Goal: Task Accomplishment & Management: Manage account settings

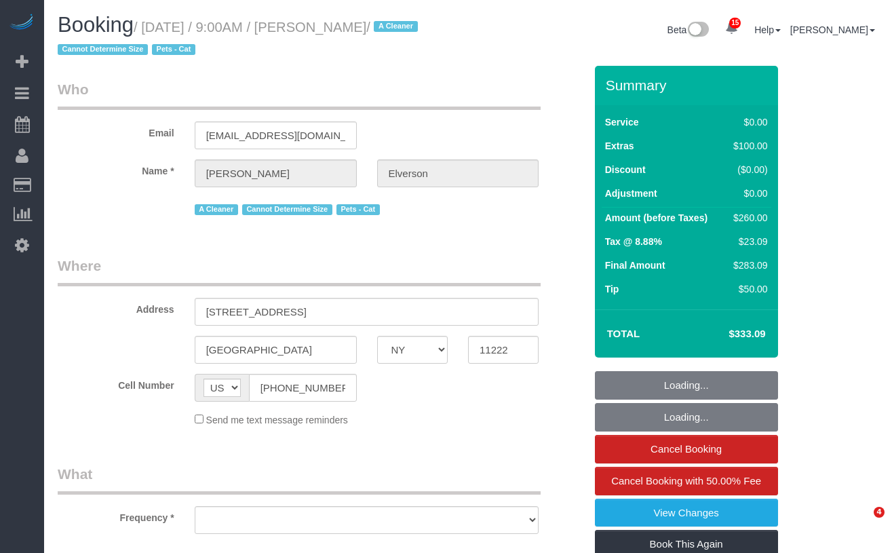
select select "NY"
select select "object:914"
select select "number:56"
select select "number:74"
select select "number:14"
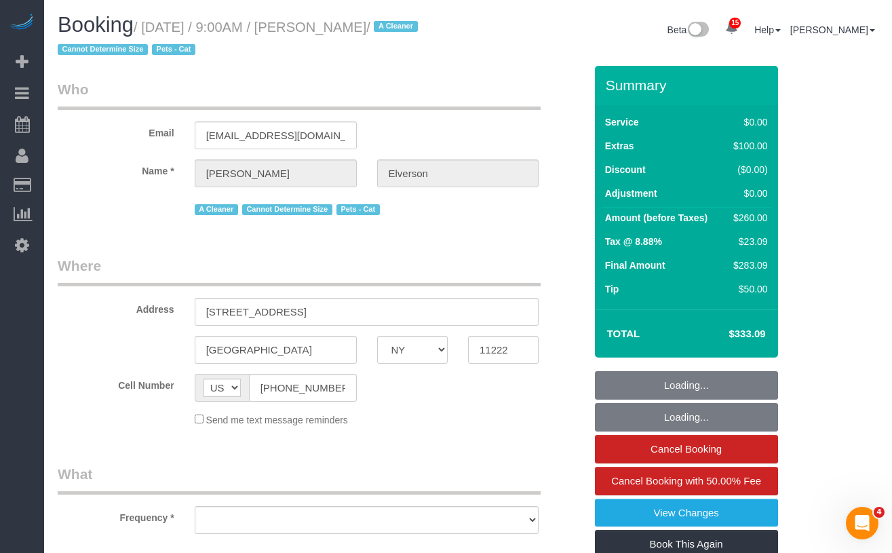
select select "number:5"
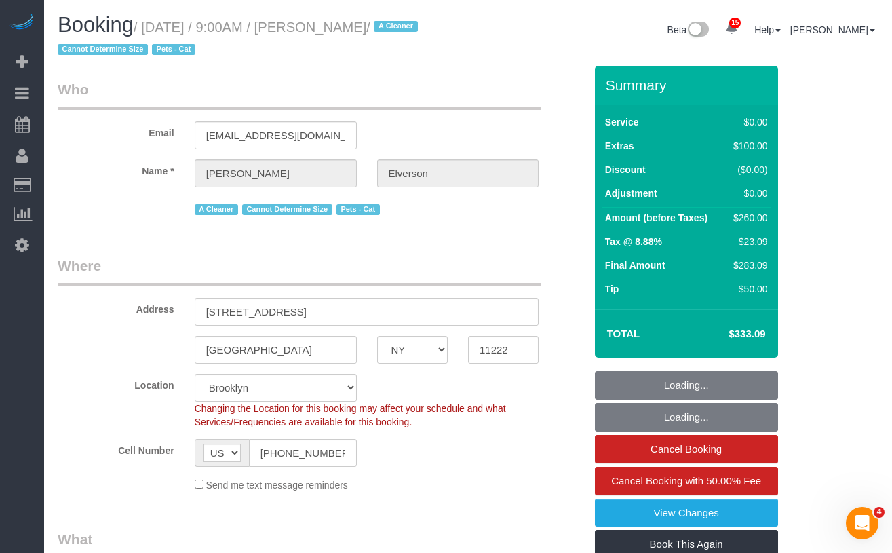
select select "string:stripe-pm_1Nxv5A4VGloSiKo7JPpN8Bhr"
select select "1"
select select "object:1021"
click at [422, 27] on small "/ September 10, 2025 / 9:00AM / Kara Elverson / A Cleaner Cannot Determine Size…" at bounding box center [240, 39] width 364 height 38
select select "spot1"
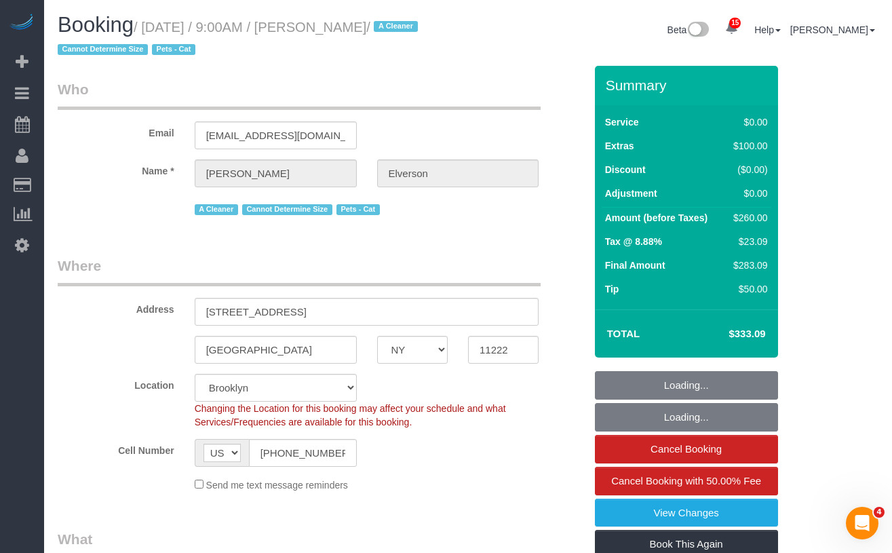
select select "1"
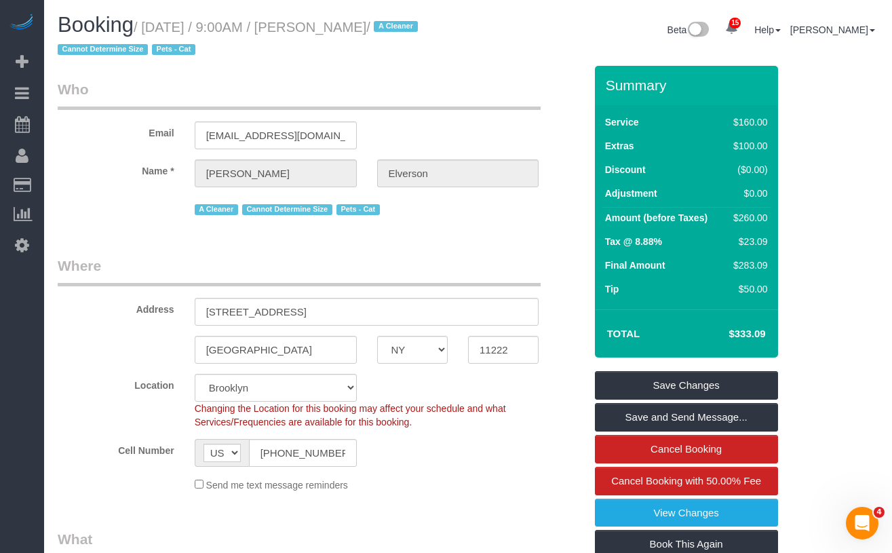
drag, startPoint x: 433, startPoint y: 27, endPoint x: 152, endPoint y: 28, distance: 280.8
click at [152, 28] on small "/ September 10, 2025 / 9:00AM / Kara Elverson / A Cleaner Cannot Determine Size…" at bounding box center [240, 39] width 364 height 38
copy small "September 10, 2025 / 9:00AM / Kara Elverson"
click at [279, 131] on input "karaelverson@gmail.com" at bounding box center [276, 135] width 162 height 28
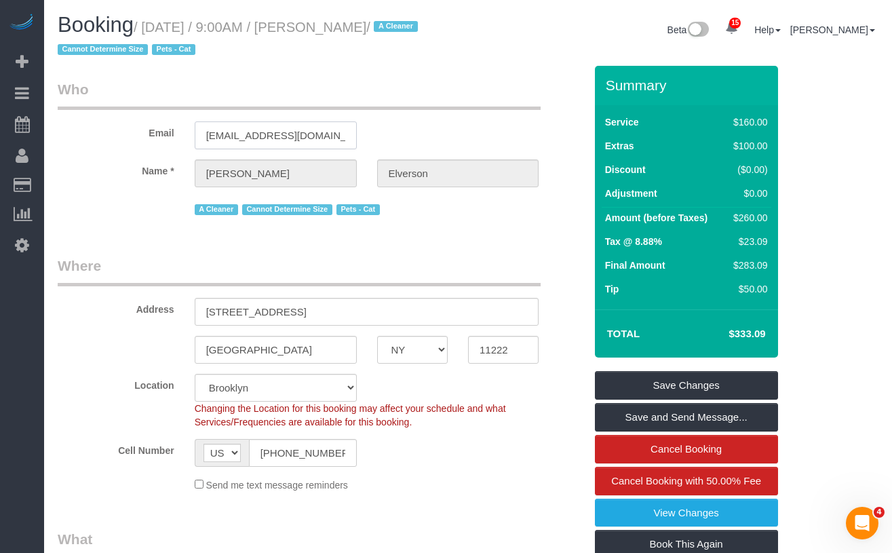
click at [279, 131] on input "karaelverson@gmail.com" at bounding box center [276, 135] width 162 height 28
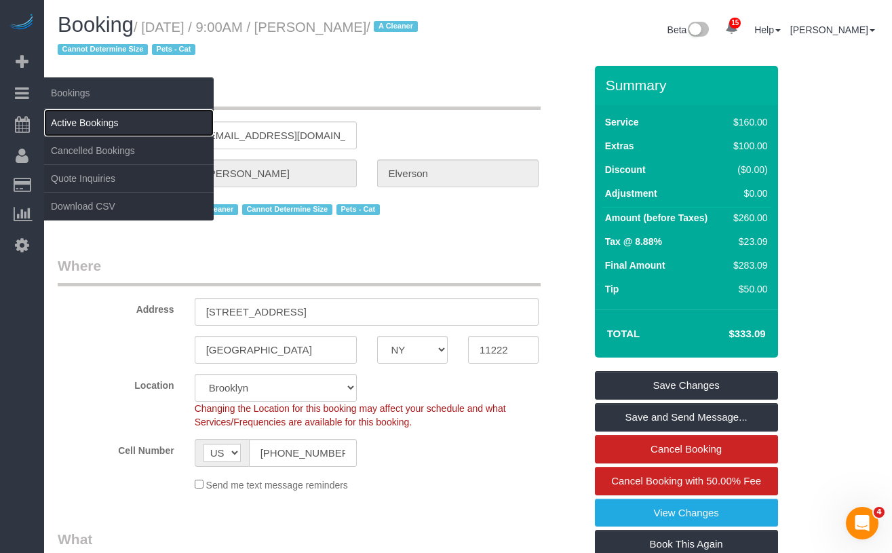
click at [64, 119] on link "Active Bookings" at bounding box center [129, 122] width 170 height 27
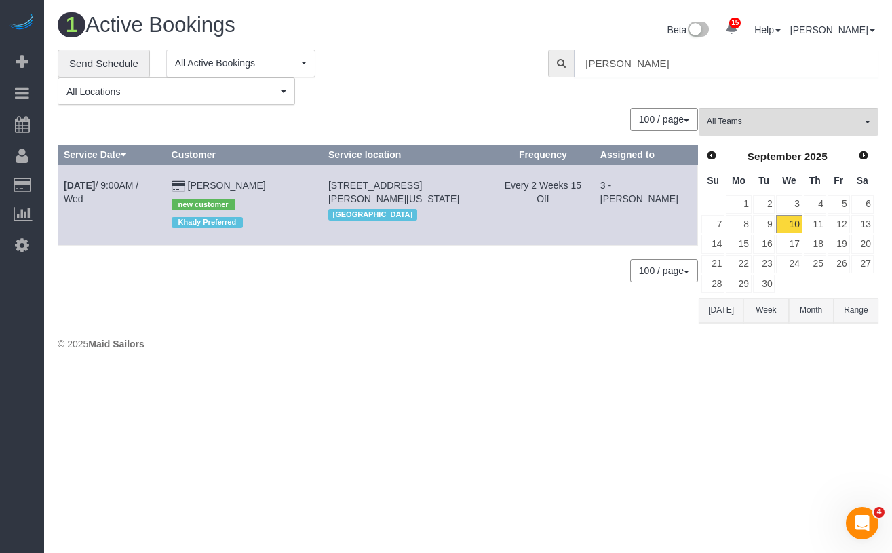
click at [704, 71] on input "Laura West" at bounding box center [726, 64] width 304 height 28
drag, startPoint x: 691, startPoint y: 65, endPoint x: 562, endPoint y: 54, distance: 129.3
click at [562, 54] on div "Laura West" at bounding box center [713, 64] width 330 height 28
click at [406, 62] on div "**********" at bounding box center [293, 78] width 470 height 56
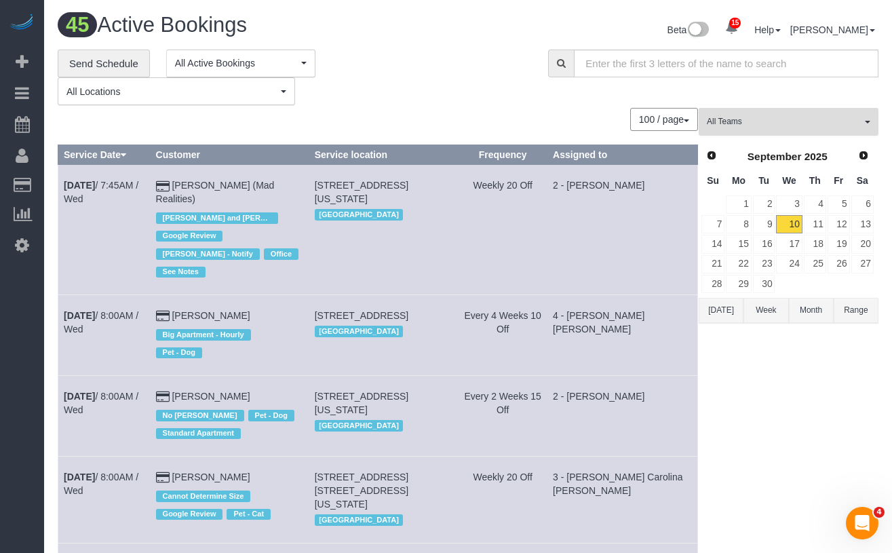
click at [756, 131] on button "All Teams" at bounding box center [789, 122] width 180 height 28
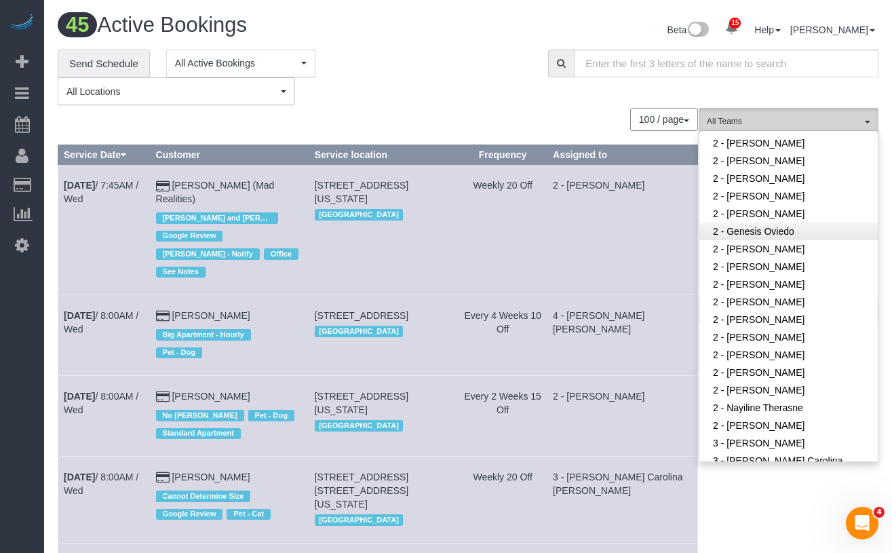
scroll to position [796, 0]
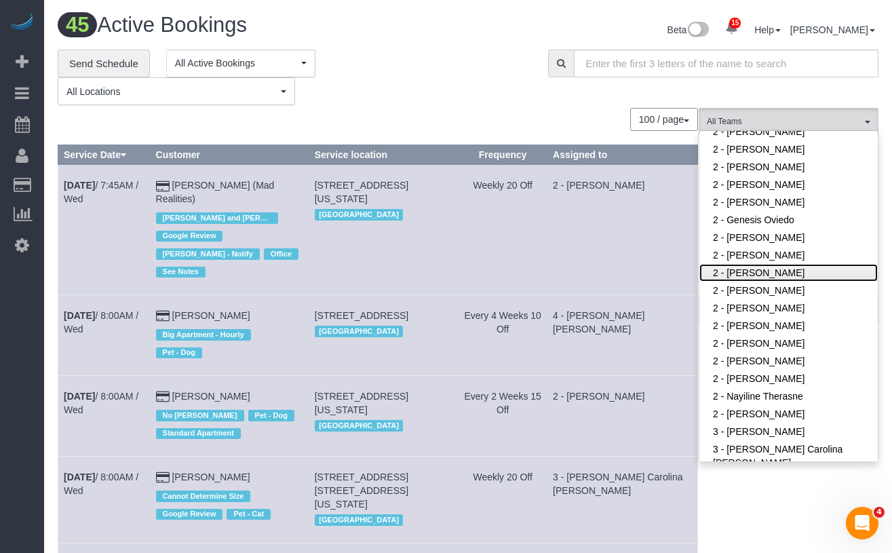
click at [771, 272] on link "2 - [PERSON_NAME]" at bounding box center [788, 273] width 178 height 18
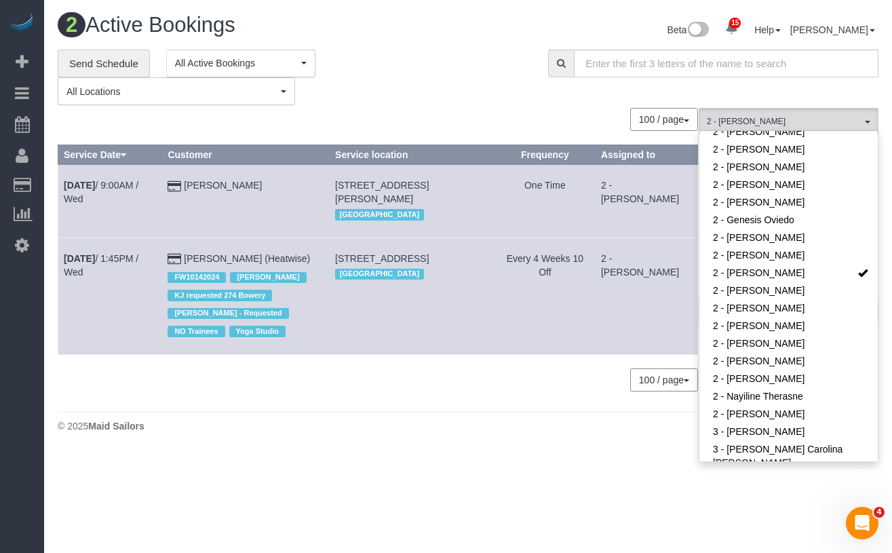
click at [433, 102] on div "**********" at bounding box center [293, 78] width 470 height 56
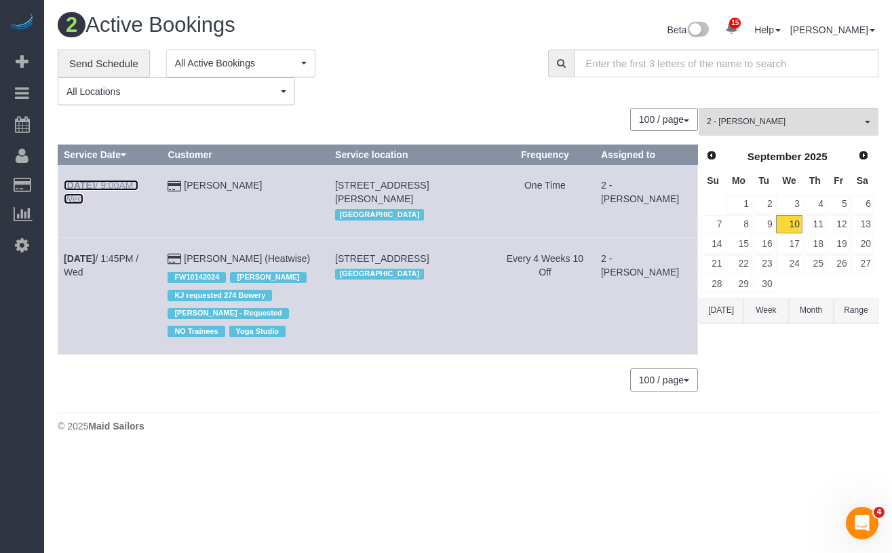
click at [138, 182] on link "Sep 10th / 9:00AM / Wed" at bounding box center [101, 192] width 75 height 24
click at [794, 131] on button "2 - Iman Smith All Teams" at bounding box center [789, 122] width 180 height 28
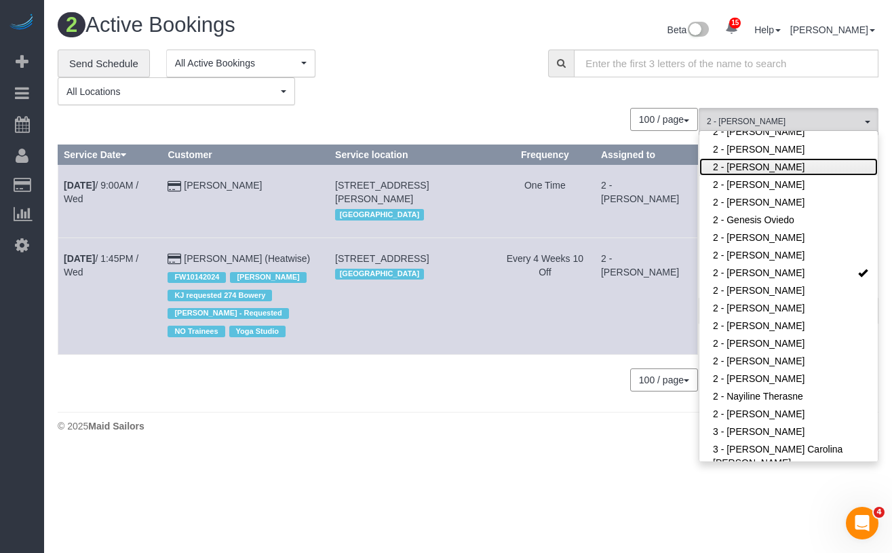
click at [812, 165] on link "2 - [PERSON_NAME]" at bounding box center [788, 167] width 178 height 18
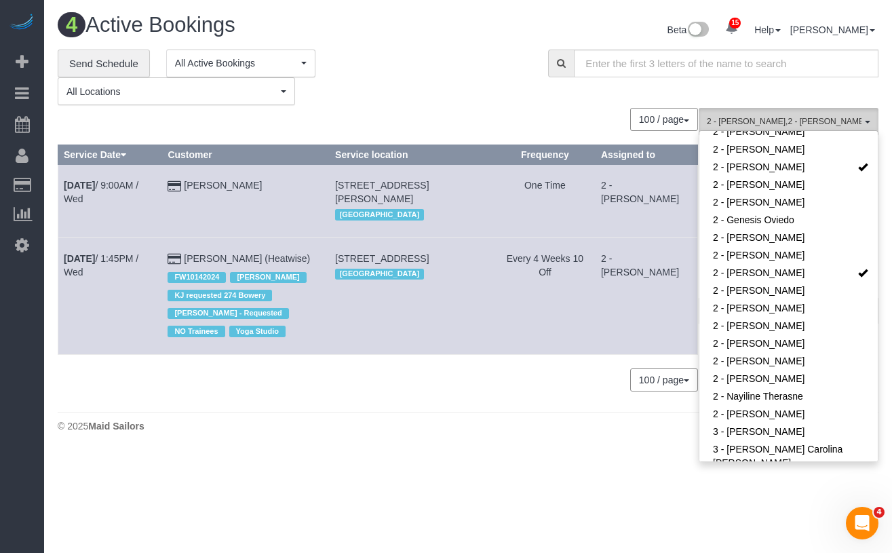
click at [804, 123] on span "2 - Ana Rodriguez , 2 - Iman Smith" at bounding box center [784, 122] width 155 height 12
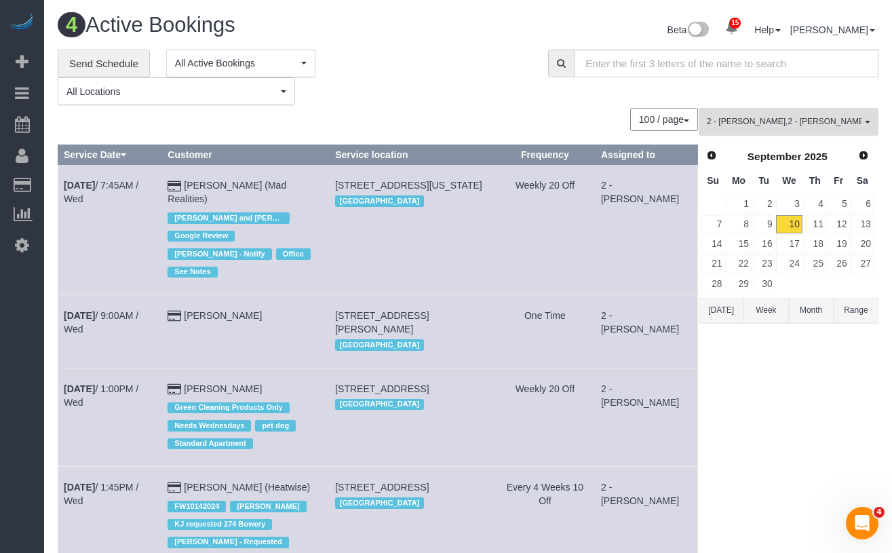
click at [804, 123] on span "2 - Ana Rodriguez , 2 - Iman Smith" at bounding box center [784, 122] width 155 height 12
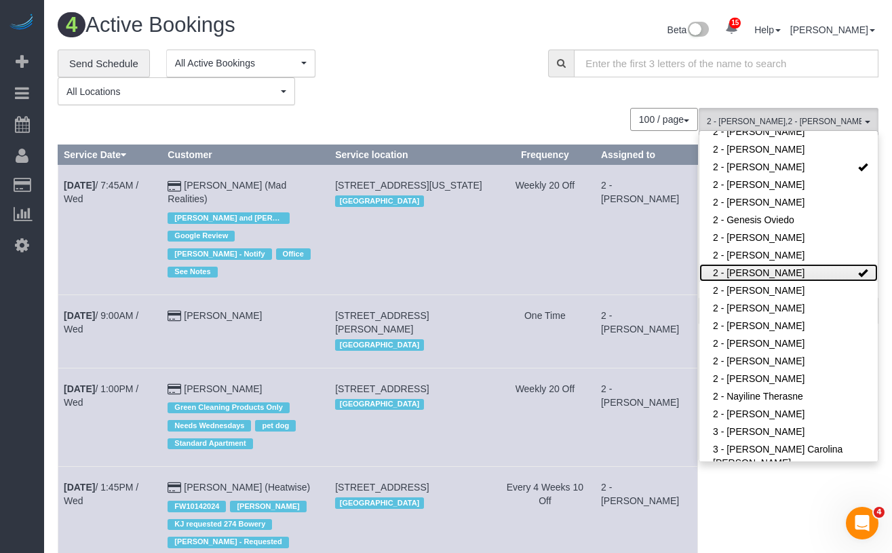
click at [836, 267] on link "2 - [PERSON_NAME]" at bounding box center [788, 273] width 178 height 18
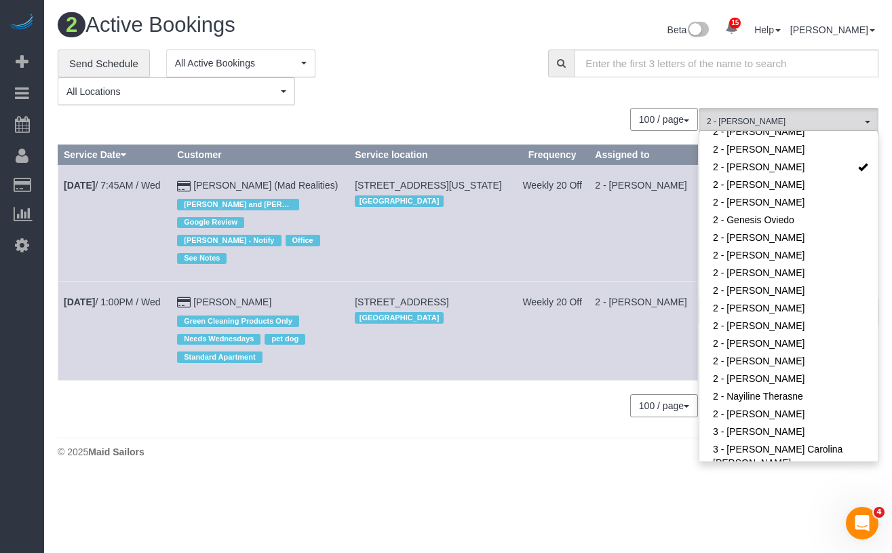
click at [409, 64] on div "**********" at bounding box center [293, 78] width 470 height 56
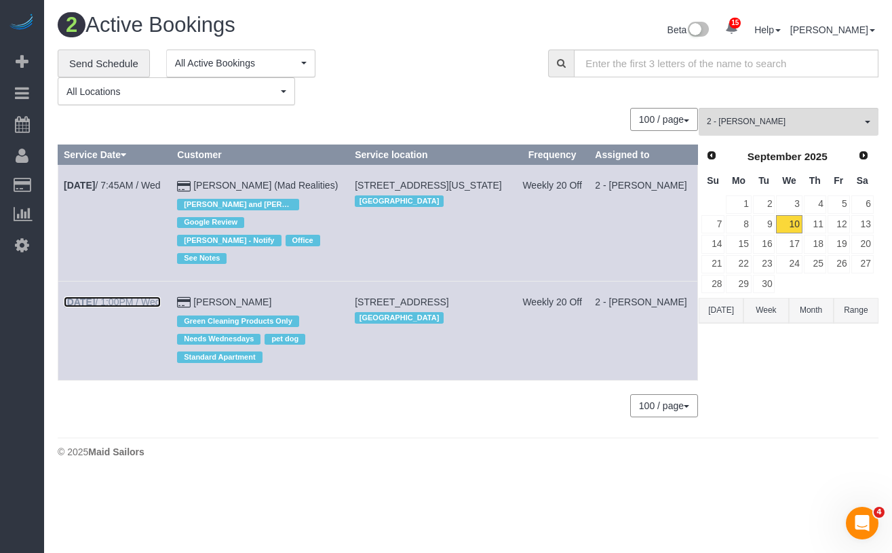
click at [137, 296] on link "Sep 10th / 1:00PM / Wed" at bounding box center [112, 301] width 97 height 11
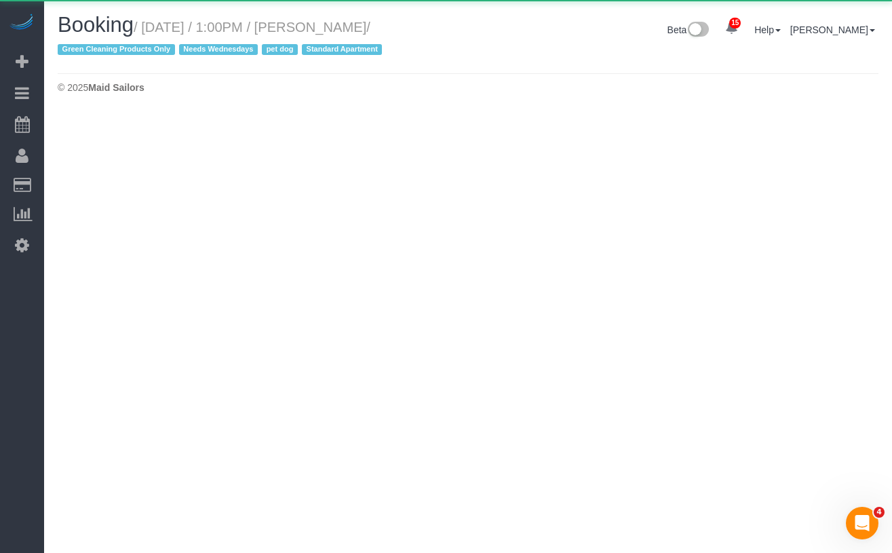
select select "NY"
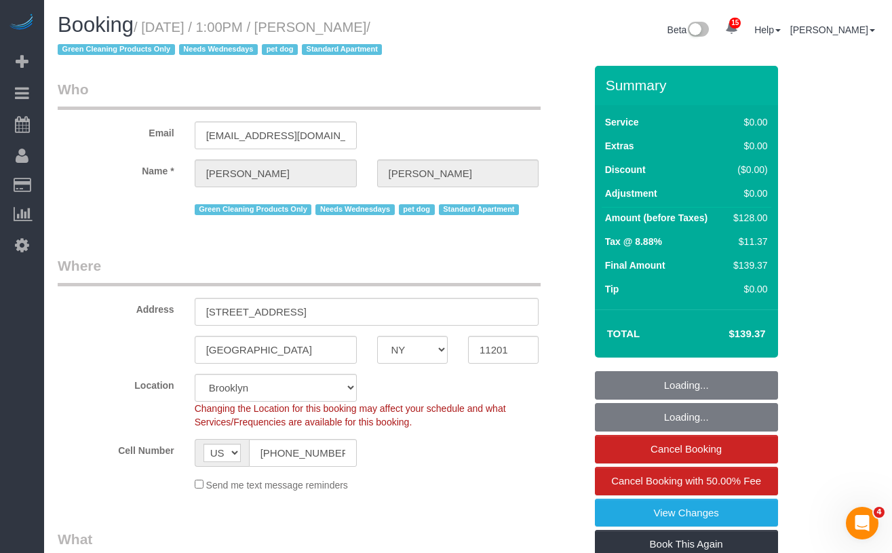
select select "object:3754"
select select "1"
select select "spot45"
select select "number:57"
select select "number:74"
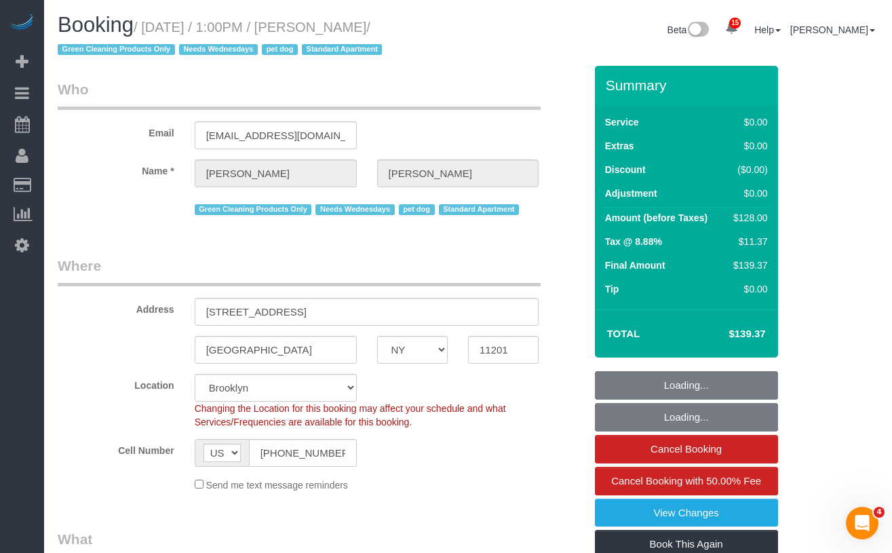
select select "number:13"
select select "number:7"
select select "string:stripe-pm_1RN3sH4VGloSiKo7cD90aCm4"
select select "1"
select select "object:4283"
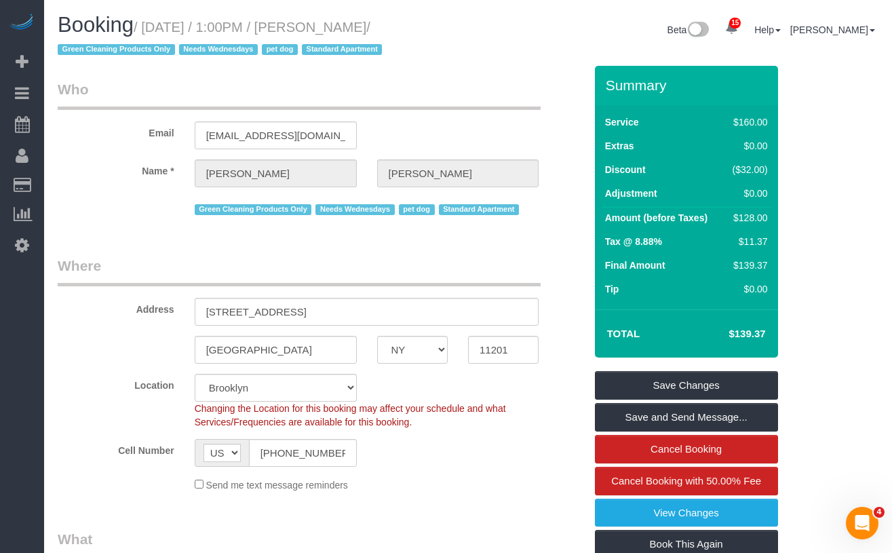
drag, startPoint x: 435, startPoint y: 24, endPoint x: 153, endPoint y: 33, distance: 282.3
click at [153, 33] on small "/ September 10, 2025 / 1:00PM / Jennifer Alpert / Green Cleaning Products Only …" at bounding box center [222, 39] width 328 height 38
copy small "September 10, 2025 / 1:00PM / Jennifer Alpert"
click at [329, 132] on input "jennyalpert9@gmail.com" at bounding box center [276, 135] width 162 height 28
click at [891, 0] on com-1password-button at bounding box center [892, 0] width 0 height 0
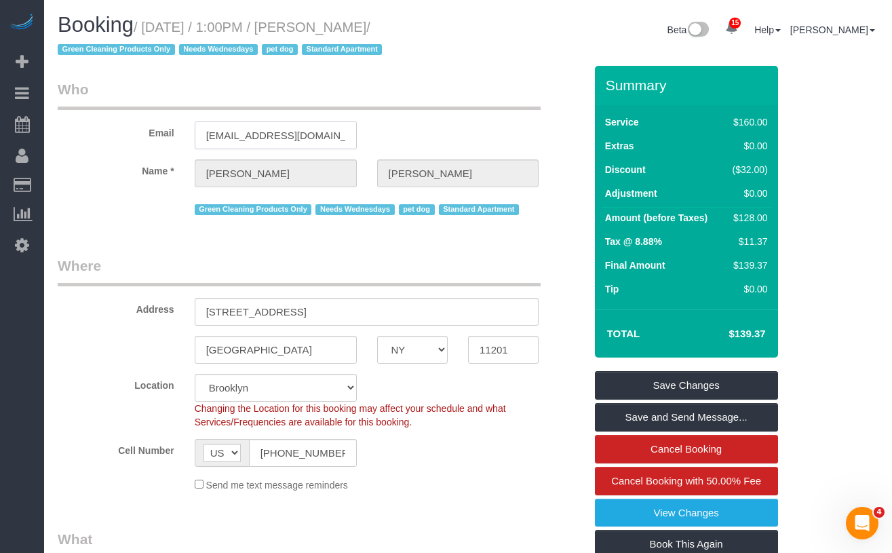
click at [252, 130] on input "jennyalpert9@gmail.com" at bounding box center [276, 135] width 162 height 28
click at [275, 132] on input "jennyalpert9@gmail.com" at bounding box center [276, 135] width 162 height 28
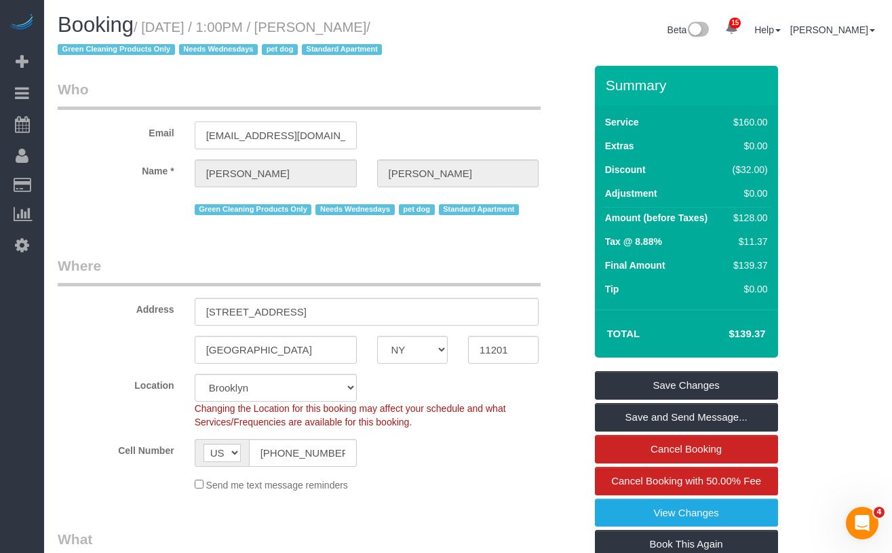
click at [275, 132] on input "jennyalpert9@gmail.com" at bounding box center [276, 135] width 162 height 28
click at [232, 132] on input "jennyalpert9@gmail.com" at bounding box center [276, 135] width 162 height 28
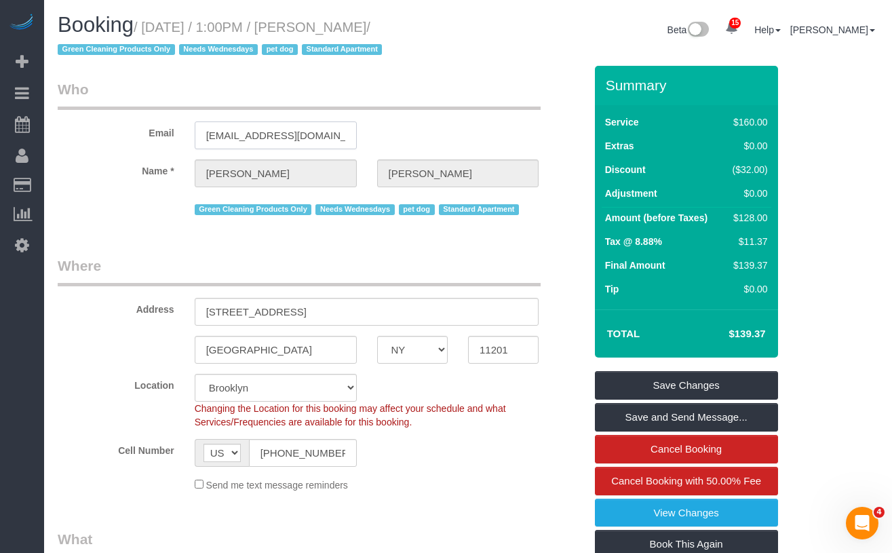
click at [232, 132] on input "jennyalpert9@gmail.com" at bounding box center [276, 135] width 162 height 28
click at [234, 132] on input "jennyalpert9@gmail.com" at bounding box center [276, 135] width 162 height 28
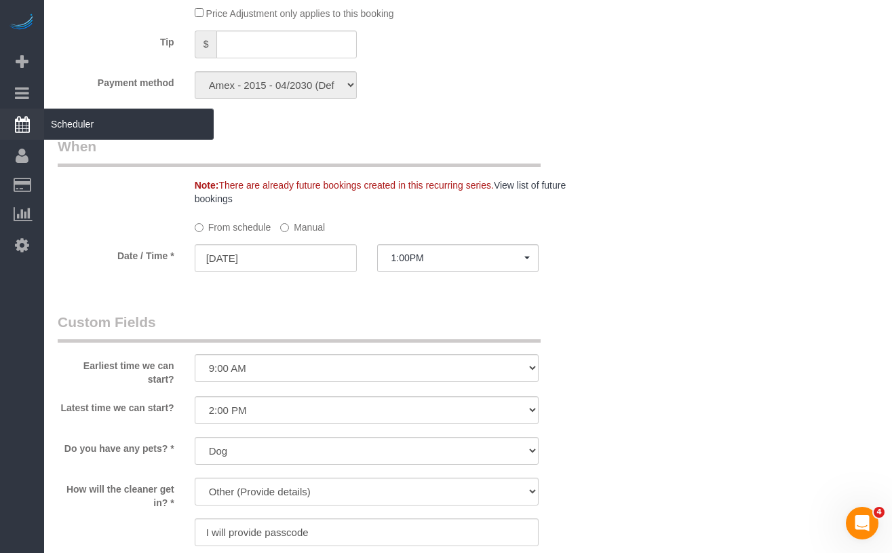
scroll to position [1245, 0]
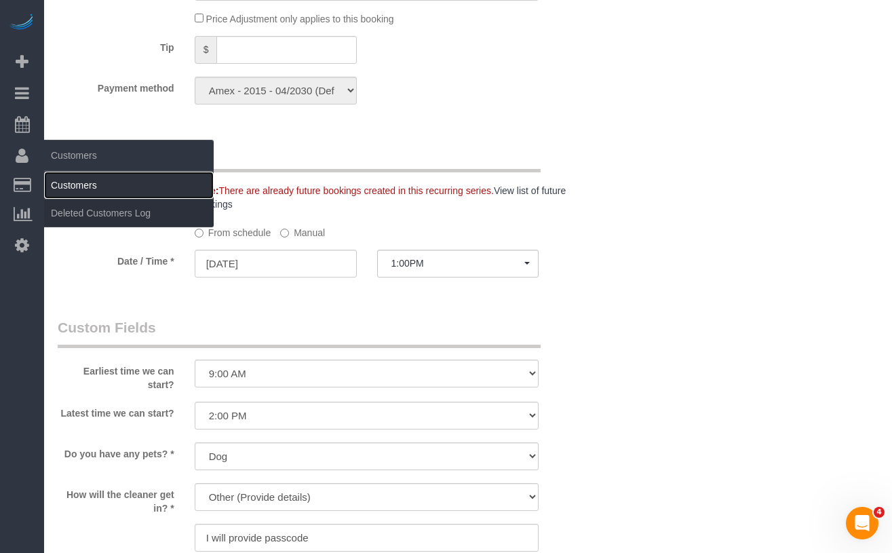
click at [77, 180] on link "Customers" at bounding box center [129, 185] width 170 height 27
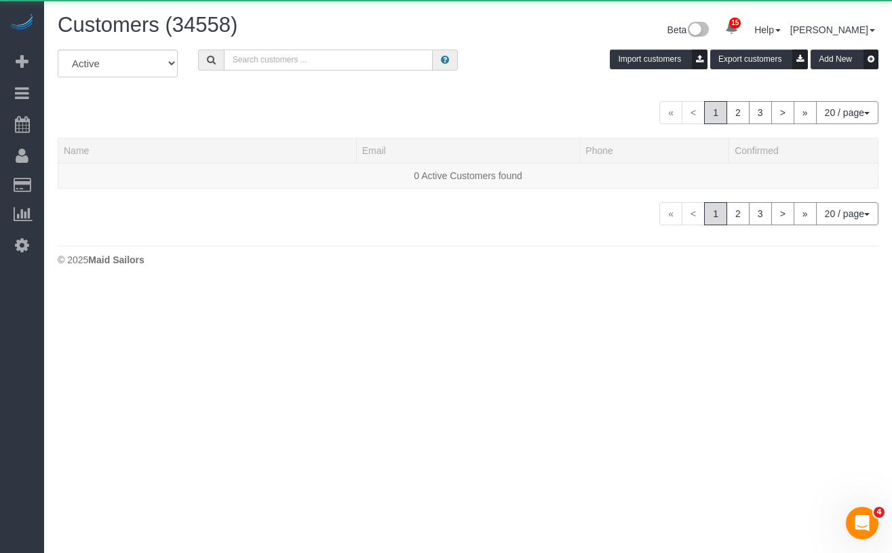
click at [293, 60] on input "text" at bounding box center [328, 60] width 209 height 21
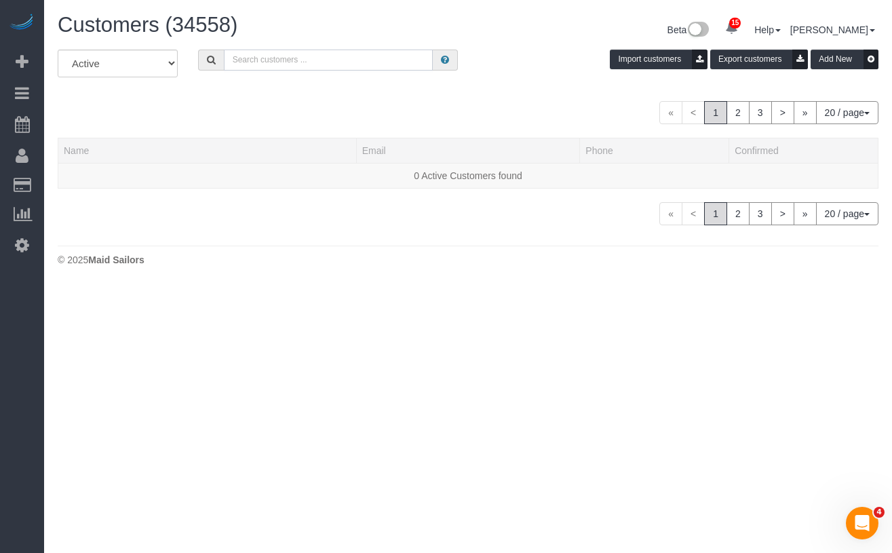
paste input "jennyalpert9@gmail.com"
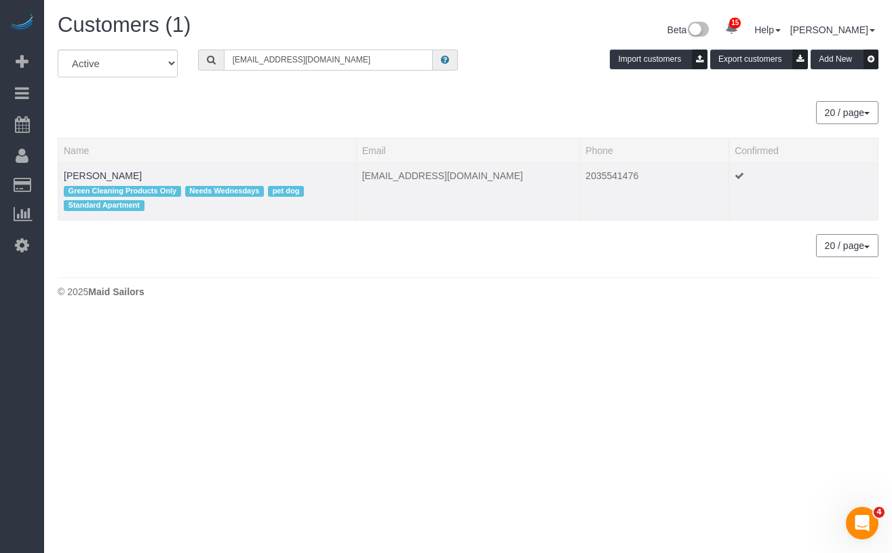
type input "jennyalpert9@gmail.com"
click at [82, 164] on td "Jennifer Alpert Green Cleaning Products Only Needs Wednesdays pet dog Standard …" at bounding box center [207, 192] width 298 height 58
click at [85, 171] on link "Jennifer Alpert" at bounding box center [103, 175] width 78 height 11
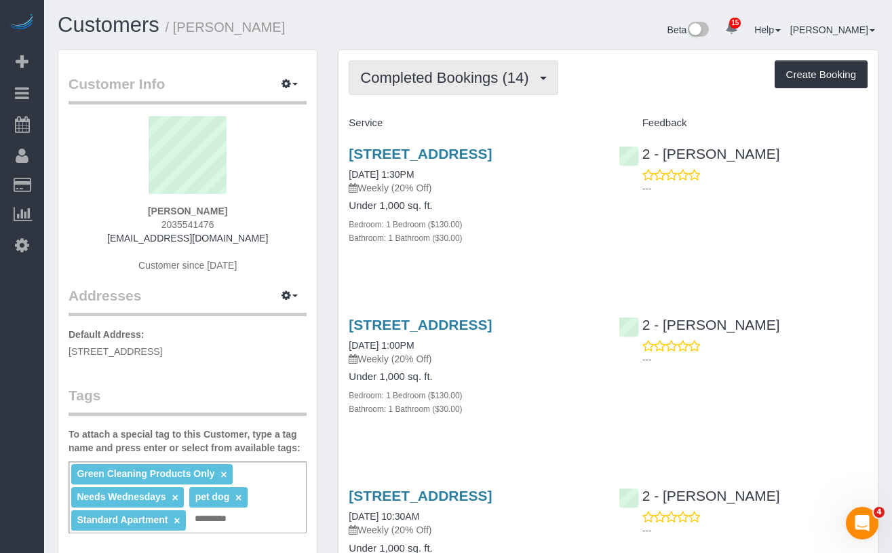
click at [463, 80] on span "Completed Bookings (14)" at bounding box center [447, 77] width 175 height 17
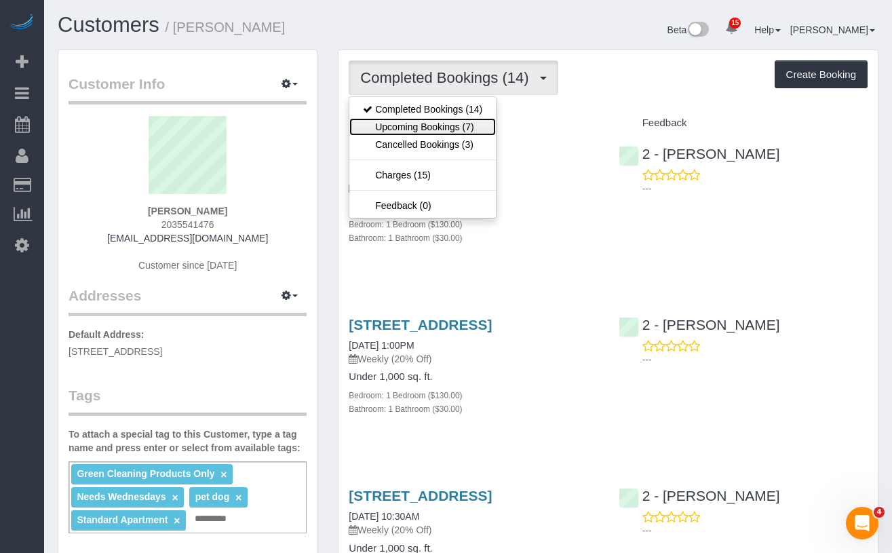
click at [445, 122] on link "Upcoming Bookings (7)" at bounding box center [422, 127] width 146 height 18
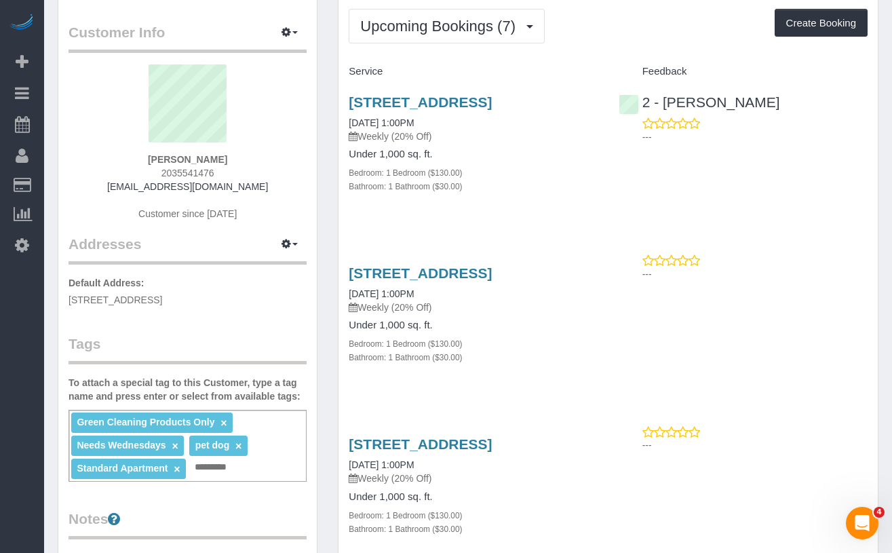
scroll to position [26, 0]
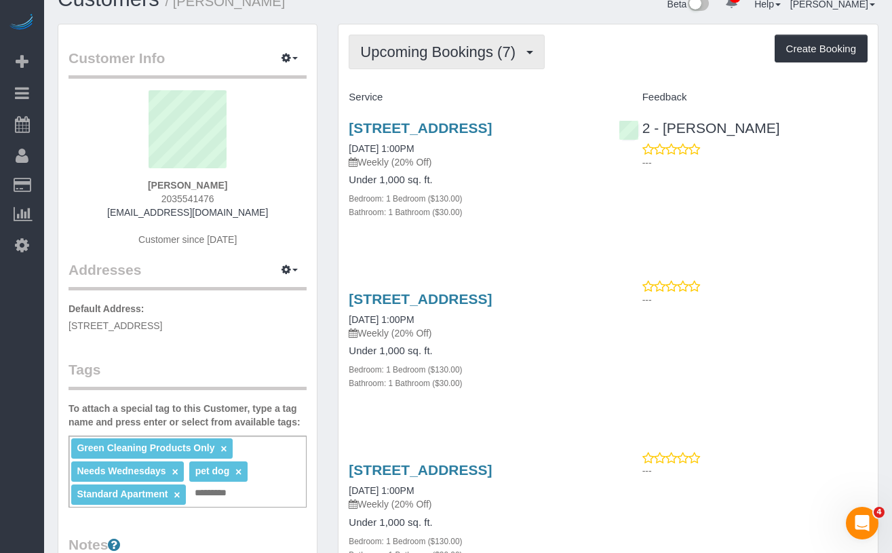
drag, startPoint x: 436, startPoint y: 58, endPoint x: 436, endPoint y: 70, distance: 12.2
click at [436, 58] on span "Upcoming Bookings (7)" at bounding box center [441, 51] width 162 height 17
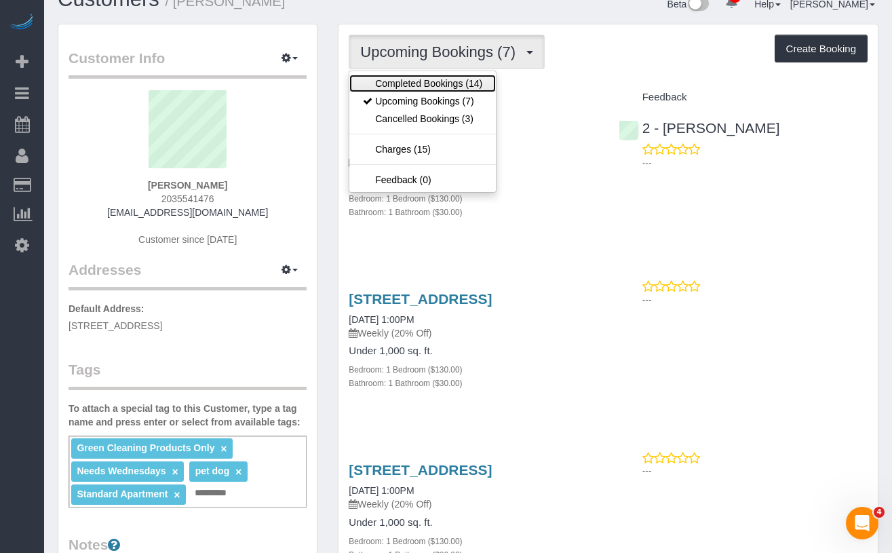
click at [427, 87] on link "Completed Bookings (14)" at bounding box center [422, 84] width 146 height 18
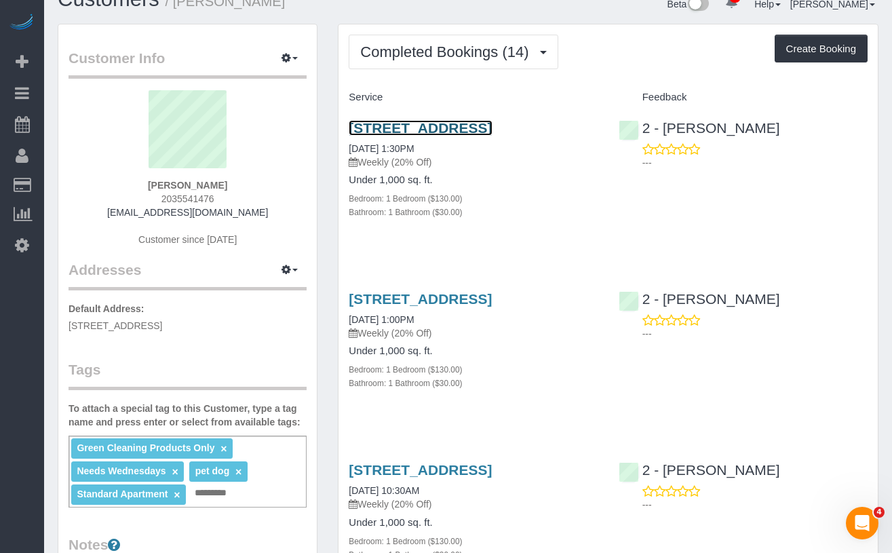
click at [478, 128] on link "90 State Street, Apt 3, Brooklyn, NY 11201" at bounding box center [420, 128] width 143 height 16
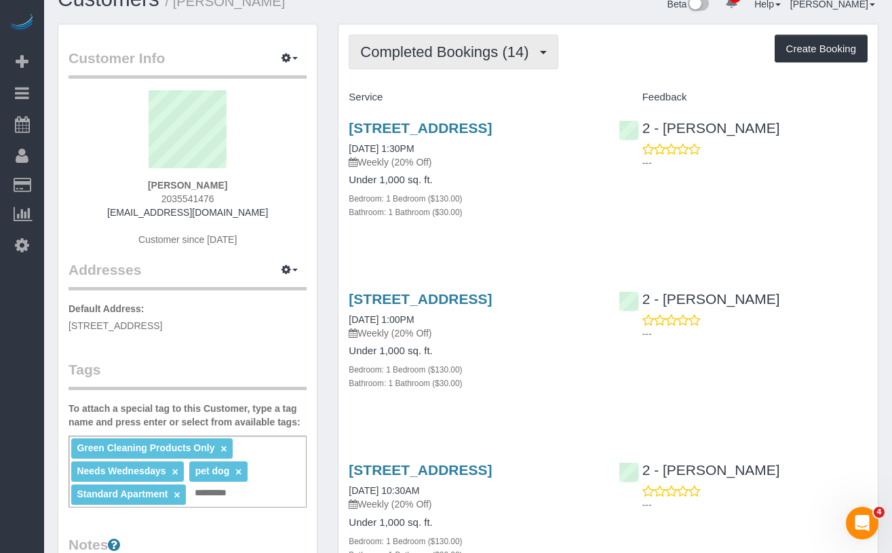
click at [425, 58] on span "Completed Bookings (14)" at bounding box center [447, 51] width 175 height 17
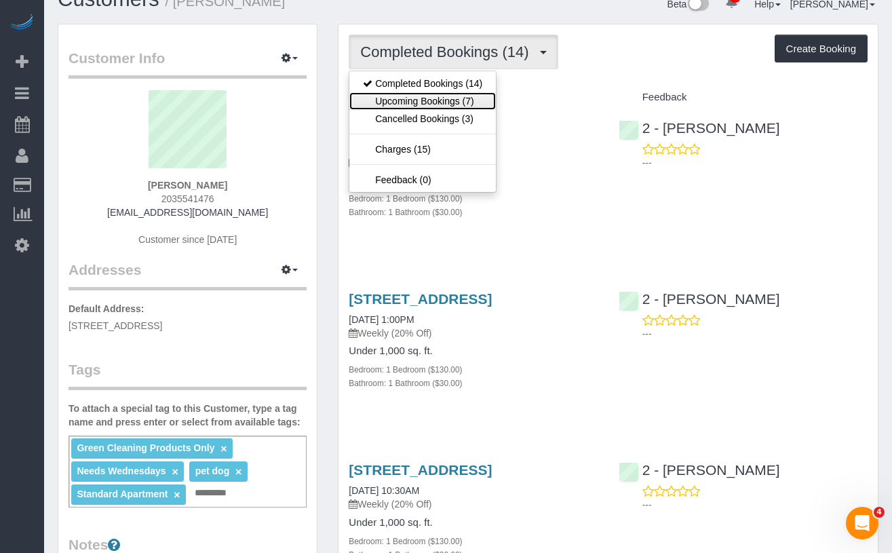
click at [423, 99] on link "Upcoming Bookings (7)" at bounding box center [422, 101] width 146 height 18
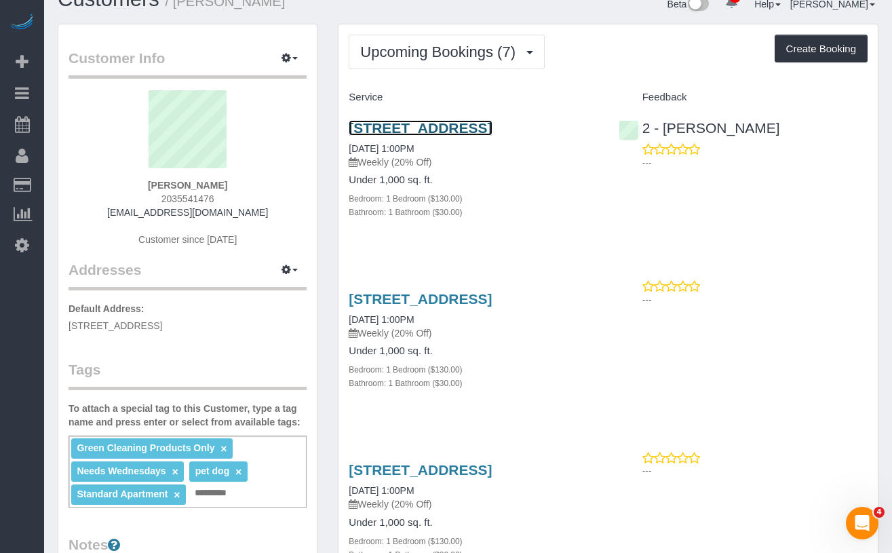
click at [409, 128] on link "90 State Street, Apt 3, Brooklyn, NY 11201" at bounding box center [420, 128] width 143 height 16
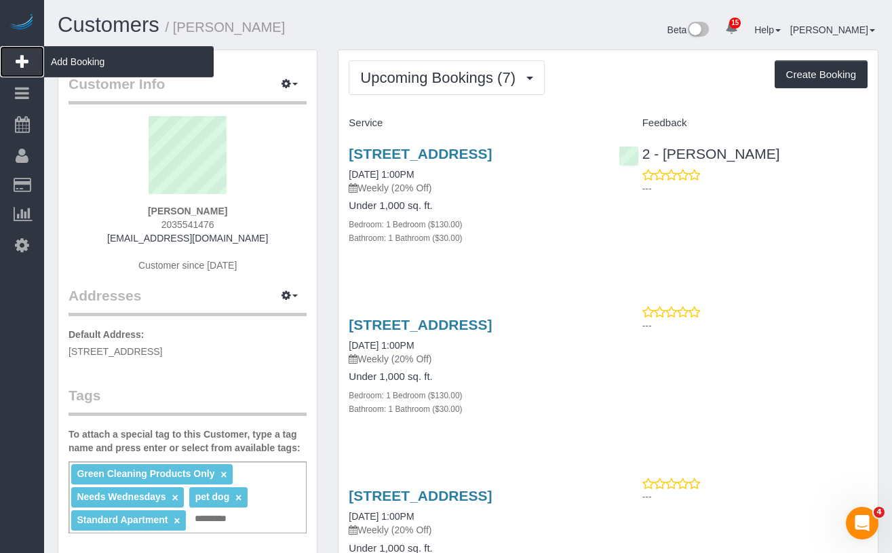
click at [8, 54] on link "Add Booking" at bounding box center [22, 61] width 44 height 31
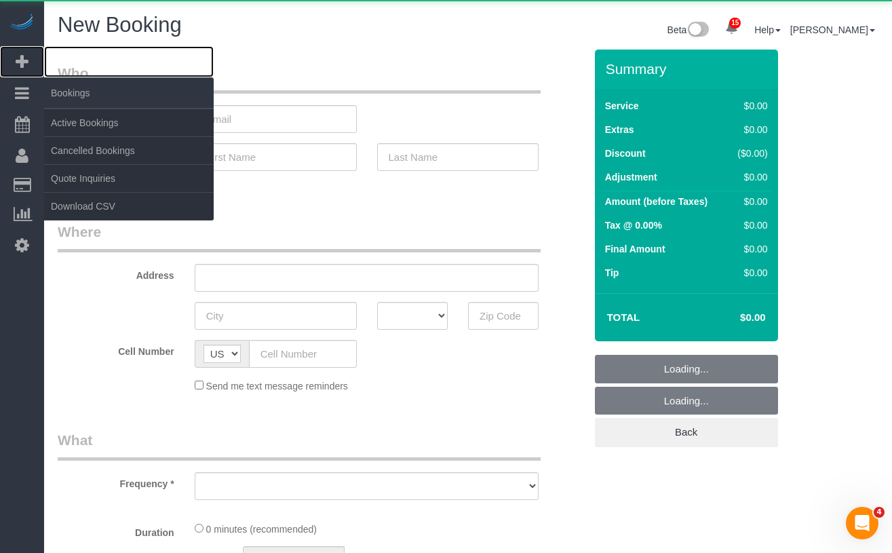
select select "object:6941"
select select "number:89"
select select "number:90"
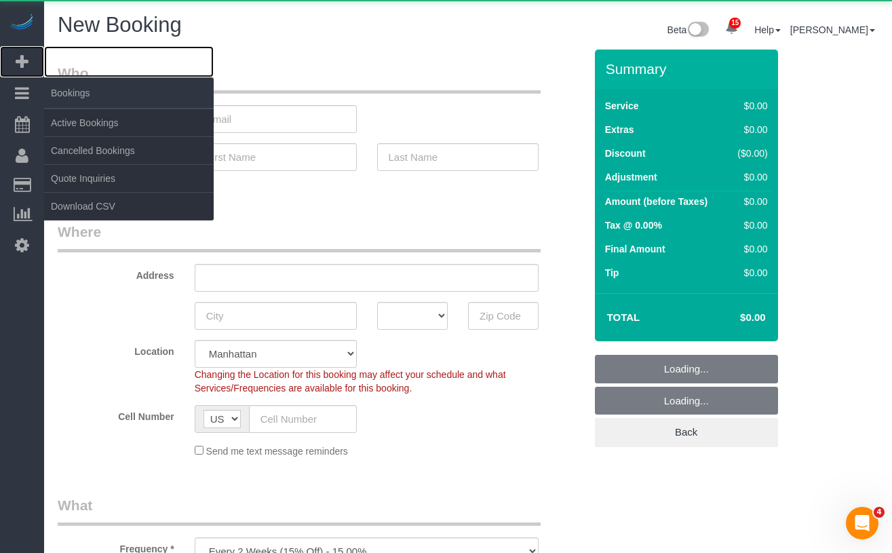
select select "object:7616"
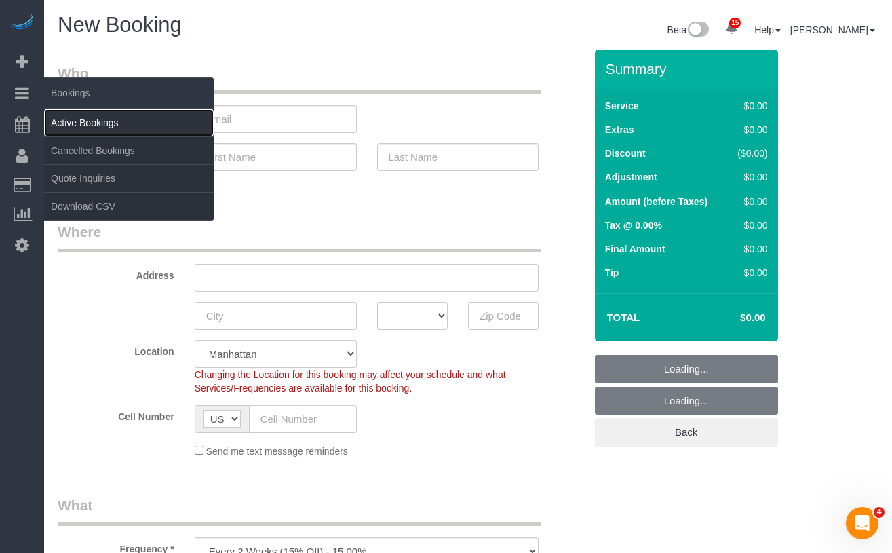
click at [73, 119] on link "Active Bookings" at bounding box center [129, 122] width 170 height 27
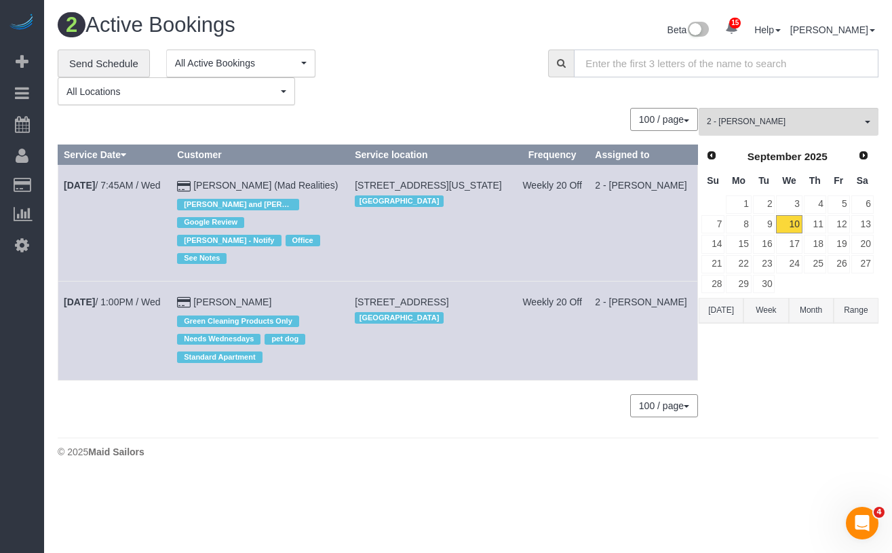
drag, startPoint x: 574, startPoint y: 66, endPoint x: 624, endPoint y: 70, distance: 50.3
click at [575, 67] on input "text" at bounding box center [726, 64] width 304 height 28
click at [636, 68] on input "text" at bounding box center [726, 64] width 304 height 28
click at [760, 127] on span "2 - [PERSON_NAME]" at bounding box center [784, 122] width 155 height 12
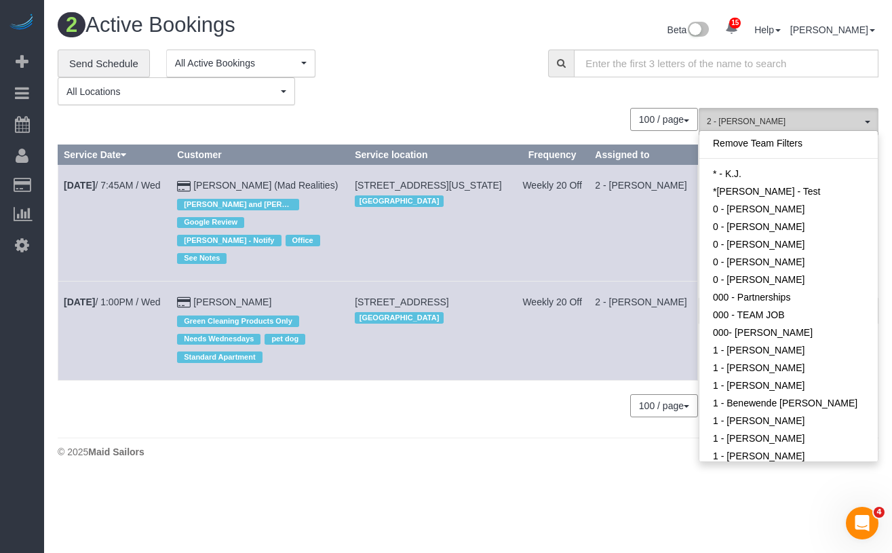
scroll to position [667, 0]
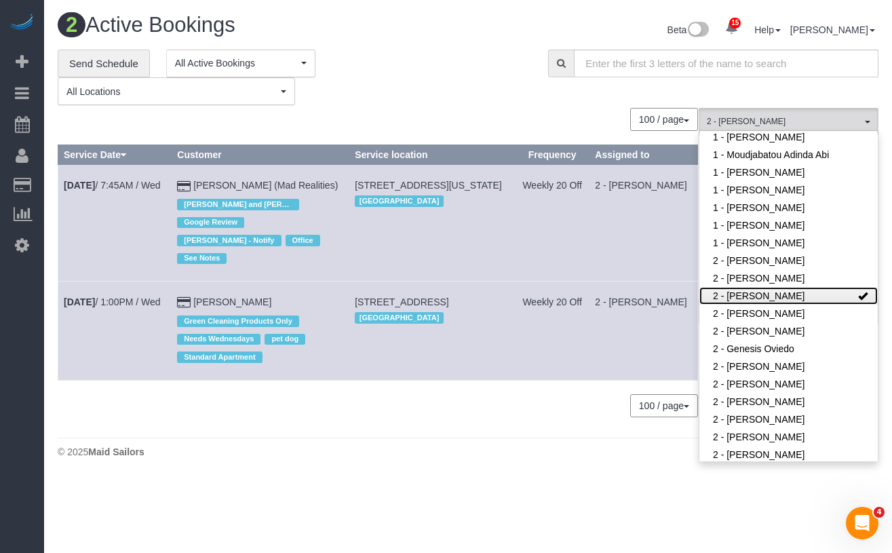
click at [790, 296] on link "2 - Ana Rodriguez" at bounding box center [788, 296] width 178 height 18
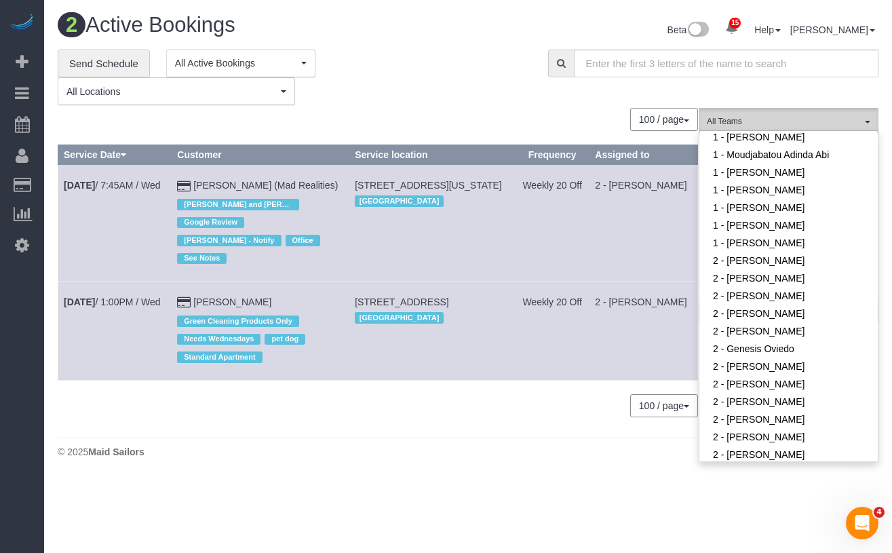
click at [758, 121] on span "All Teams" at bounding box center [784, 122] width 155 height 12
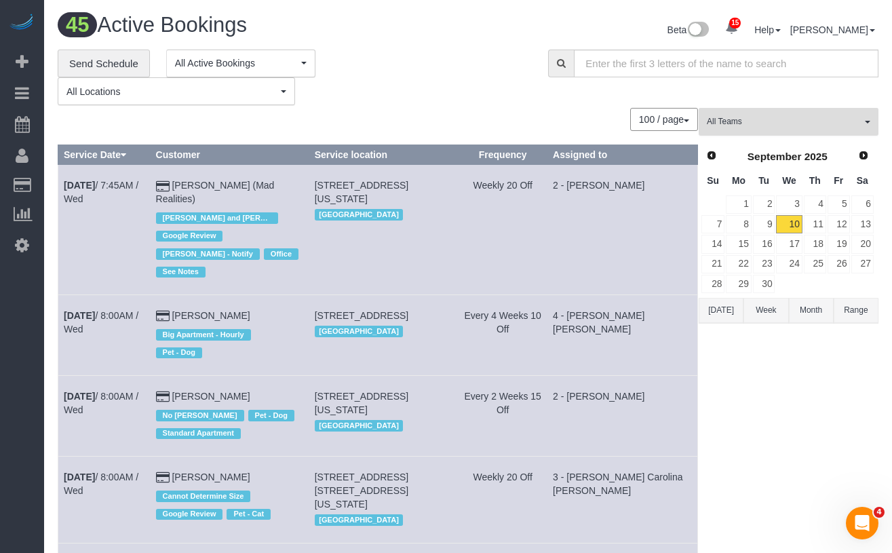
click at [743, 119] on span "All Teams" at bounding box center [784, 122] width 155 height 12
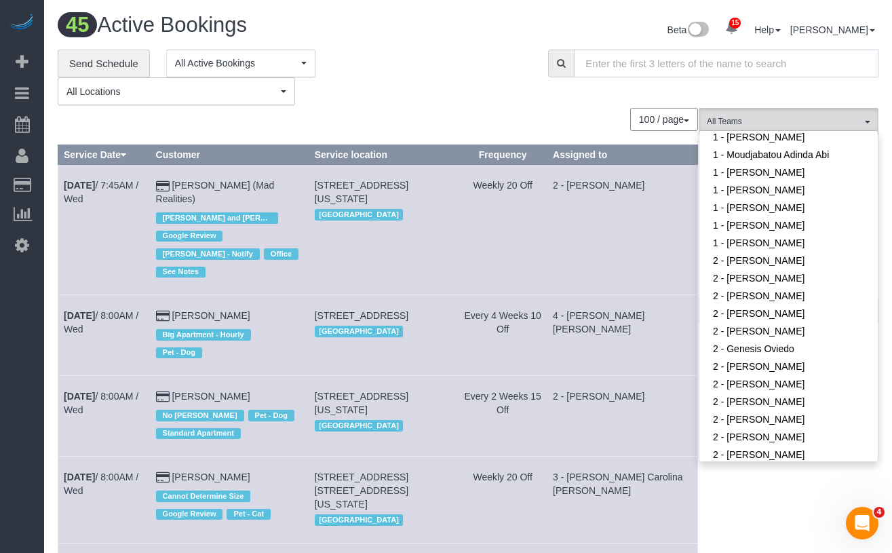
click at [626, 58] on input "text" at bounding box center [726, 64] width 304 height 28
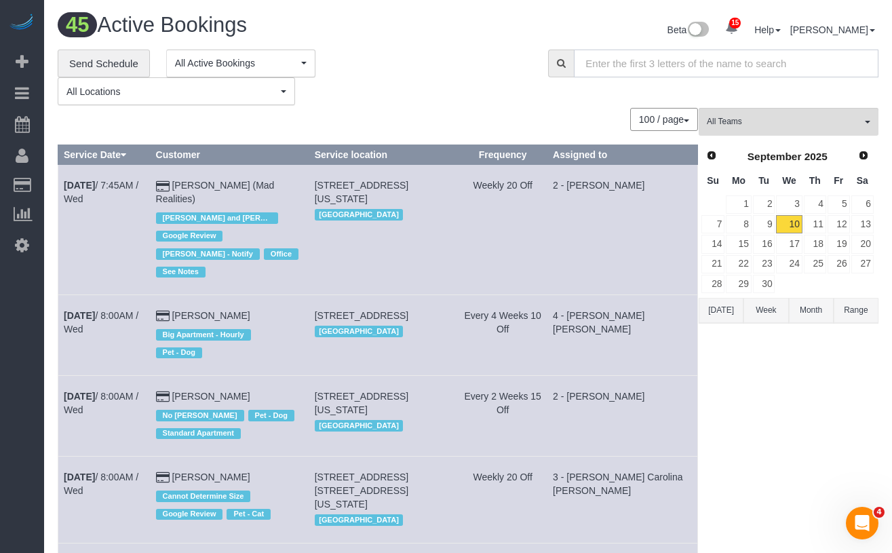
paste input "106 Spring Street"
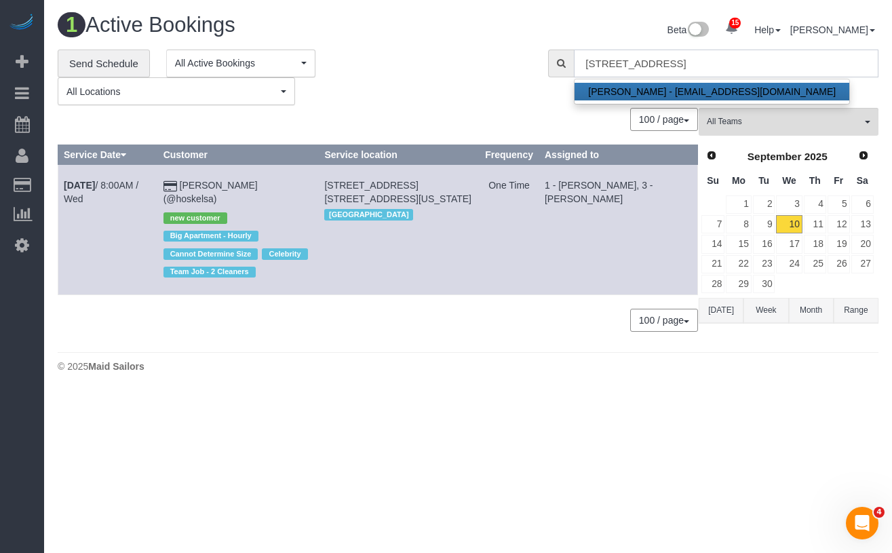
type input "106 Spring Street"
click at [414, 309] on div "100 / page 10 / page 20 / page 30 / page 40 / page 50 / page 100 / page" at bounding box center [378, 320] width 640 height 23
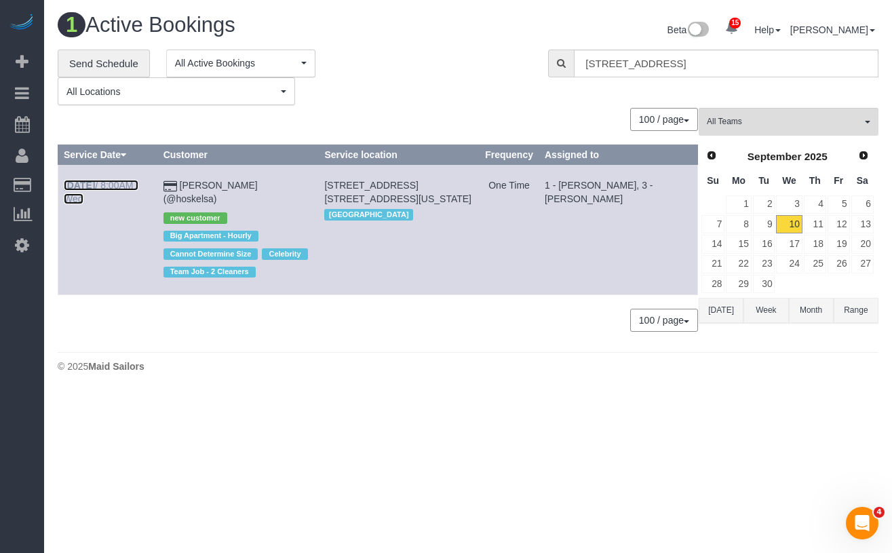
click at [95, 190] on b "Sep 10th" at bounding box center [79, 185] width 31 height 11
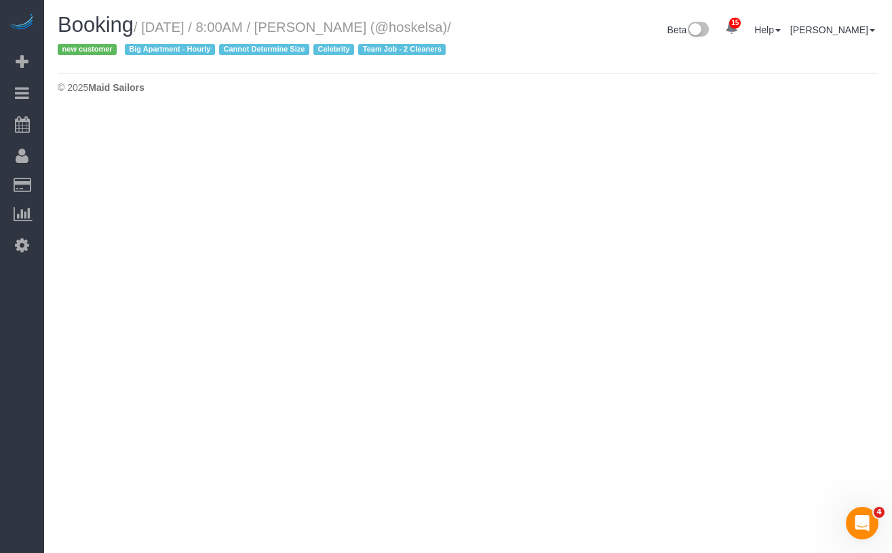
select select "NY"
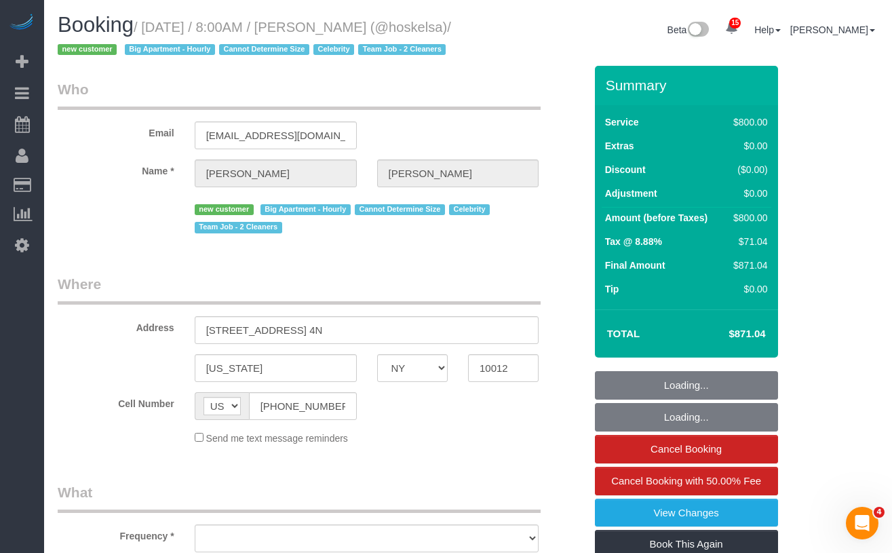
select select "object:9341"
select select "string:stripe-pm_1S57QH4VGloSiKo71V2iCoVP"
select select "300"
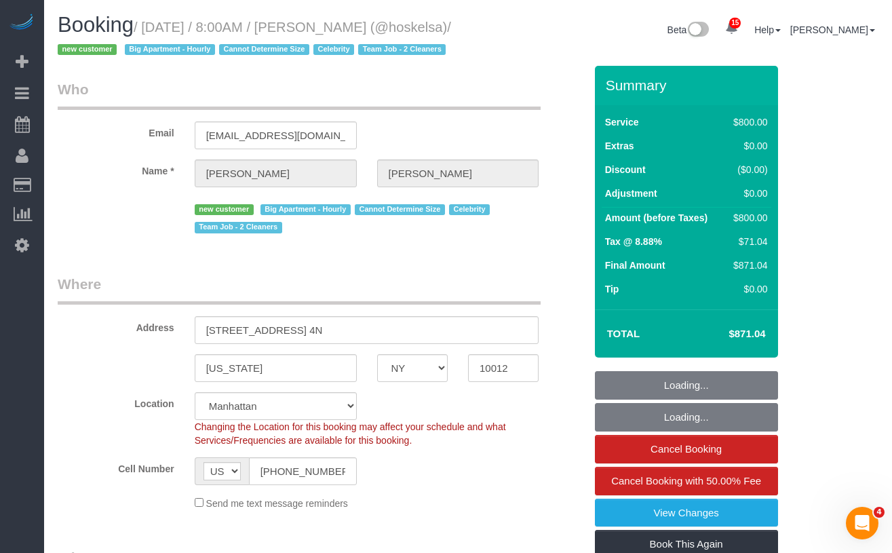
select select "object:10013"
select select "spot89"
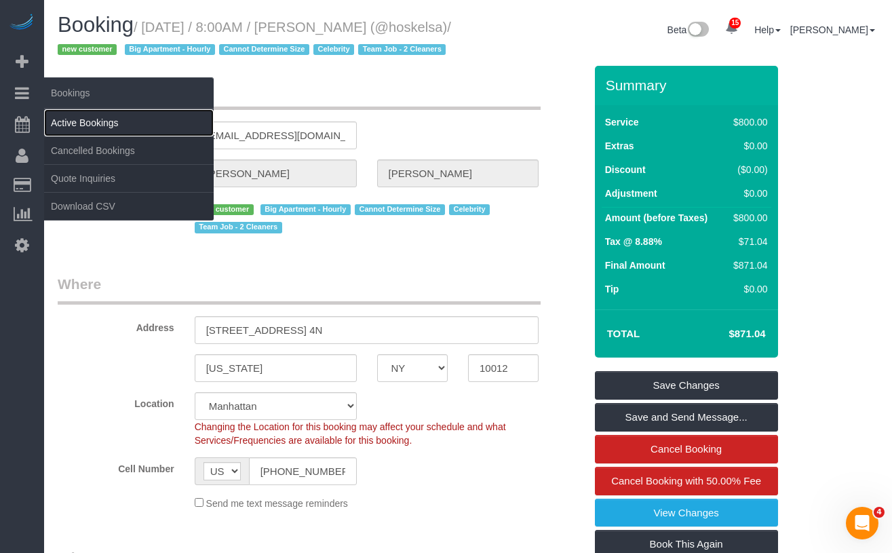
click at [106, 117] on link "Active Bookings" at bounding box center [129, 122] width 170 height 27
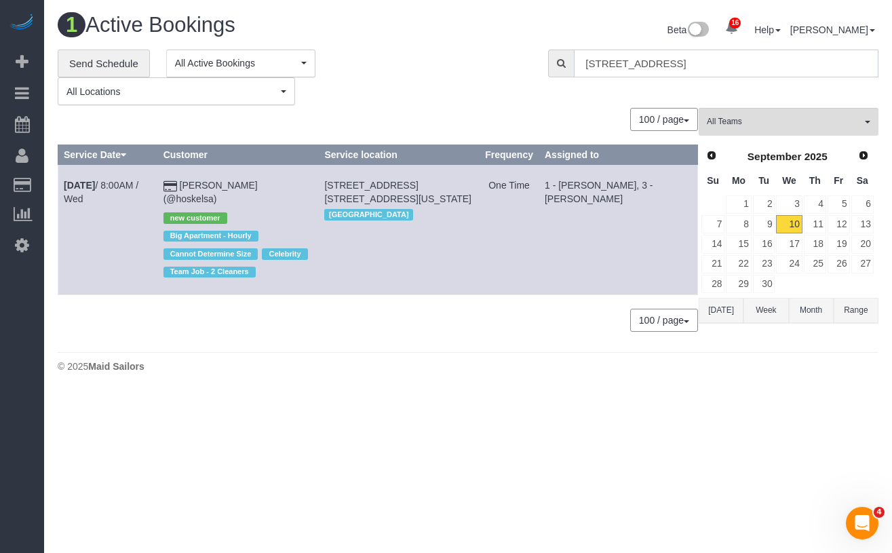
click at [667, 68] on input "106 Spring Street" at bounding box center [726, 64] width 304 height 28
click at [677, 66] on input "106 Spring Street" at bounding box center [726, 64] width 304 height 28
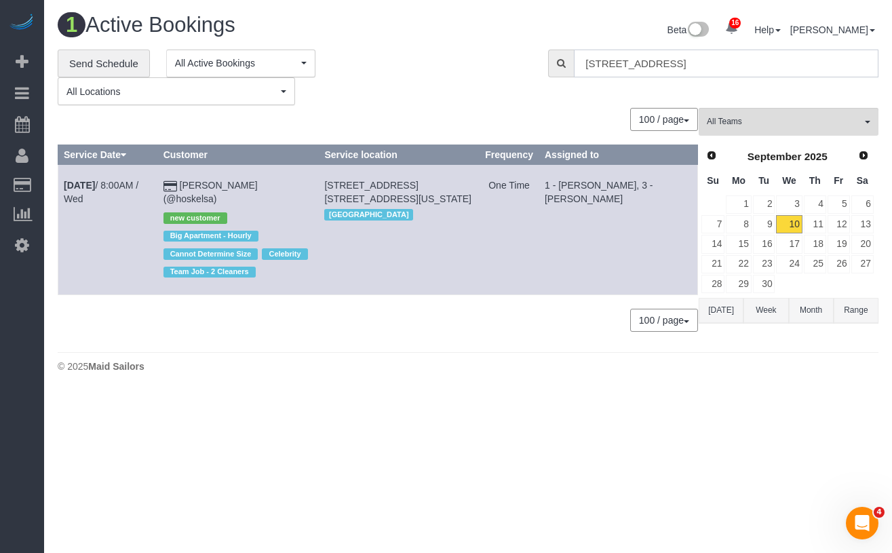
click at [677, 66] on input "106 Spring Street" at bounding box center [726, 64] width 304 height 28
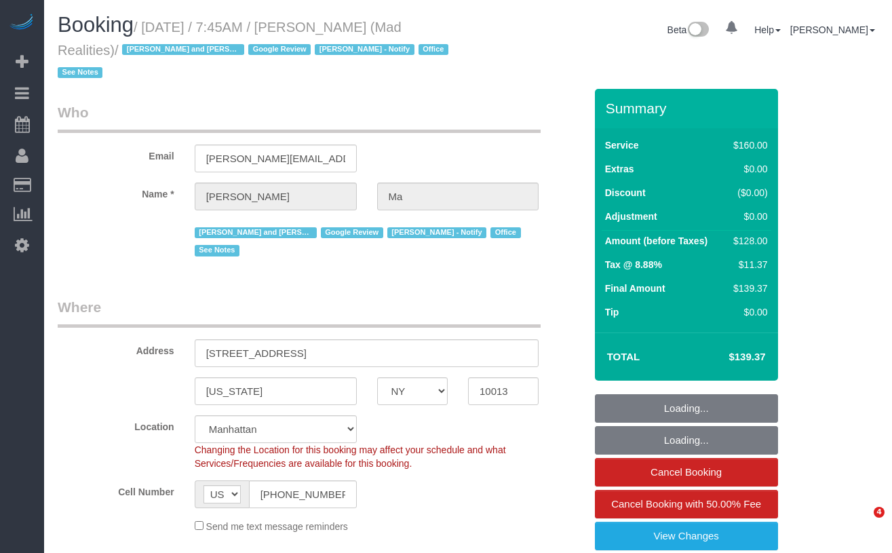
select select "NY"
select select "string:stripe-pm_1PsB1j4VGloSiKo7cb06islp"
select select "number:89"
select select "number:90"
select select "number:15"
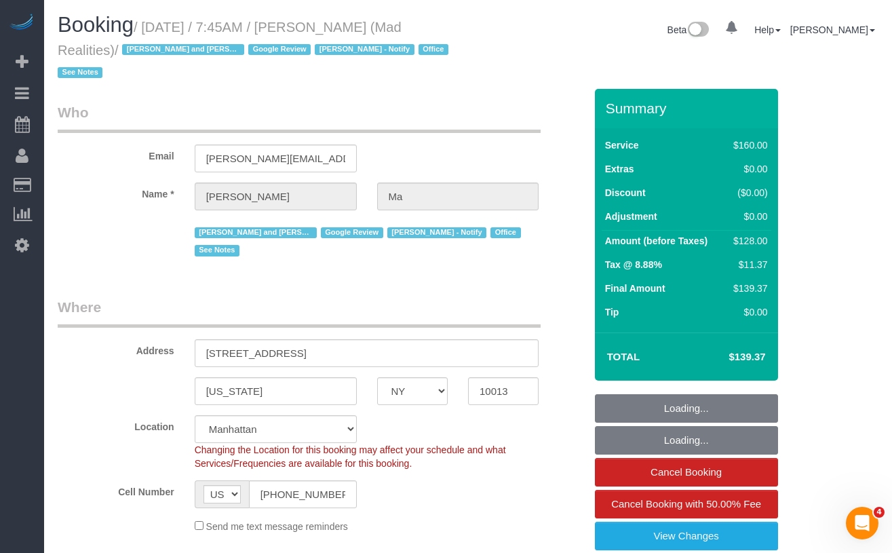
select select "number:7"
select select "object:926"
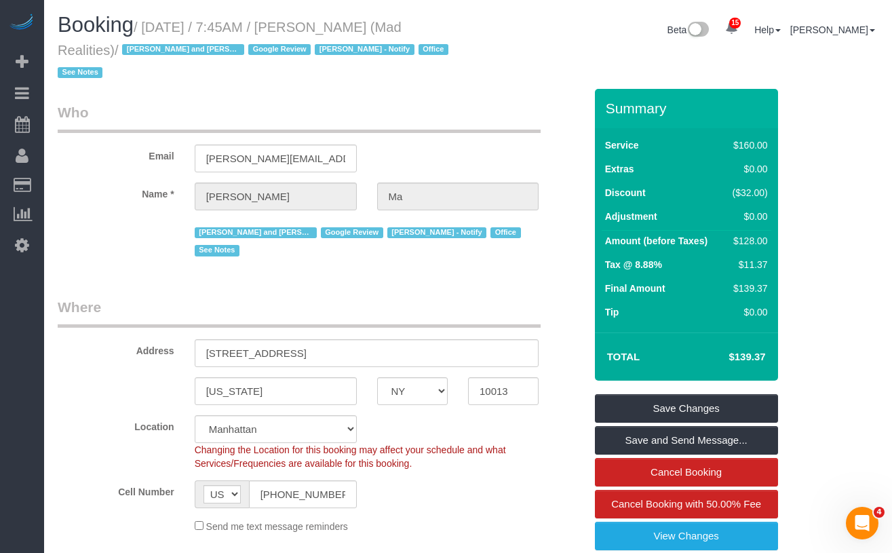
scroll to position [3, 0]
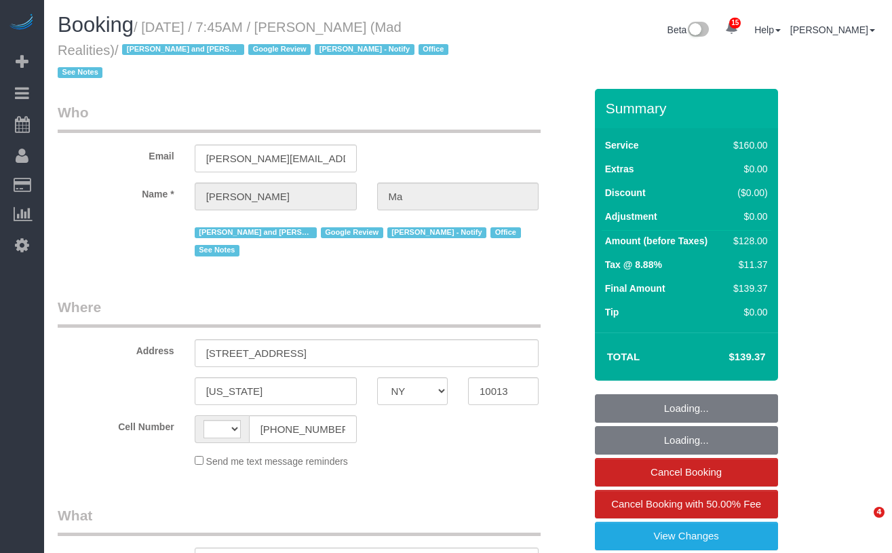
select select "NY"
select select "string:[GEOGRAPHIC_DATA]"
select select "object:775"
select select "string:stripe-pm_1PsB1j4VGloSiKo7cb06islp"
select select "number:89"
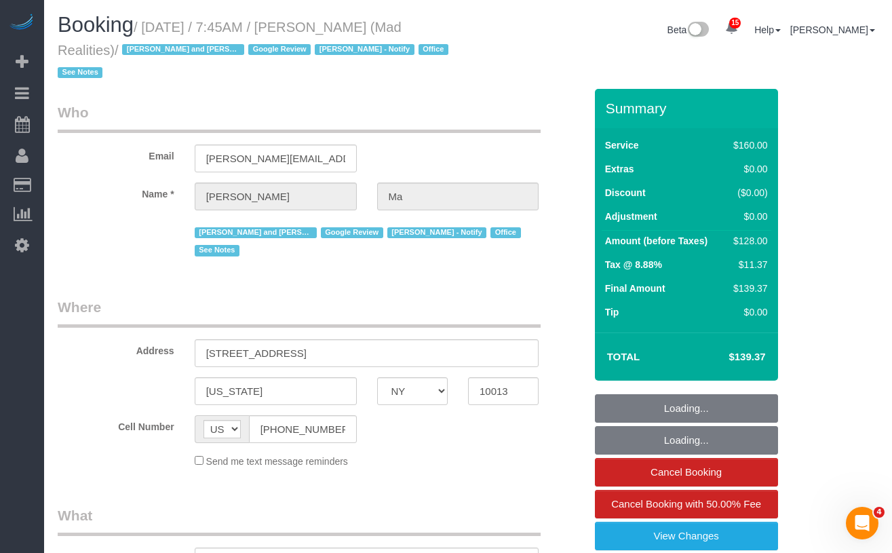
select select "number:90"
select select "number:15"
select select "number:7"
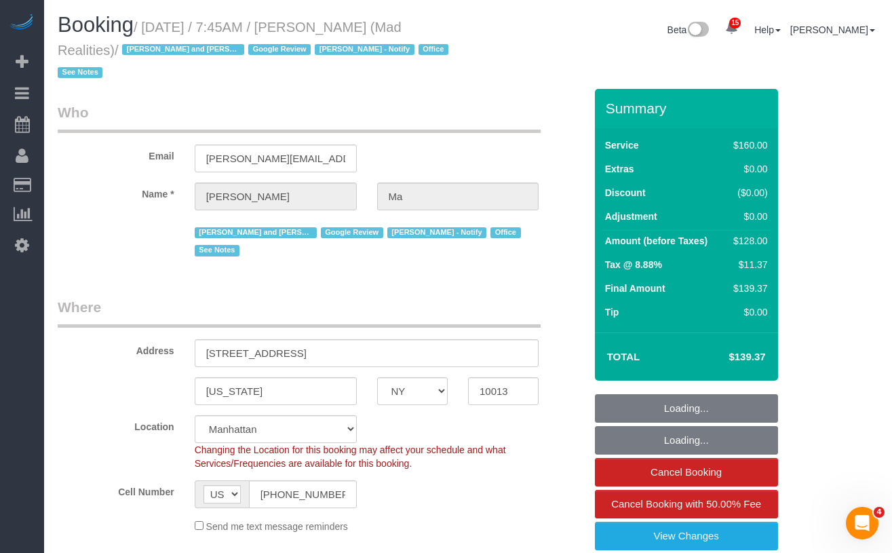
select select "object:1450"
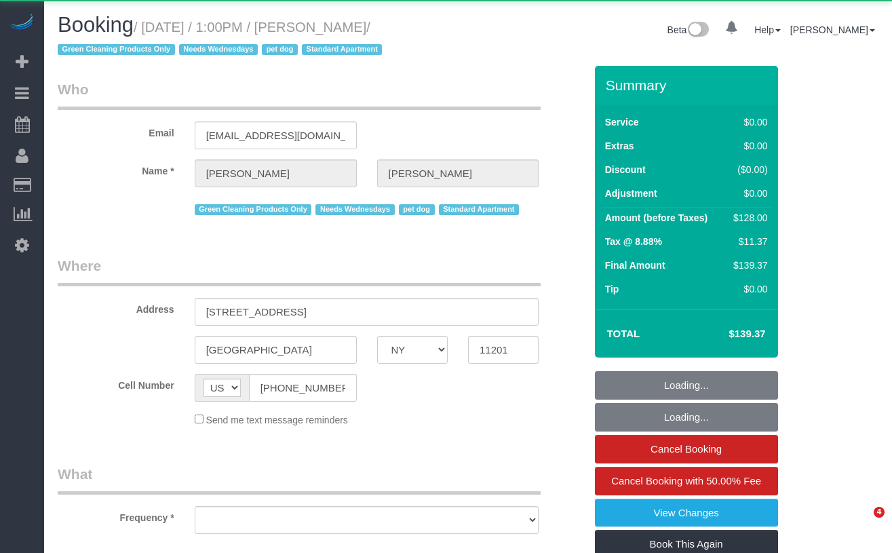
select select "NY"
select select "object:773"
select select "1"
select select "spot1"
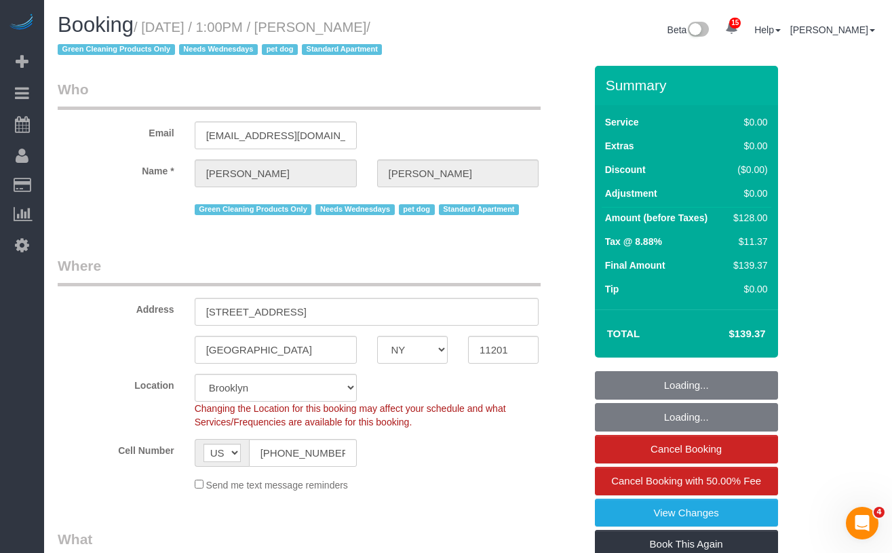
select select "object:1030"
select select "string:stripe-pm_1RN3sH4VGloSiKo7cD90aCm4"
select select "number:57"
select select "number:74"
select select "number:13"
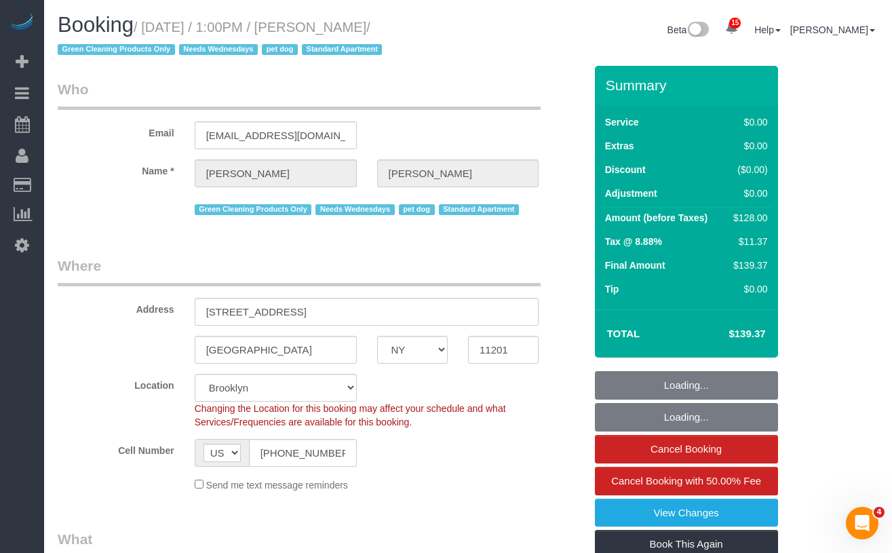
select select "number:7"
select select "1"
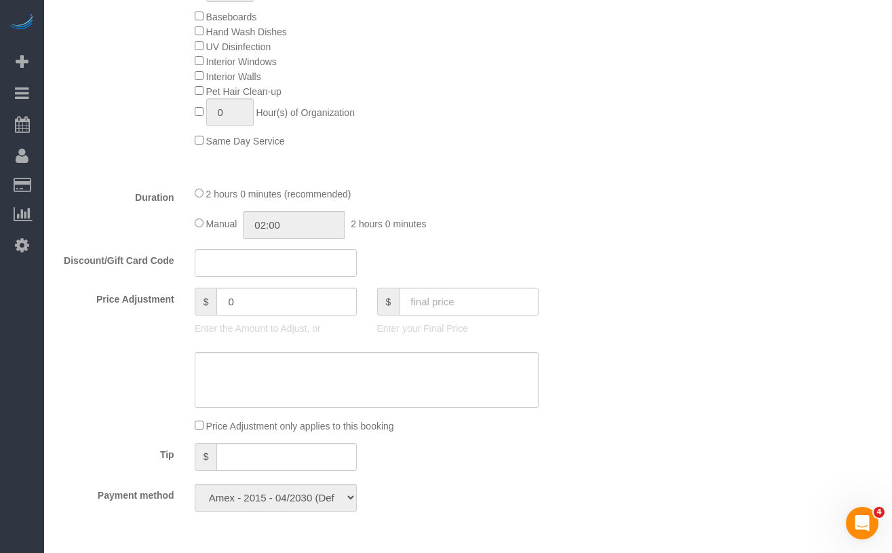
scroll to position [624, 0]
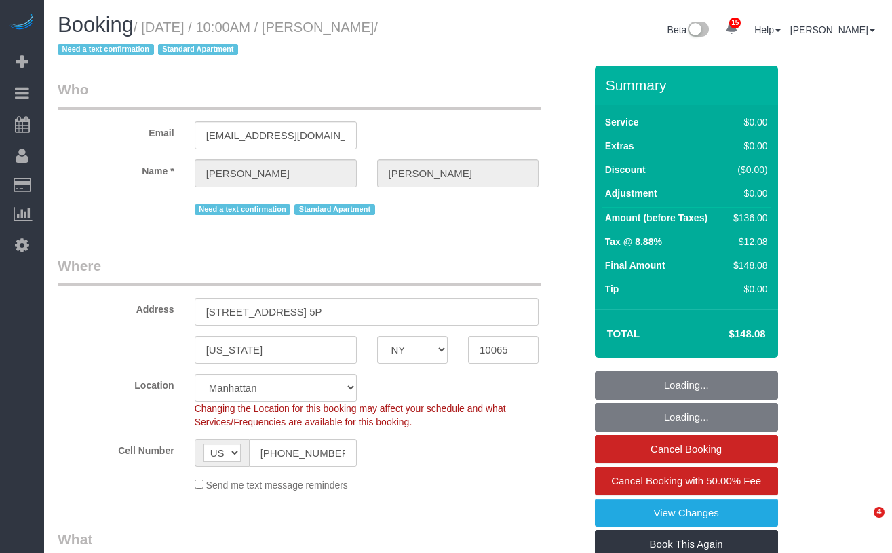
select select "NY"
select select "1"
select select "number:57"
select select "number:75"
select select "number:15"
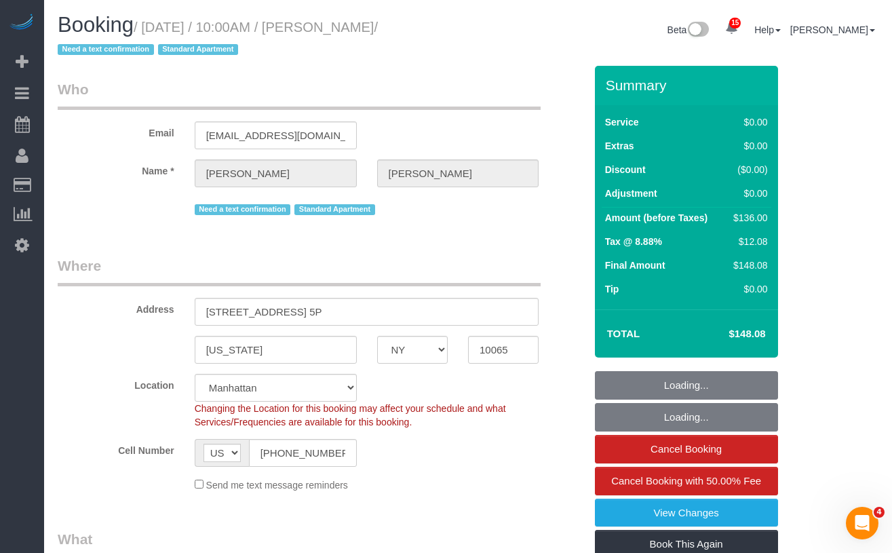
select select "number:5"
select select "string:stripe-pm_1Q7UsO4VGloSiKo7akDAINuf"
select select "object:1017"
select select "spot1"
select select "1"
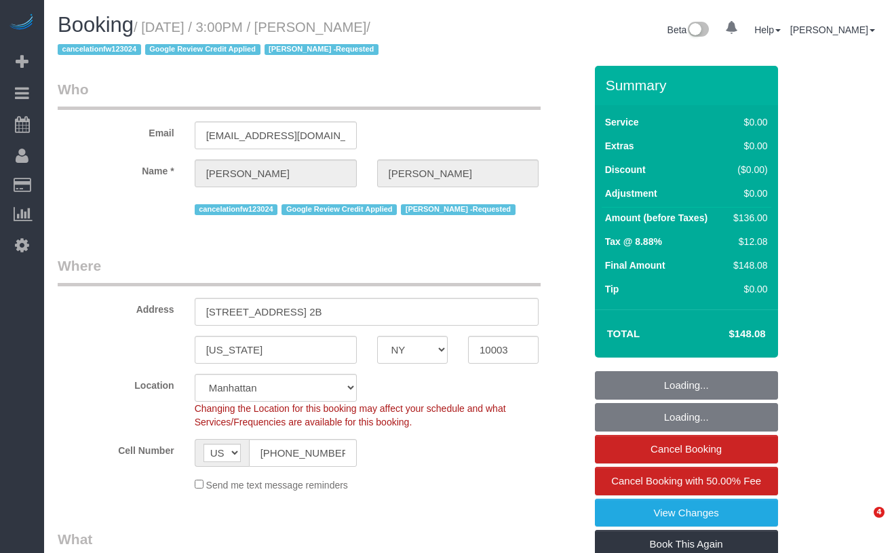
select select "NY"
select select "string:stripe-pm_1Q83s94VGloSiKo7MwVISSNR"
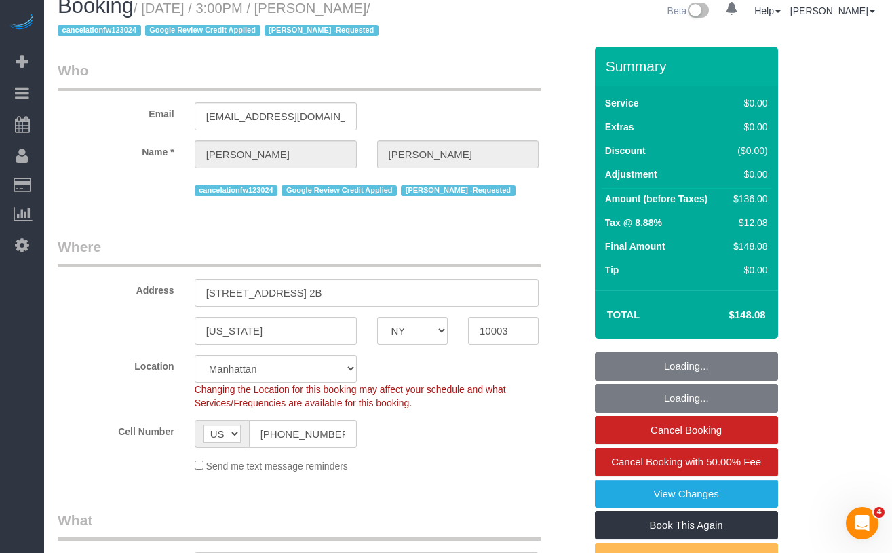
select select "object:769"
select select "1"
select select "number:89"
select select "number:90"
select select "number:15"
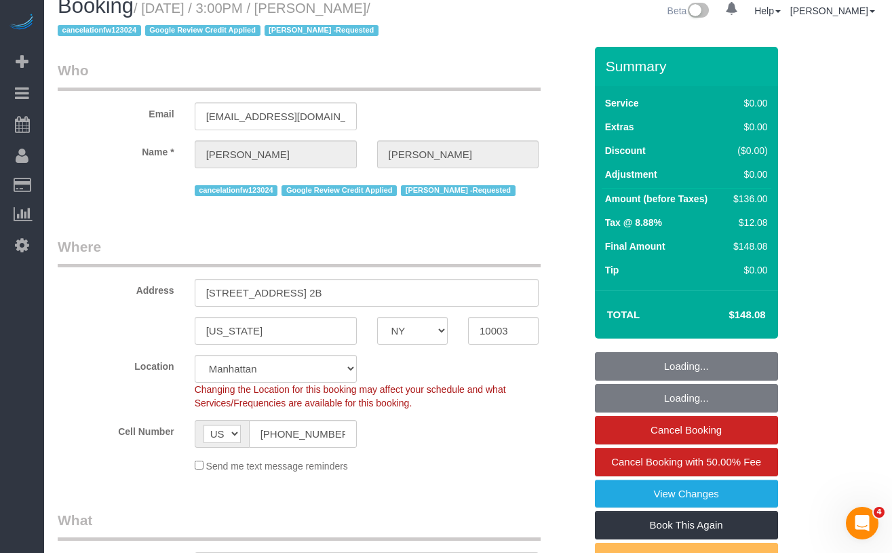
select select "number:7"
select select "object:1062"
select select "spot1"
select select "1"
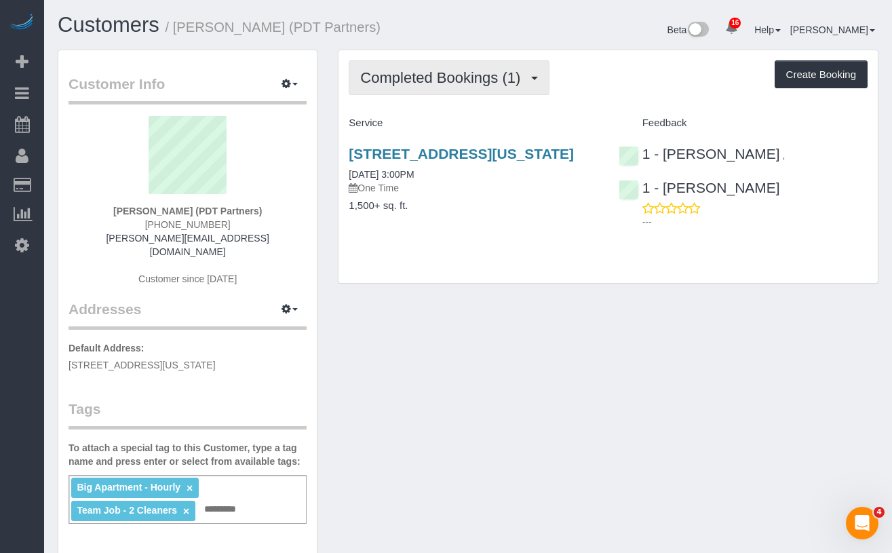
click at [390, 85] on span "Completed Bookings (1)" at bounding box center [443, 77] width 167 height 17
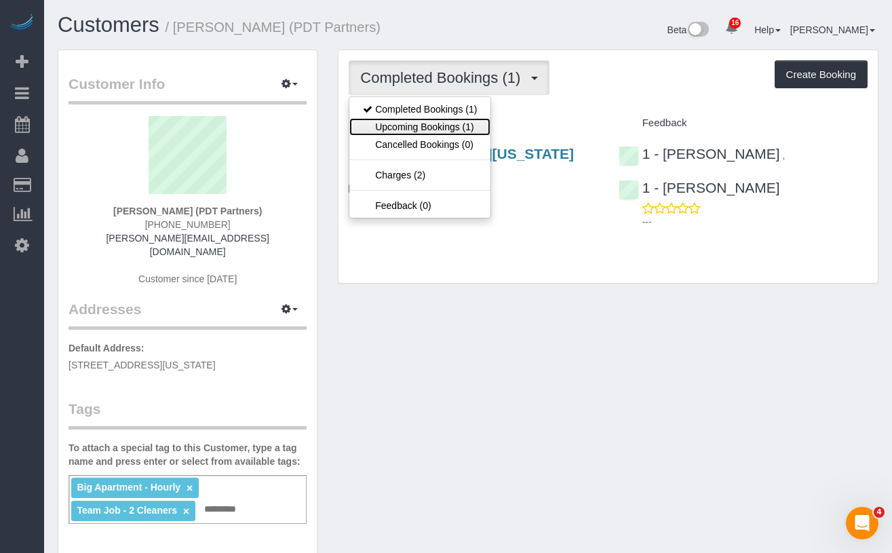
click at [408, 126] on link "Upcoming Bookings (1)" at bounding box center [419, 127] width 141 height 18
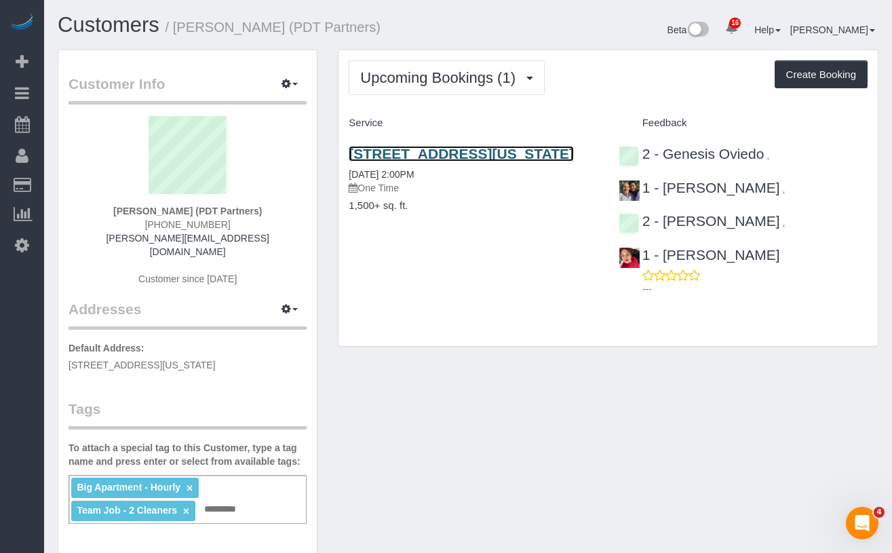
click at [445, 150] on link "[STREET_ADDRESS][US_STATE]" at bounding box center [461, 154] width 225 height 16
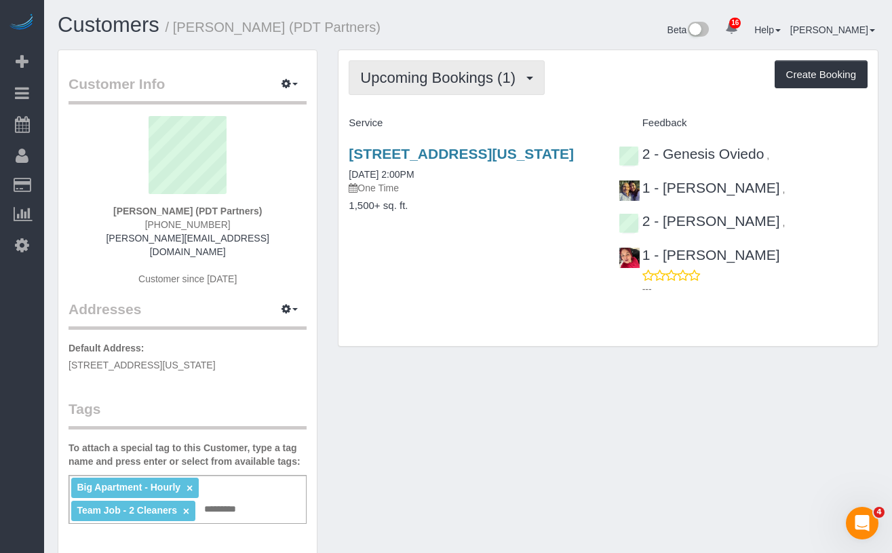
click at [435, 85] on span "Upcoming Bookings (1)" at bounding box center [441, 77] width 162 height 17
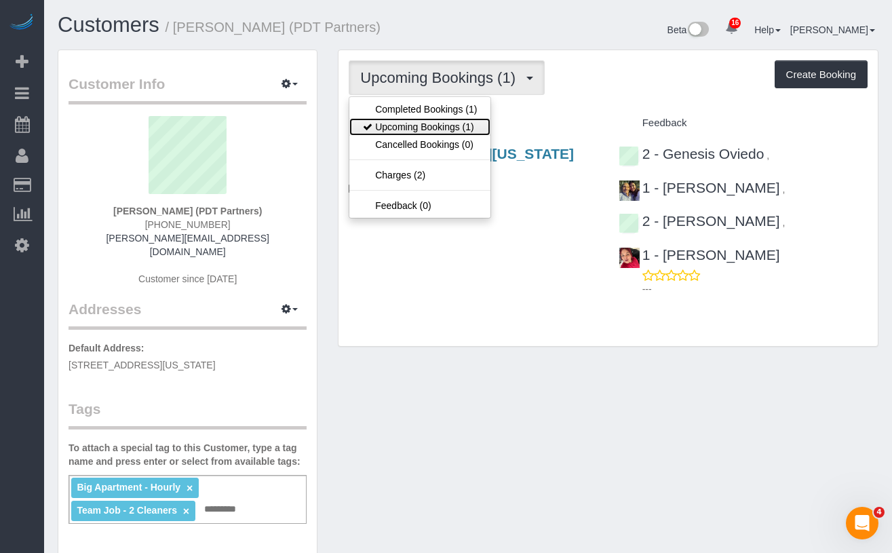
click at [431, 122] on link "Upcoming Bookings (1)" at bounding box center [419, 127] width 141 height 18
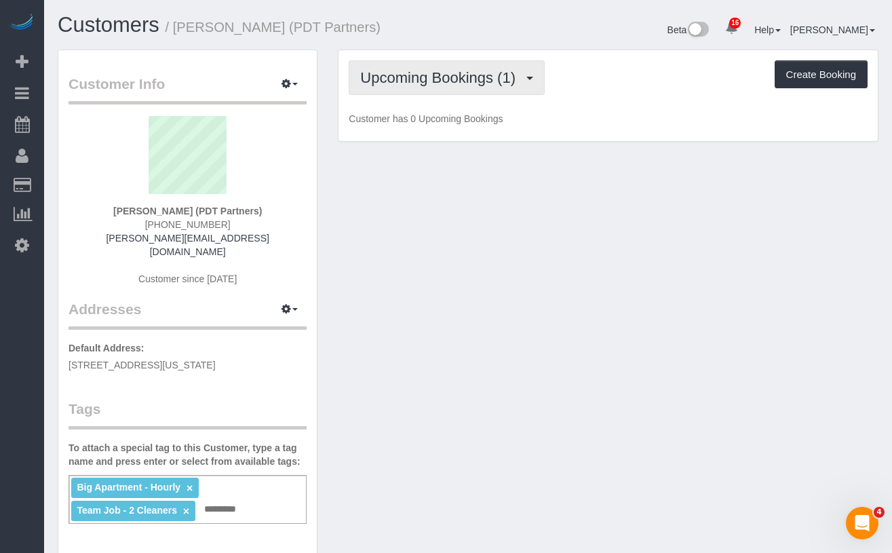
click at [428, 92] on button "Upcoming Bookings (1)" at bounding box center [447, 77] width 196 height 35
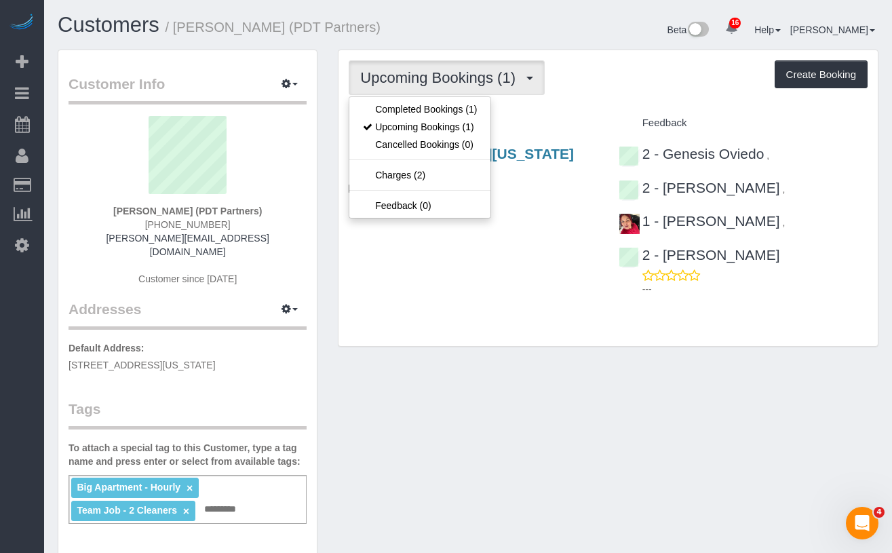
click at [474, 362] on div "Customer Info Edit Contact Info Send Message Email Preferences Special Sales Ta…" at bounding box center [467, 524] width 841 height 948
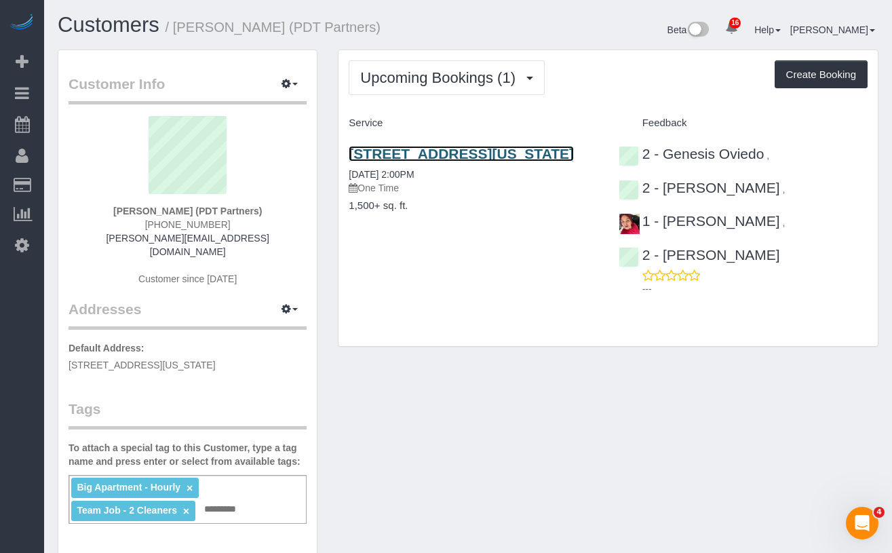
click at [369, 161] on link "[STREET_ADDRESS][US_STATE]" at bounding box center [461, 154] width 225 height 16
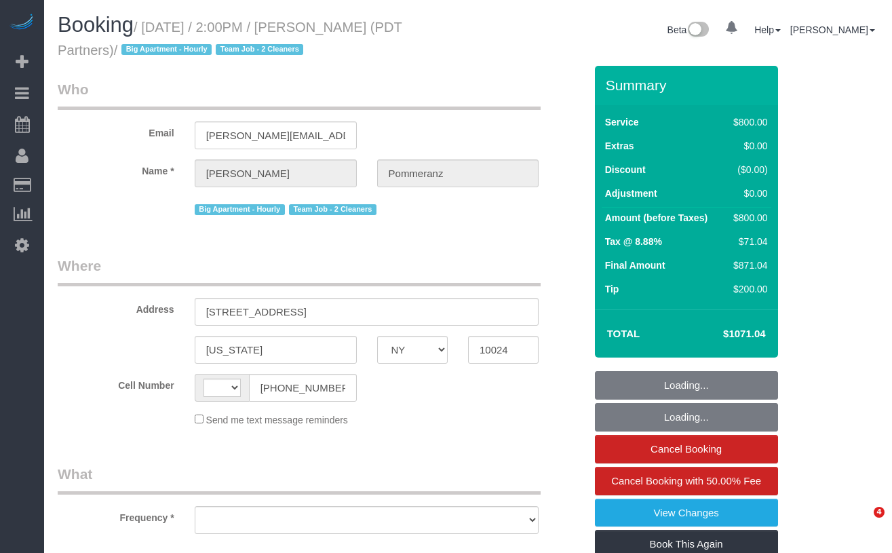
select select "NY"
select select "string:stripe-pm_1Rdx544VGloSiKo7eMdguZrP"
select select "string:[GEOGRAPHIC_DATA]"
select select "object:784"
select select "4"
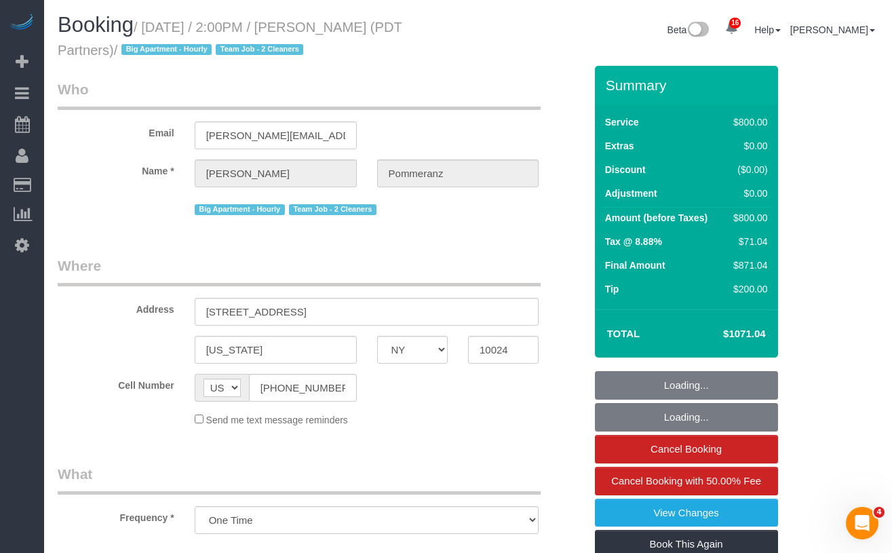
select select "150"
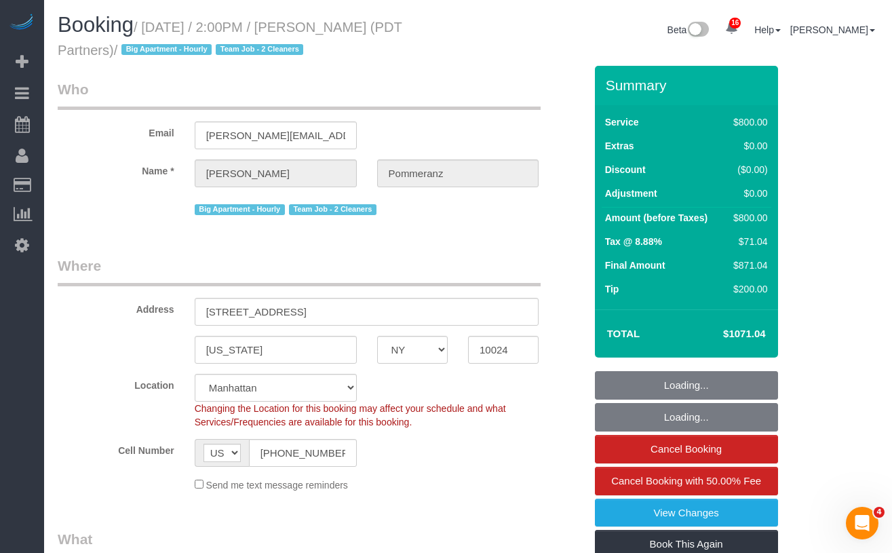
select select "object:1031"
select select "spot1"
select select "number:60"
select select "number:76"
select select "number:15"
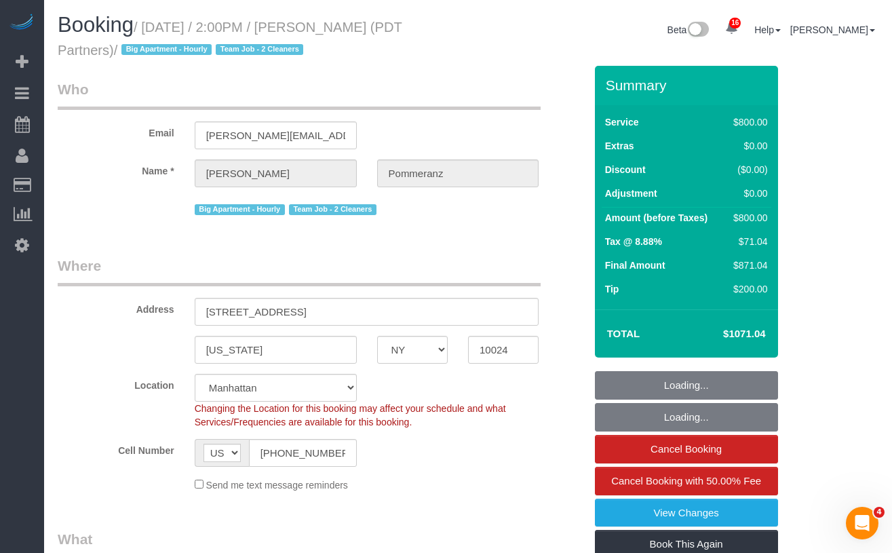
select select "number:5"
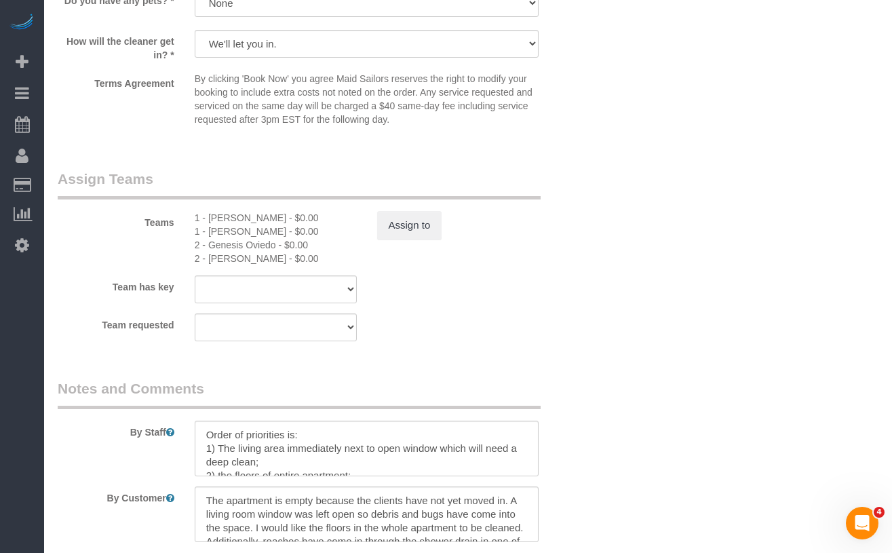
scroll to position [1394, 0]
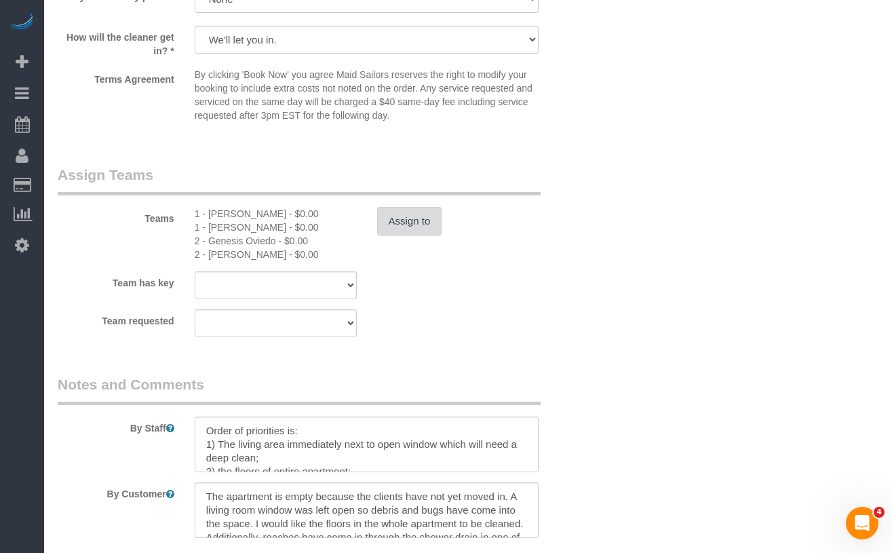
click at [410, 223] on button "Assign to" at bounding box center [409, 221] width 65 height 28
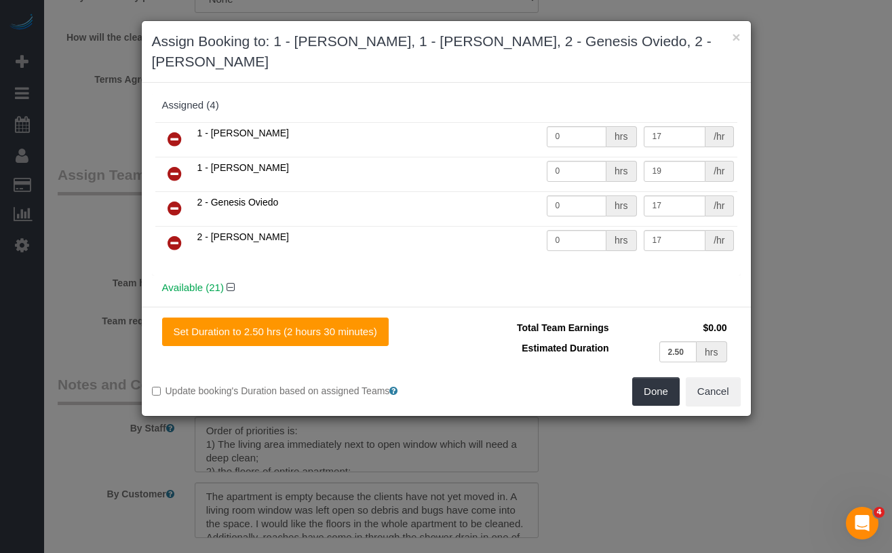
click at [176, 170] on icon at bounding box center [175, 173] width 14 height 16
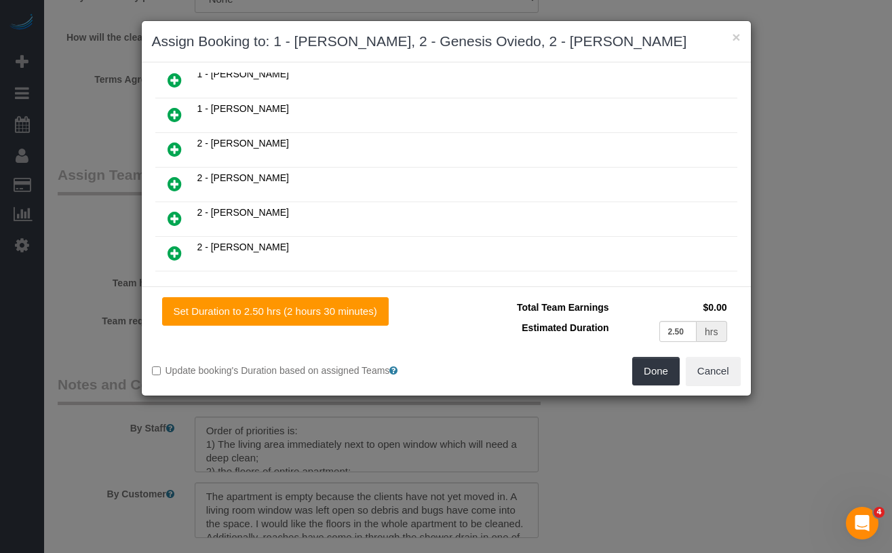
scroll to position [461, 0]
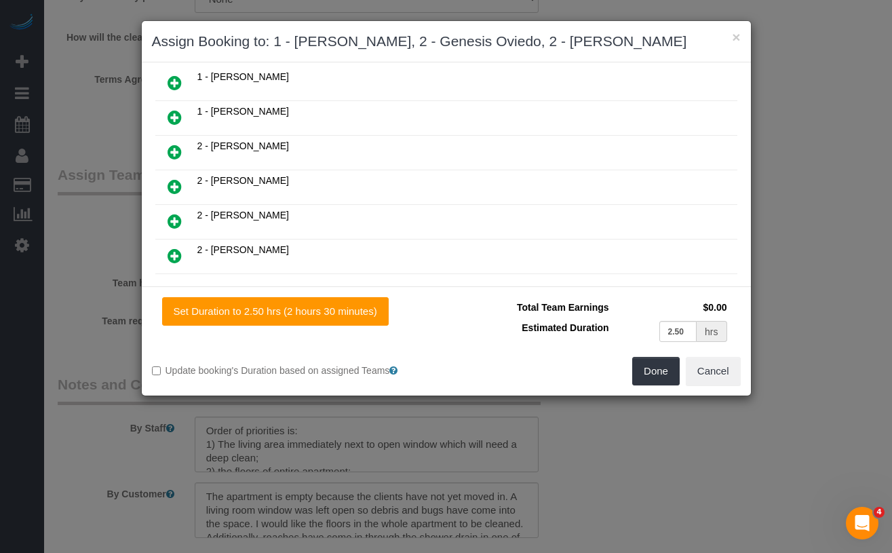
click at [174, 153] on icon at bounding box center [175, 152] width 14 height 16
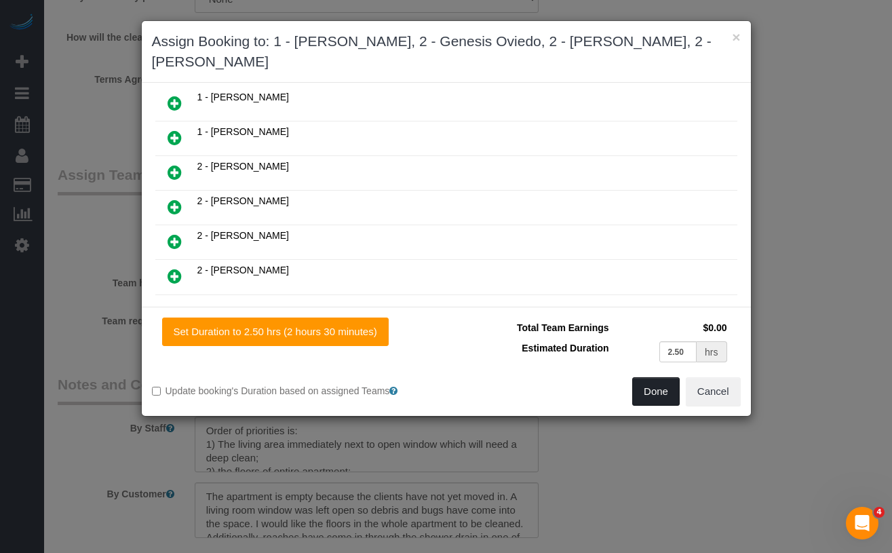
click at [649, 397] on button "Done" at bounding box center [655, 391] width 47 height 28
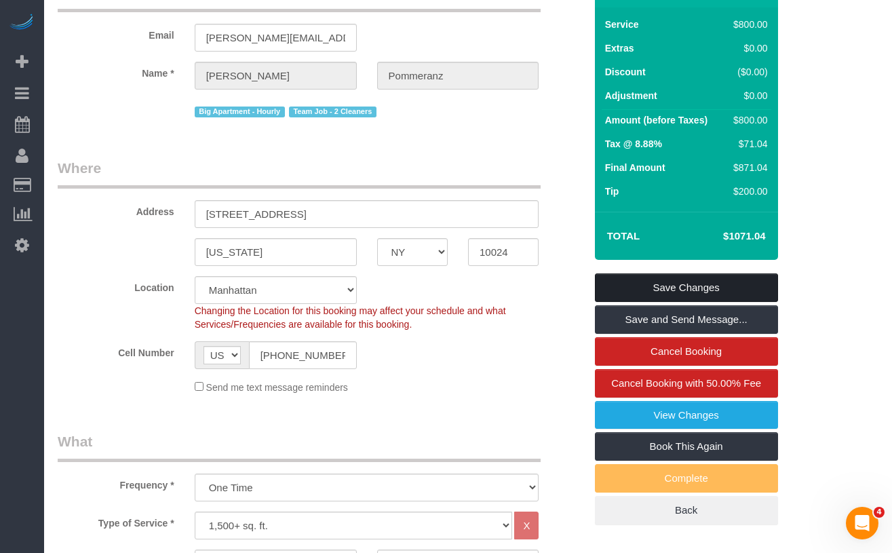
scroll to position [106, 0]
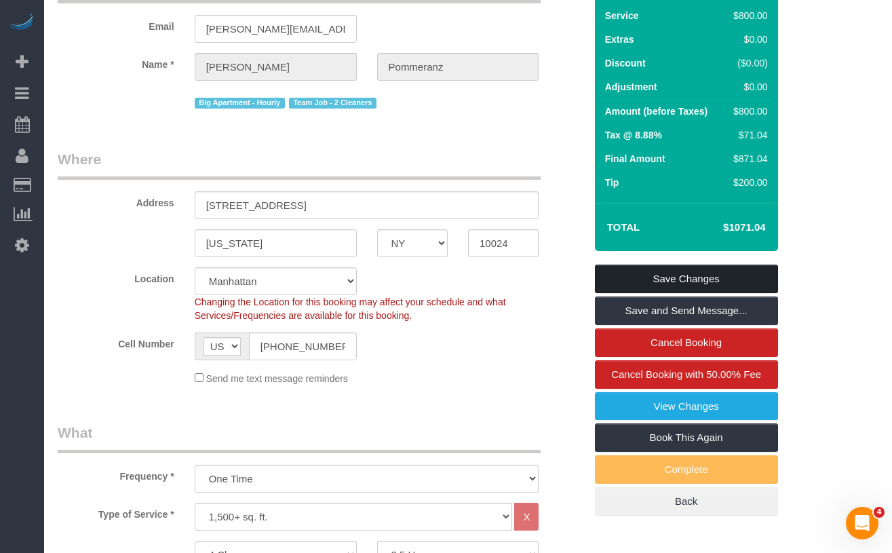
click at [606, 276] on link "Save Changes" at bounding box center [686, 278] width 183 height 28
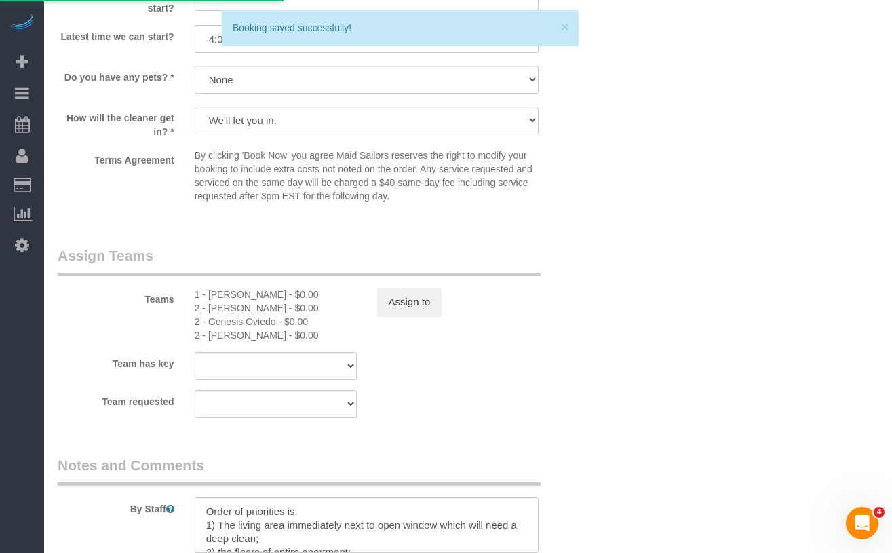
scroll to position [1314, 0]
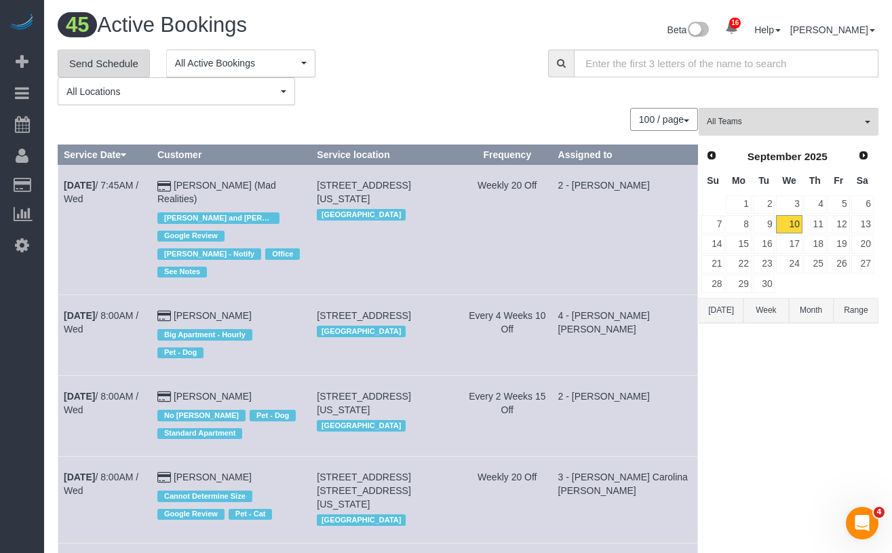
click at [116, 58] on link "Send Schedule" at bounding box center [104, 64] width 92 height 28
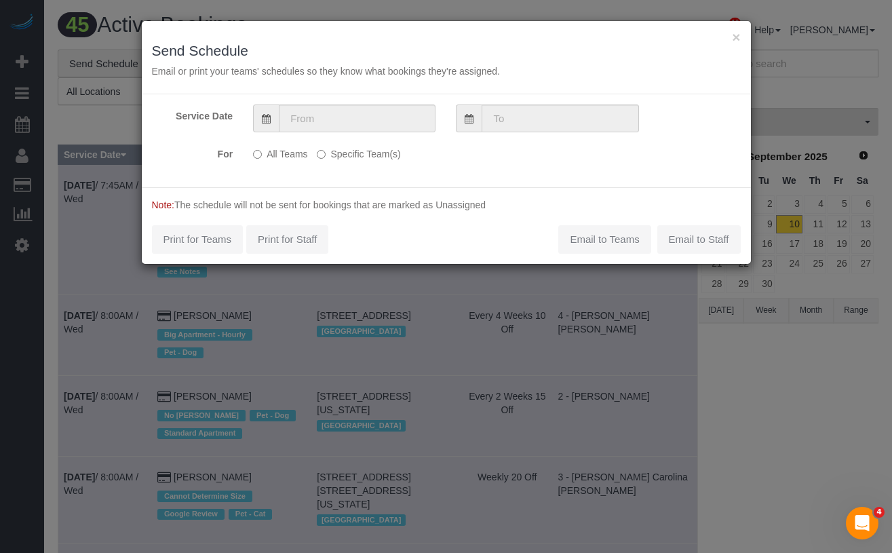
click at [349, 157] on label "Specific Team(s)" at bounding box center [358, 151] width 83 height 18
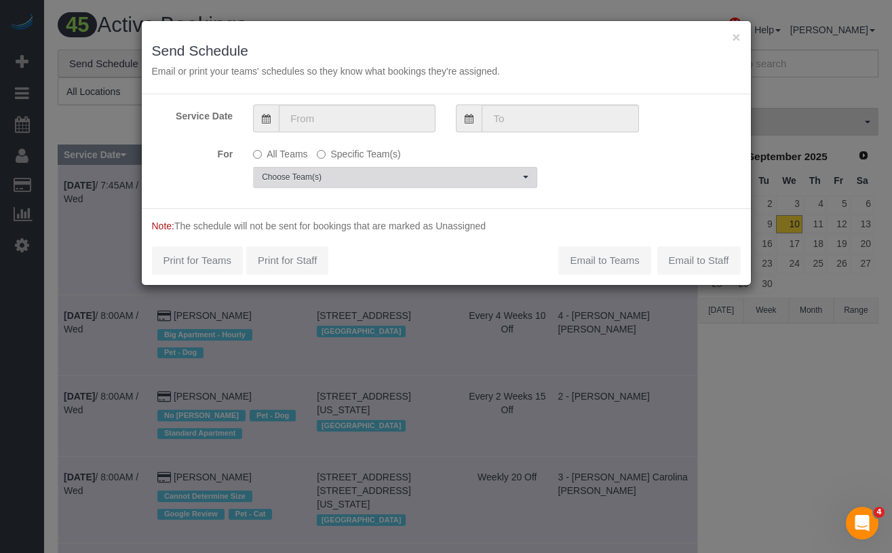
click at [355, 181] on span "Choose Team(s)" at bounding box center [391, 178] width 258 height 12
click at [369, 174] on span "Choose Team(s)" at bounding box center [391, 175] width 258 height 12
click at [369, 174] on span "Choose Team(s)" at bounding box center [391, 178] width 258 height 12
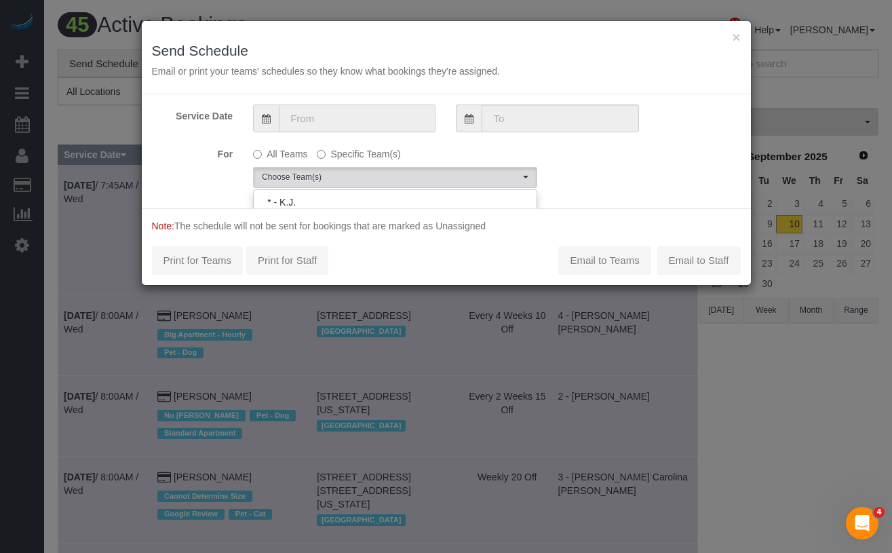
click at [323, 126] on input "text" at bounding box center [357, 118] width 157 height 28
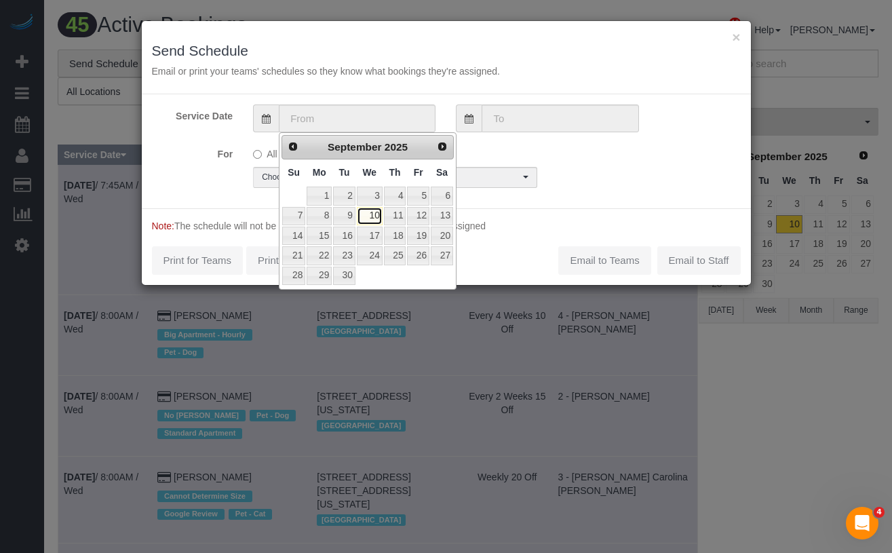
click at [366, 210] on link "10" at bounding box center [370, 216] width 26 height 18
type input "09/10/2025"
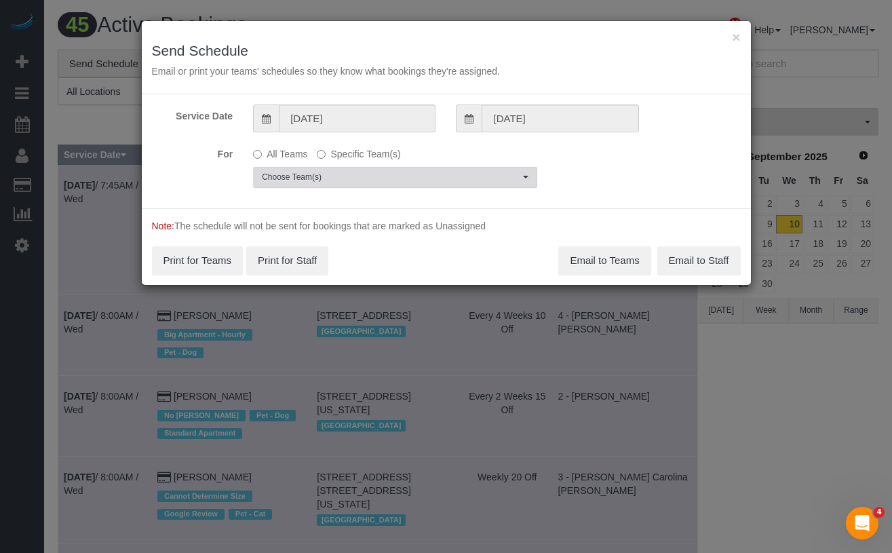
click at [316, 172] on span "Choose Team(s)" at bounding box center [391, 178] width 258 height 12
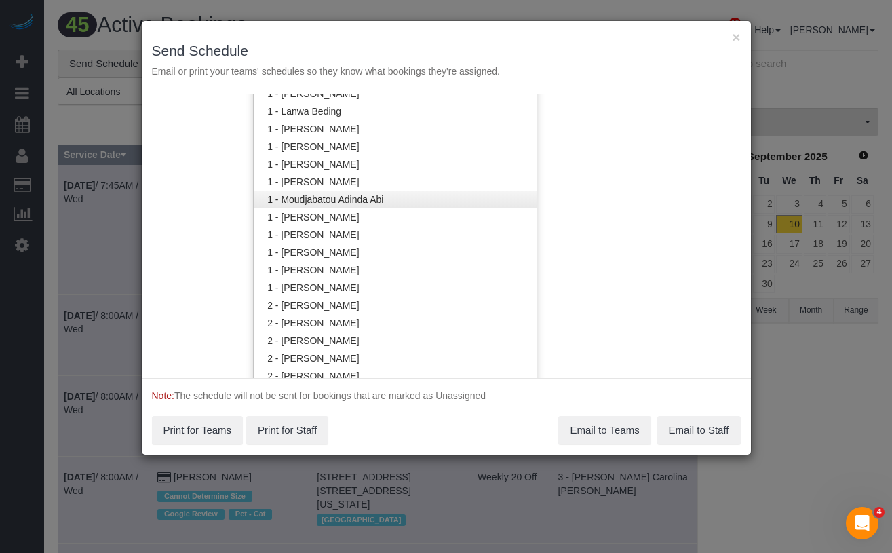
scroll to position [692, 0]
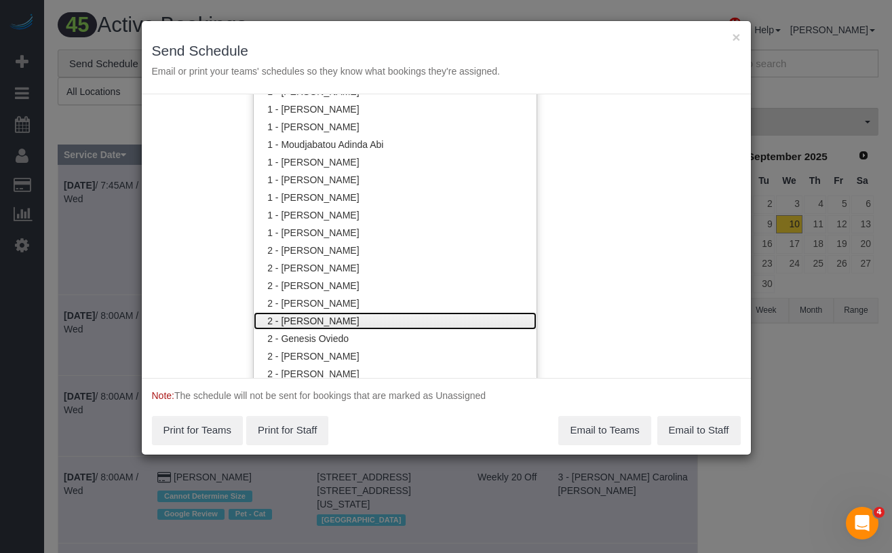
click at [357, 315] on link "2 - Eveling Mercado" at bounding box center [395, 321] width 283 height 18
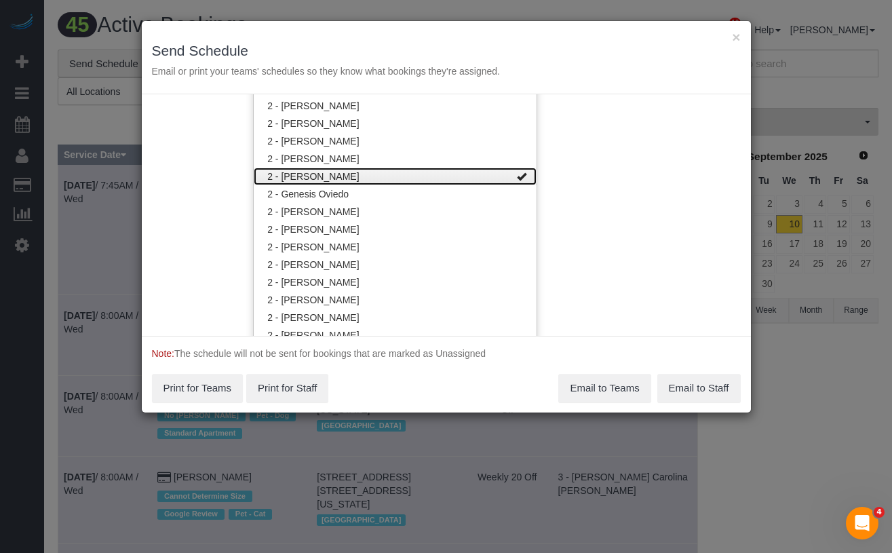
scroll to position [836, 0]
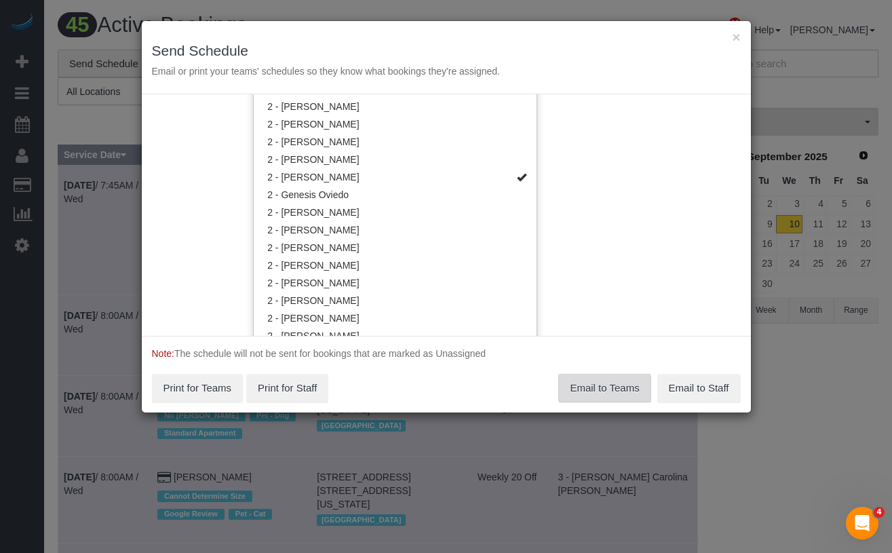
click at [604, 387] on button "Email to Teams" at bounding box center [604, 388] width 92 height 28
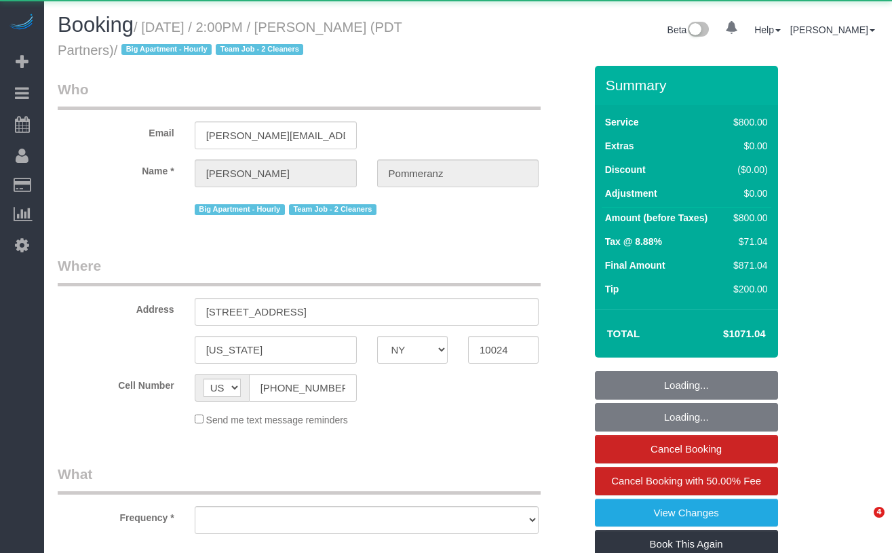
select select "NY"
select select "object:736"
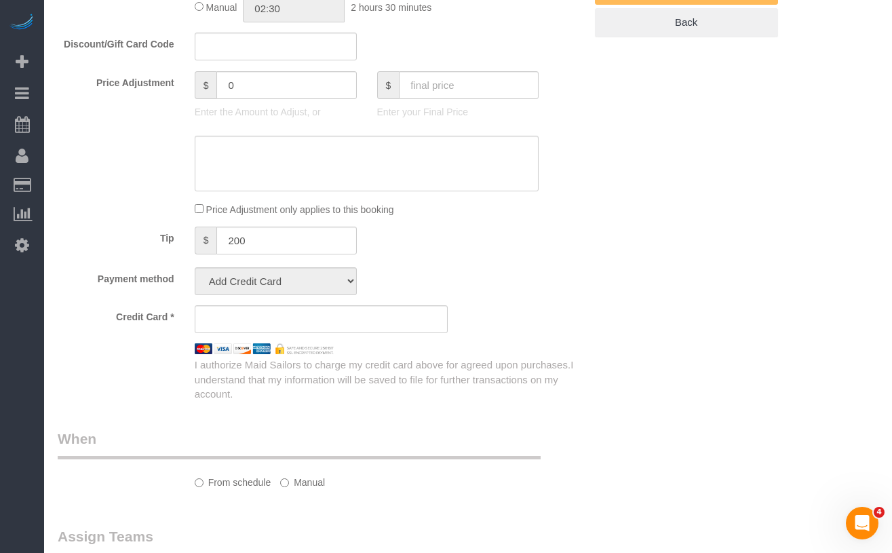
select select "spot1"
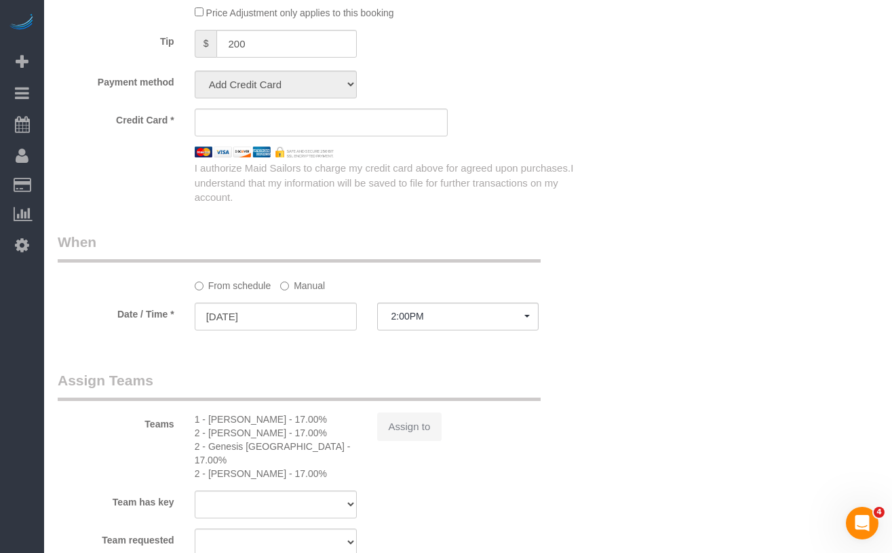
select select "number:60"
select select "number:76"
select select "number:15"
select select "number:5"
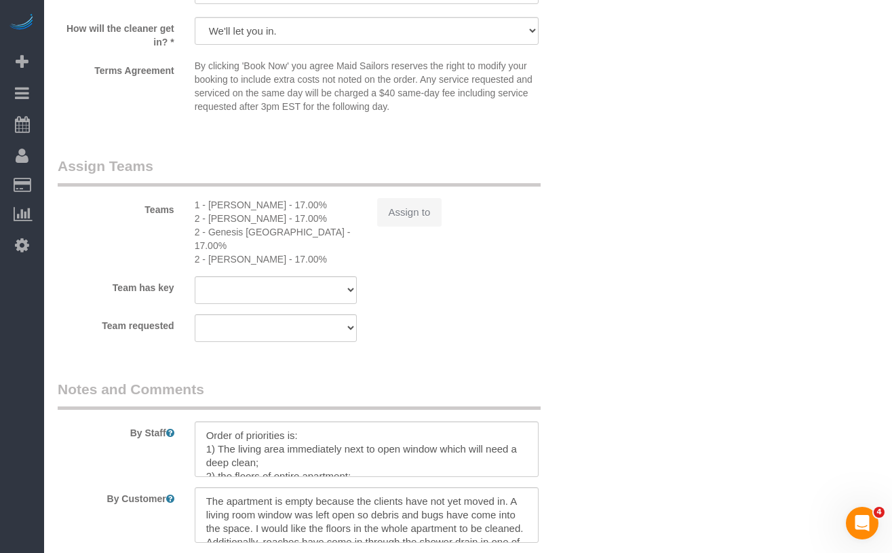
select select "4"
select select "150"
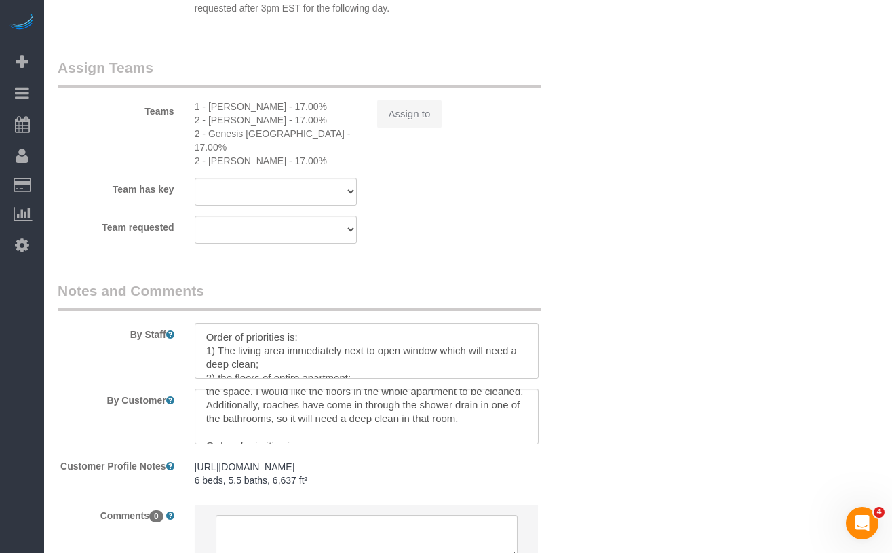
scroll to position [39, 0]
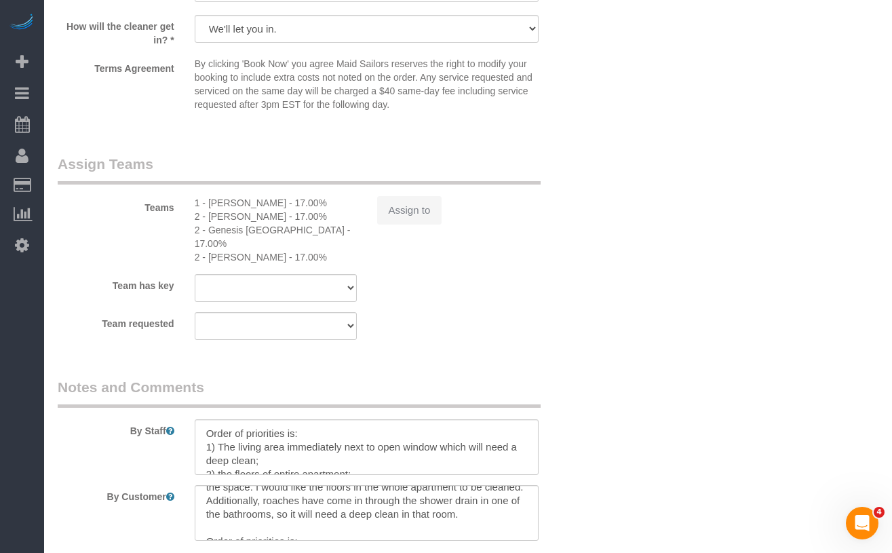
select select "string:stripe-pm_1Rdx544VGloSiKo7eMdguZrP"
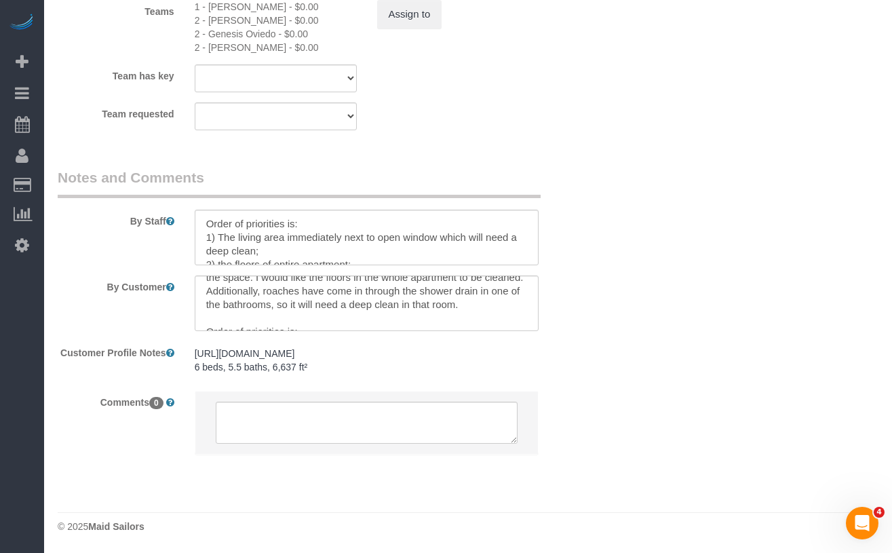
scroll to position [1600, 0]
select select "object:1463"
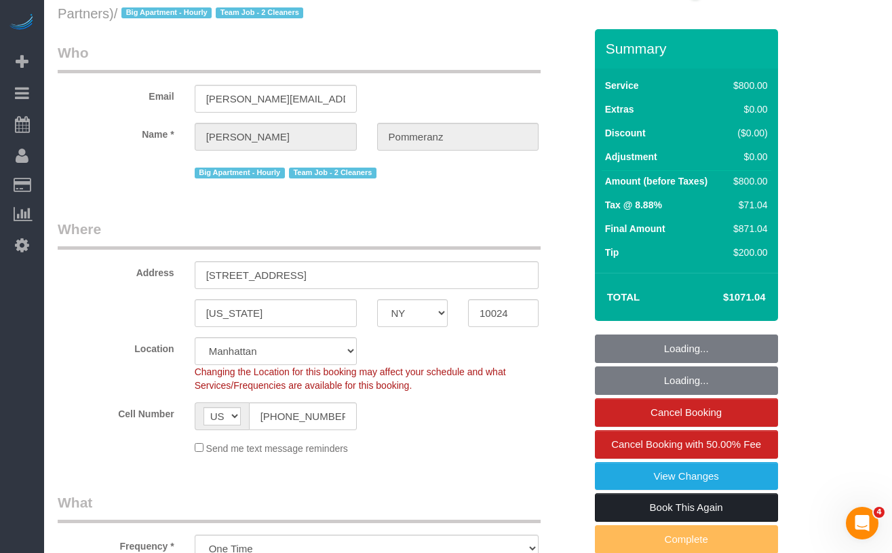
scroll to position [201, 0]
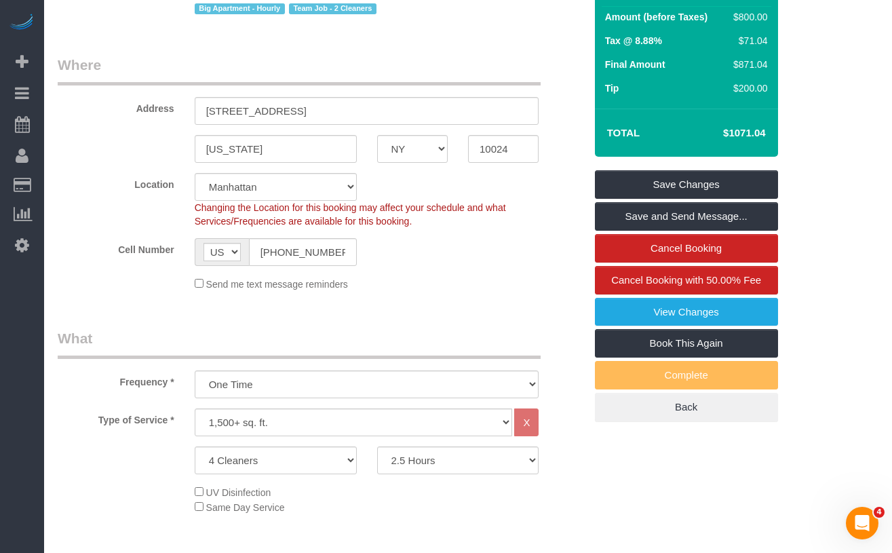
select select "spot44"
click at [618, 308] on link "View Changes" at bounding box center [686, 312] width 183 height 28
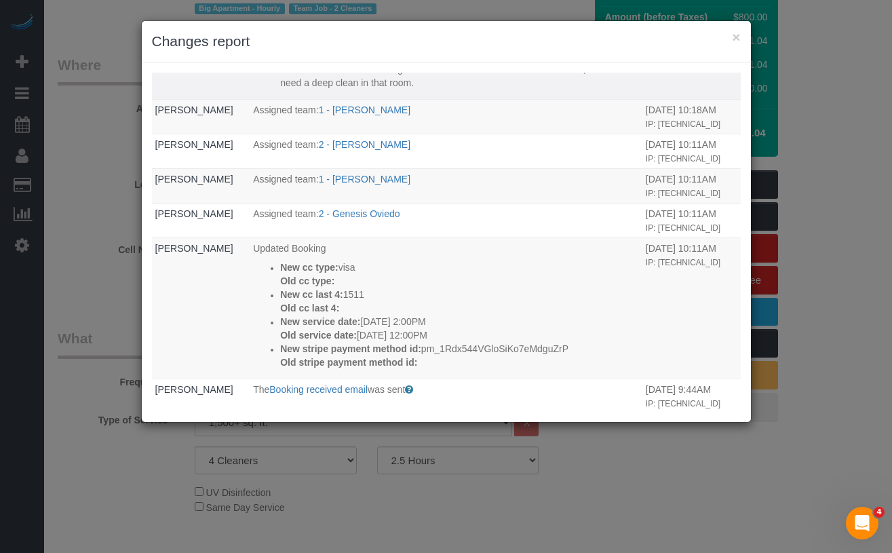
scroll to position [0, 0]
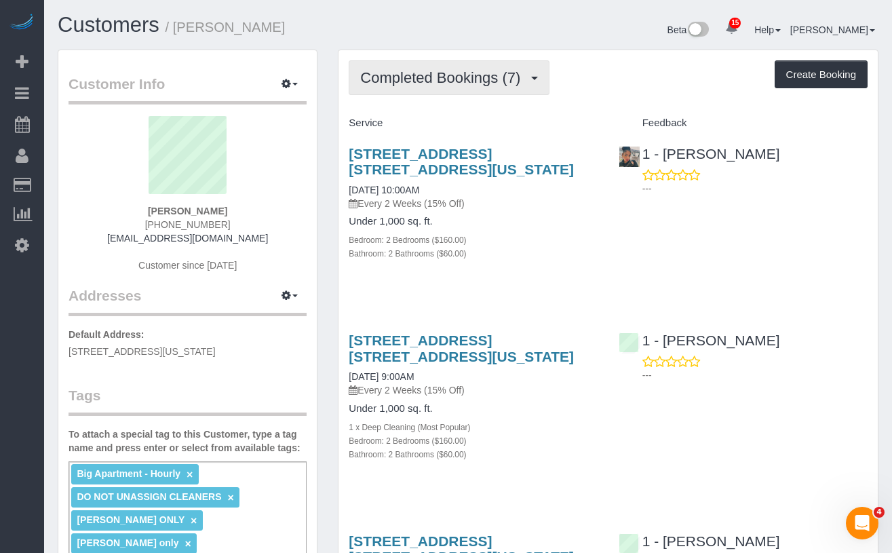
click at [480, 83] on span "Completed Bookings (7)" at bounding box center [443, 77] width 167 height 17
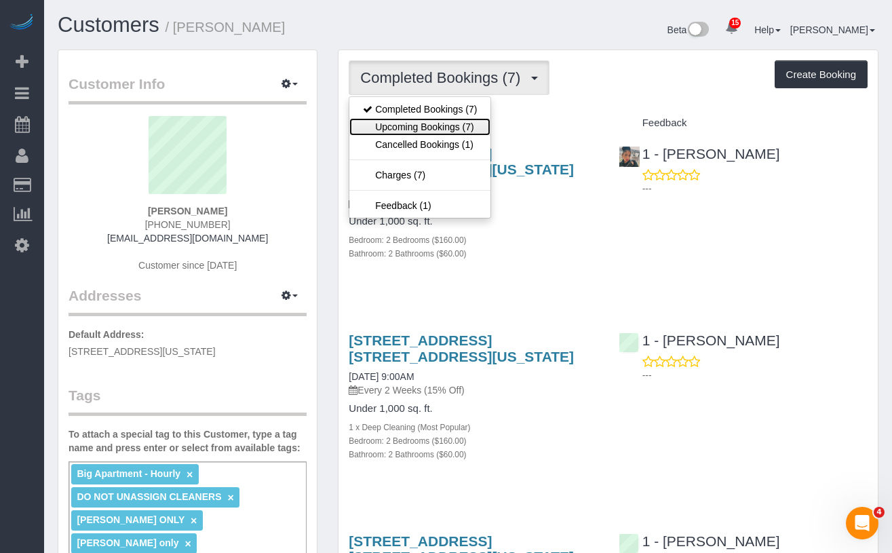
click at [450, 119] on link "Upcoming Bookings (7)" at bounding box center [419, 127] width 141 height 18
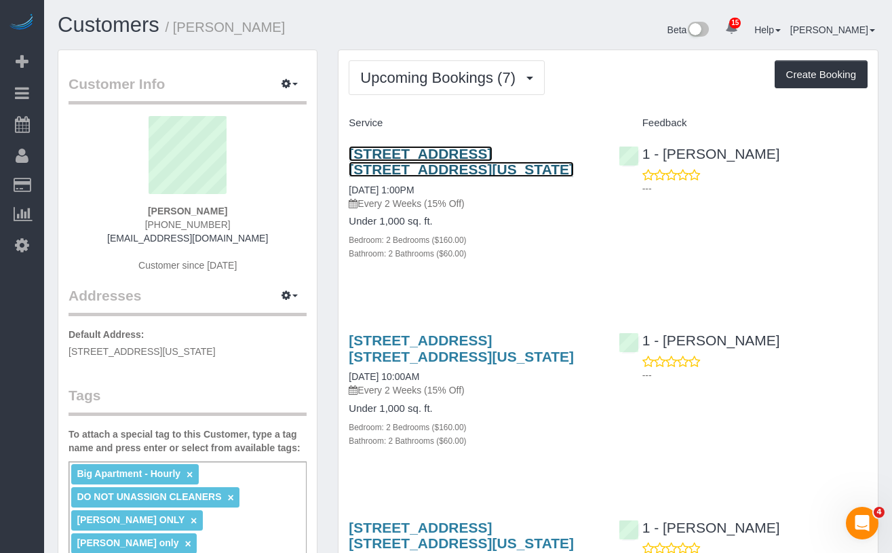
click at [401, 169] on link "[STREET_ADDRESS] [STREET_ADDRESS][US_STATE]" at bounding box center [461, 161] width 225 height 31
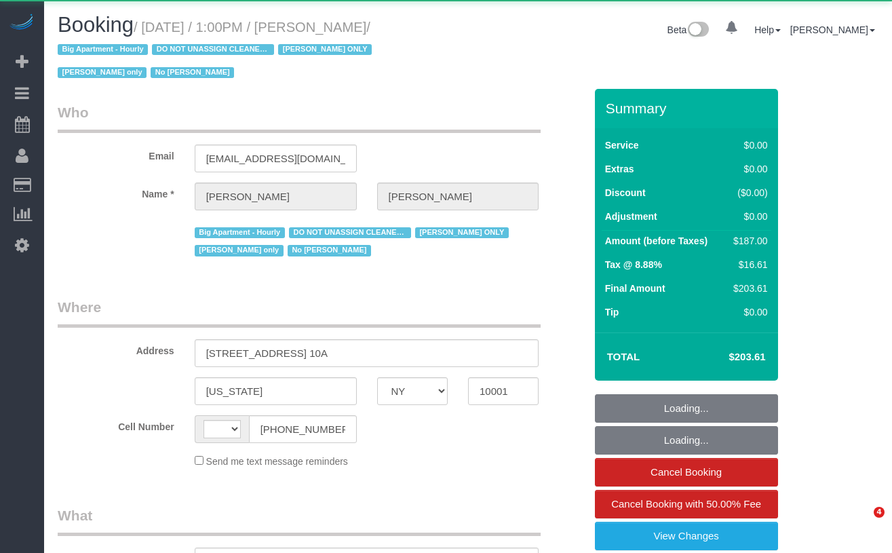
select select "NY"
select select "string:[GEOGRAPHIC_DATA]"
select select "object:775"
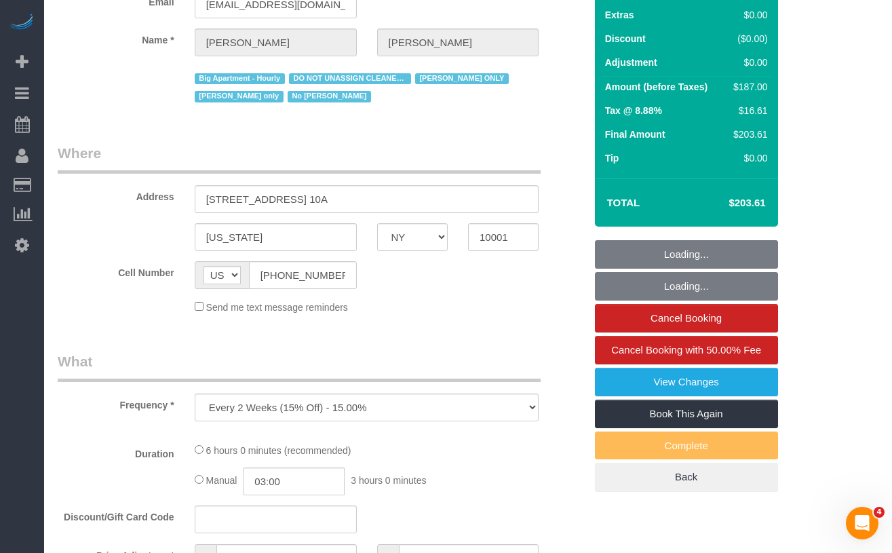
select select "2"
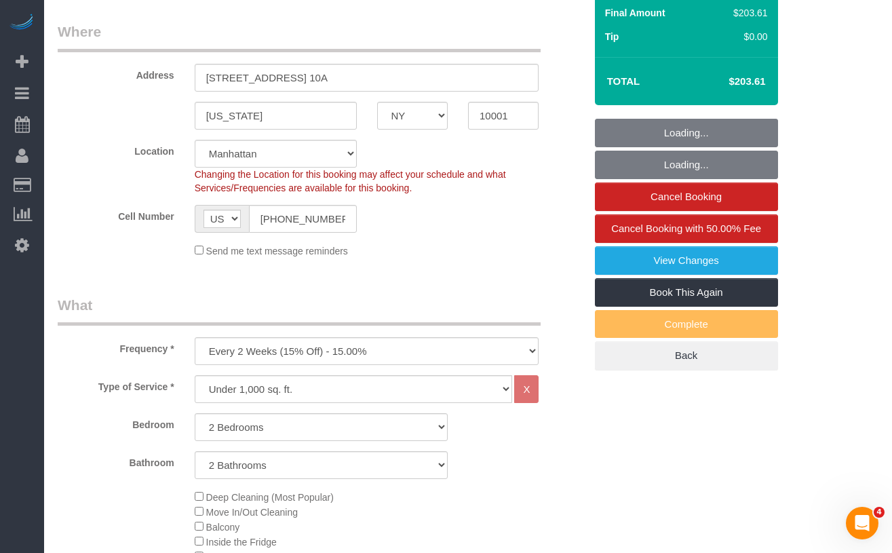
select select "object:1037"
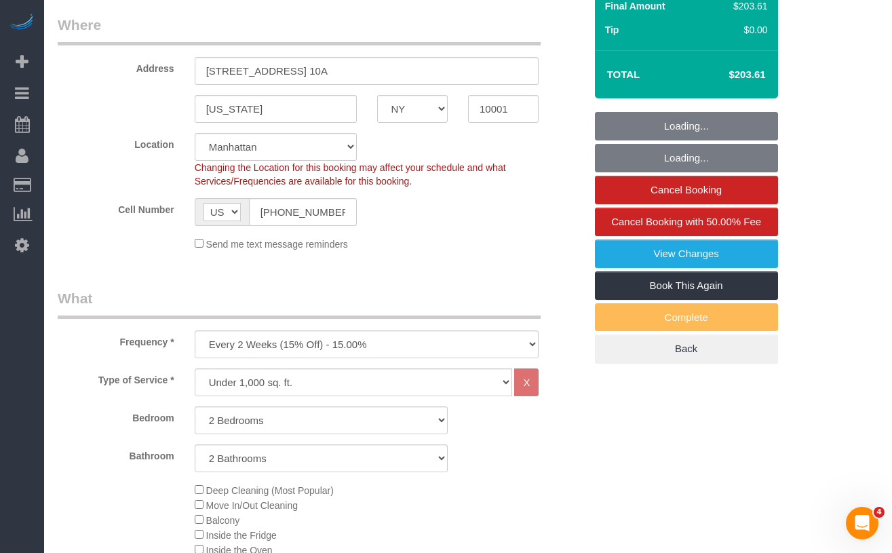
select select "string:stripe-pm_1RRmor4VGloSiKo75q03orw4"
select select "spot1"
select select "number:89"
select select "number:73"
select select "number:15"
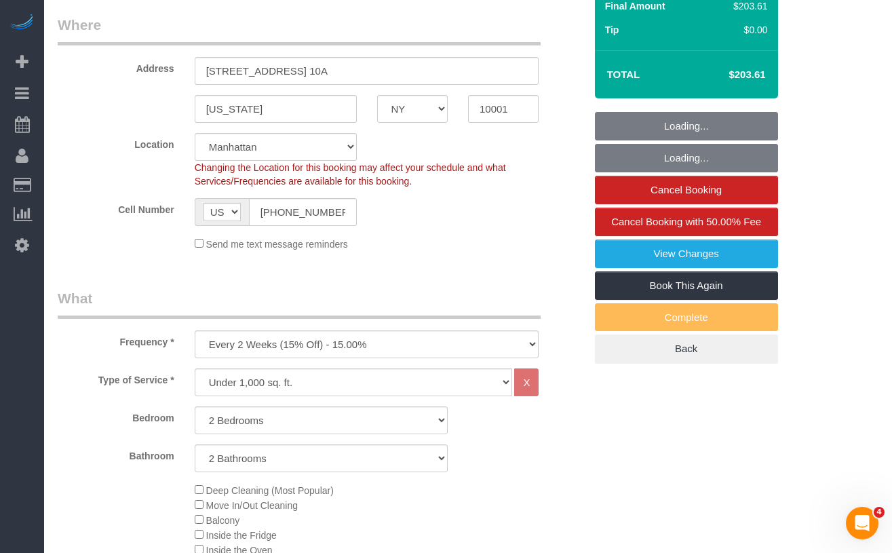
select select "number:5"
select select "2"
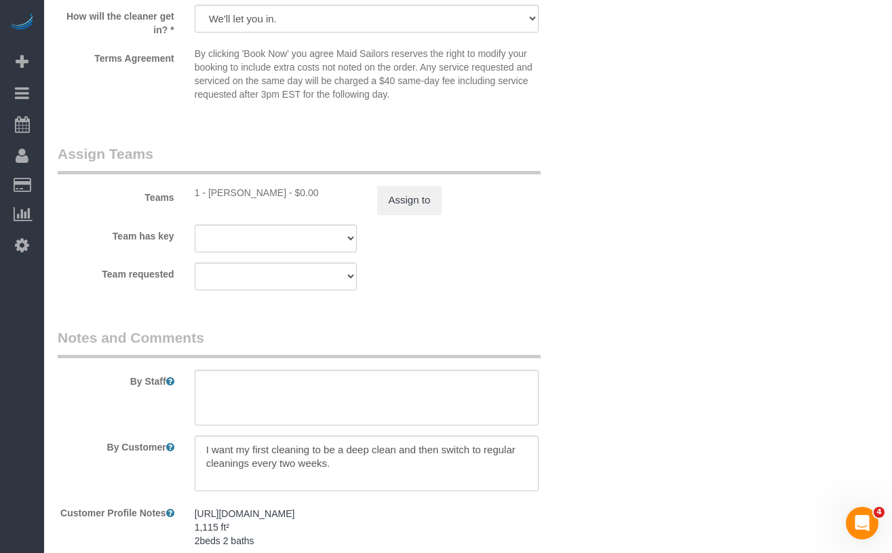
scroll to position [1769, 0]
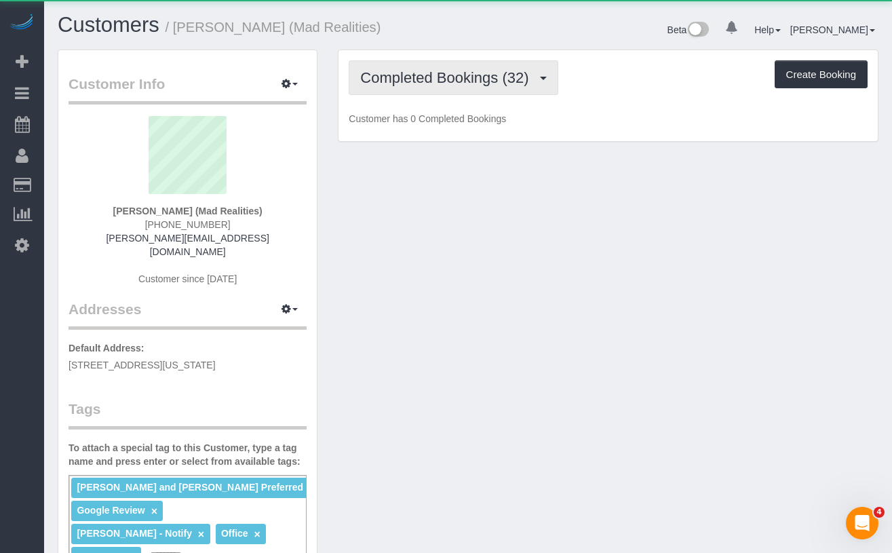
click at [441, 87] on button "Completed Bookings (32)" at bounding box center [453, 77] width 209 height 35
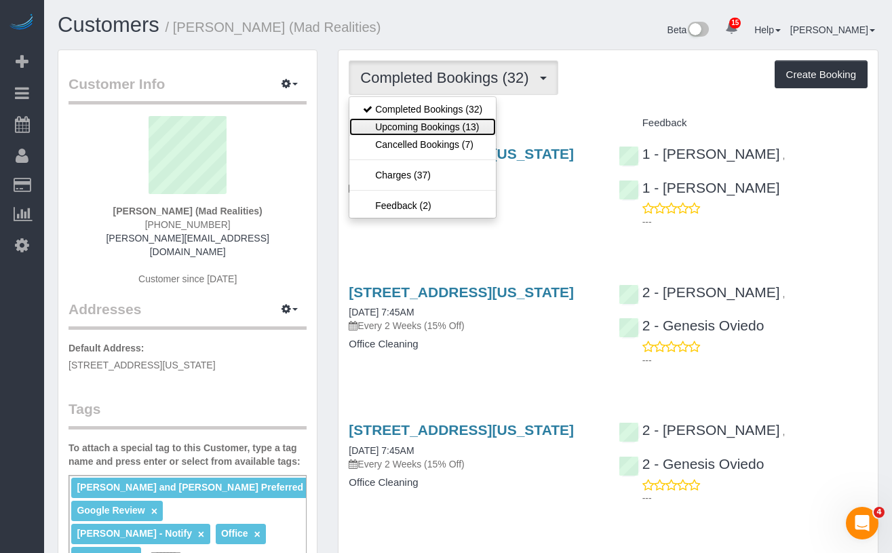
click at [437, 134] on link "Upcoming Bookings (13)" at bounding box center [422, 127] width 146 height 18
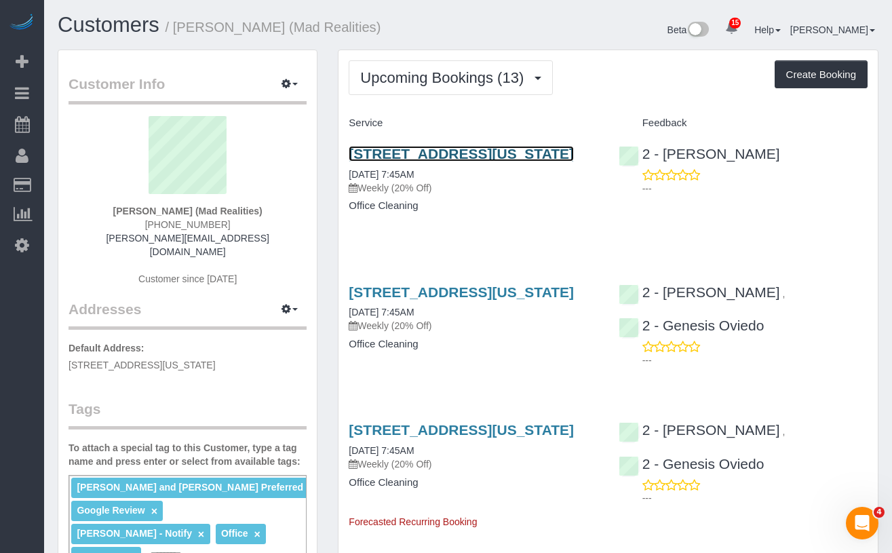
click at [412, 157] on link "425 Broadway, Suite 2, New York, NY 10013" at bounding box center [461, 154] width 225 height 16
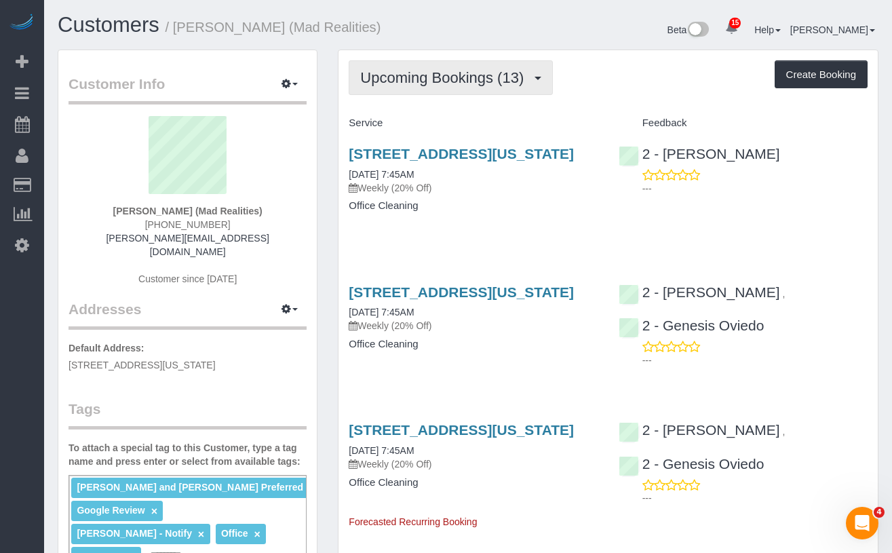
click at [410, 62] on button "Upcoming Bookings (13)" at bounding box center [451, 77] width 204 height 35
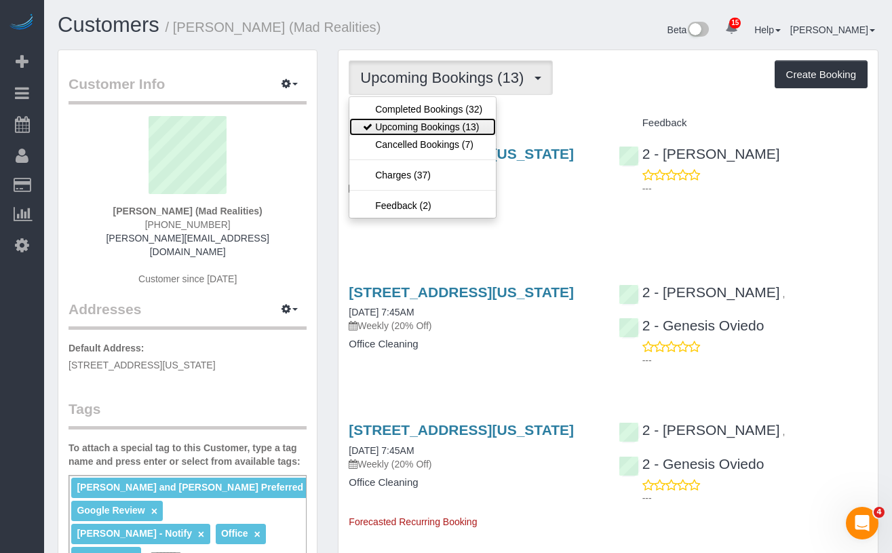
click at [428, 126] on link "Upcoming Bookings (13)" at bounding box center [422, 127] width 146 height 18
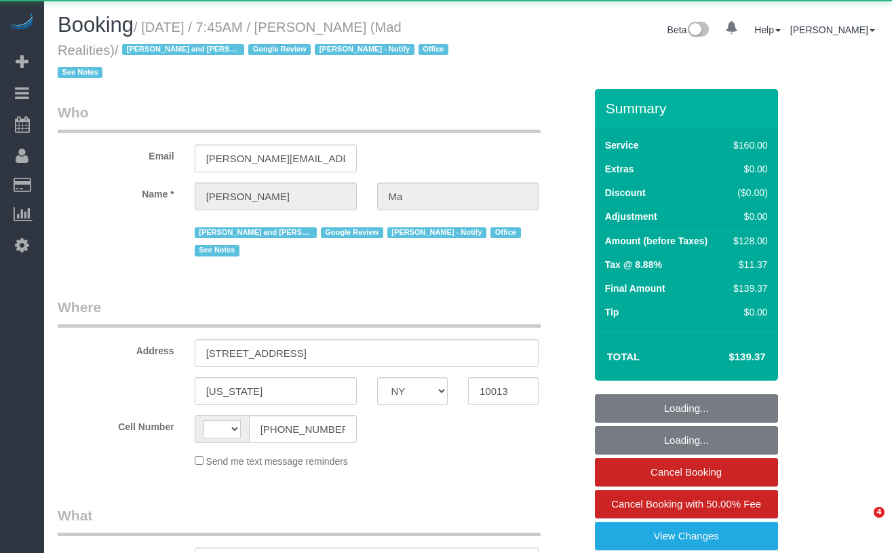
select select "NY"
select select "string:[GEOGRAPHIC_DATA]"
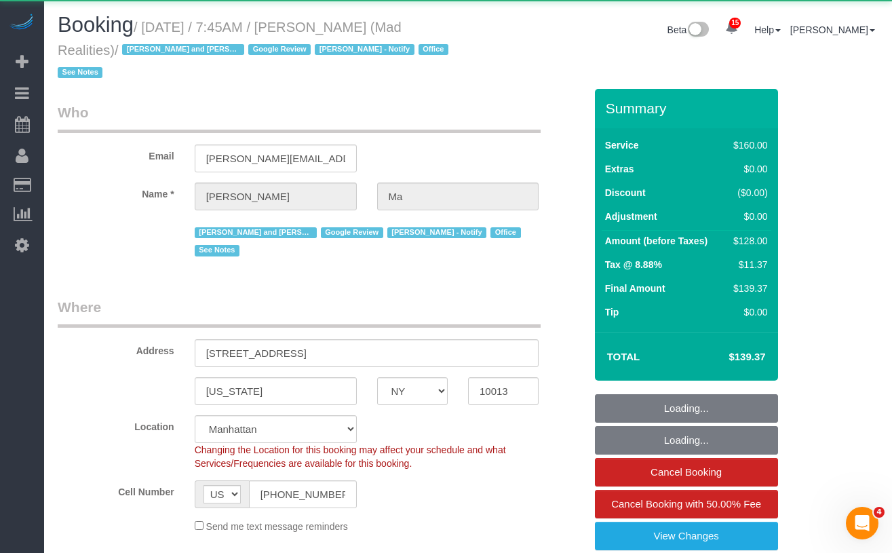
select select "object:1010"
select select "number:89"
select select "number:90"
select select "number:15"
select select "number:7"
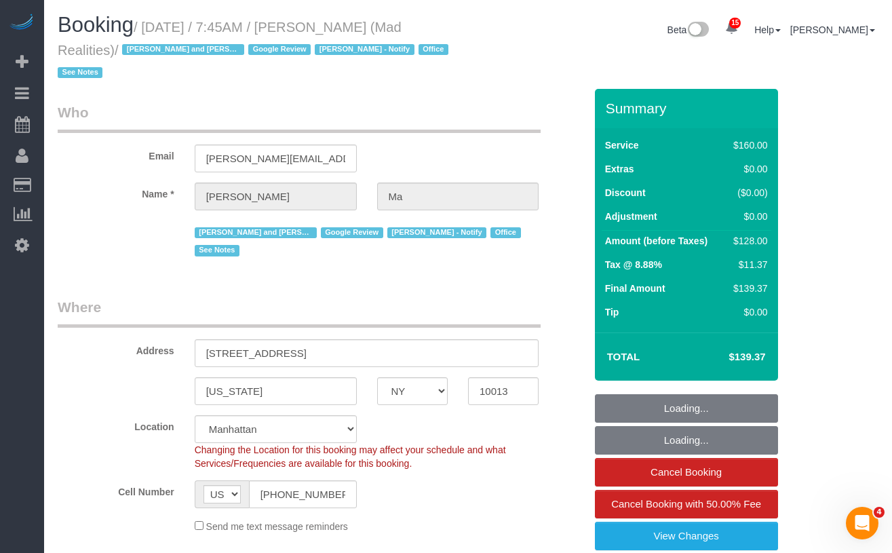
select select "string:stripe-pm_1PsB1j4VGloSiKo7cb06islp"
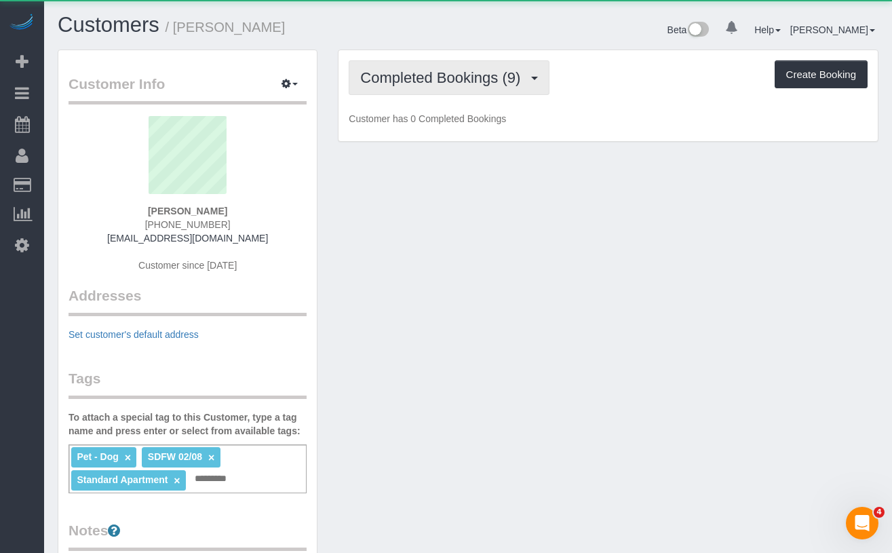
click at [415, 85] on span "Completed Bookings (9)" at bounding box center [443, 77] width 167 height 17
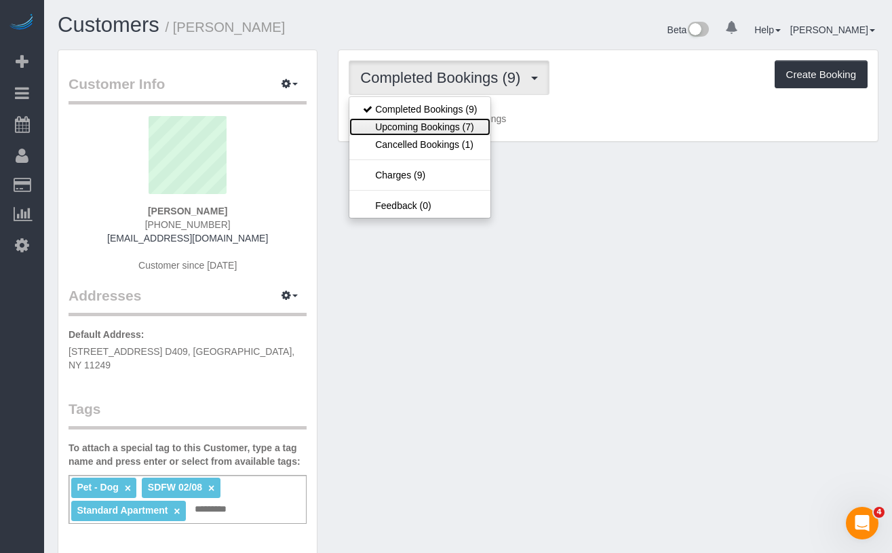
click at [425, 132] on link "Upcoming Bookings (7)" at bounding box center [419, 127] width 141 height 18
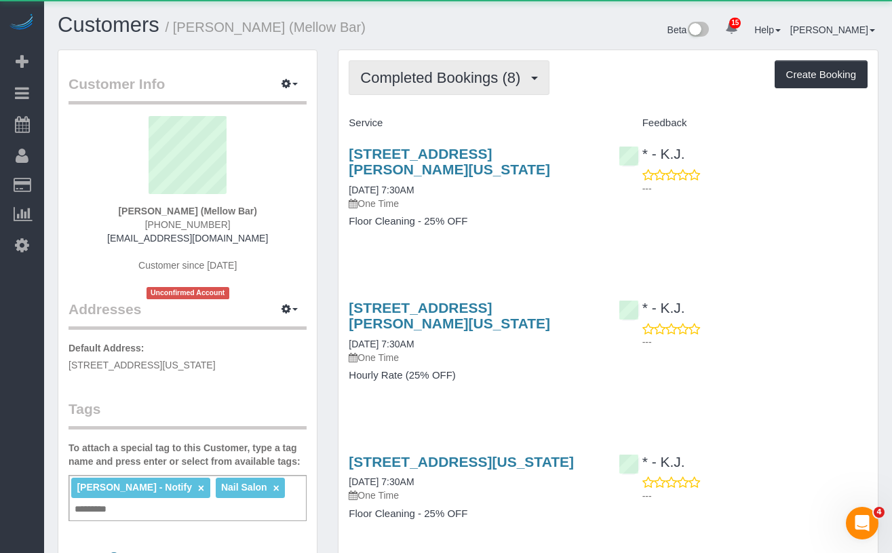
click at [419, 86] on button "Completed Bookings (8)" at bounding box center [449, 77] width 201 height 35
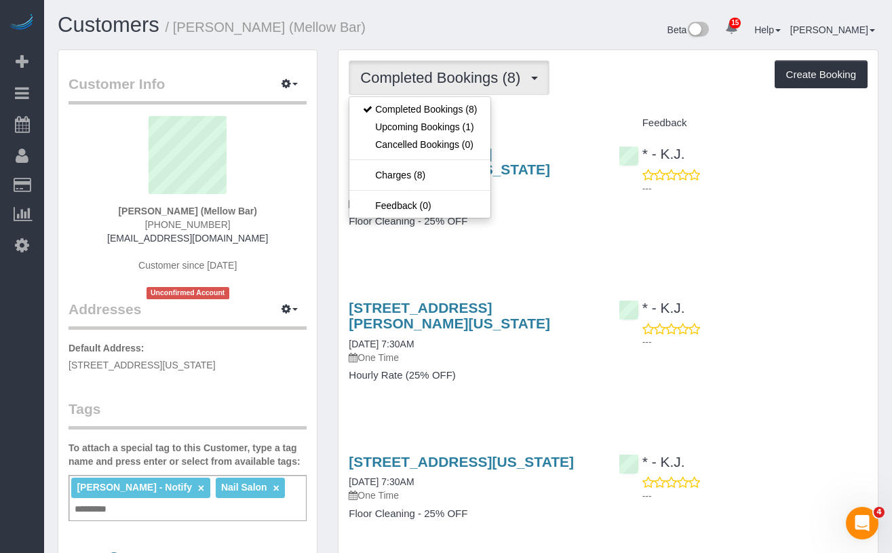
click at [412, 75] on span "Completed Bookings (8)" at bounding box center [443, 77] width 167 height 17
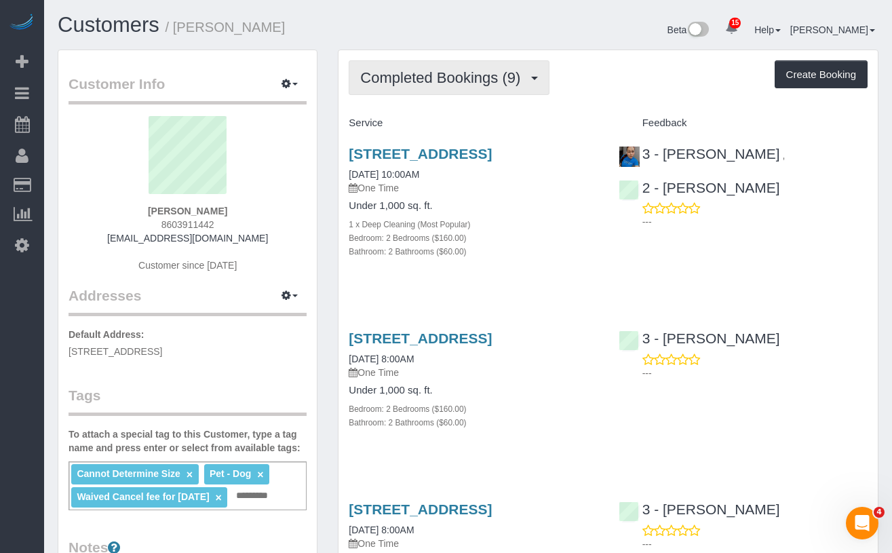
click at [427, 78] on span "Completed Bookings (9)" at bounding box center [443, 77] width 167 height 17
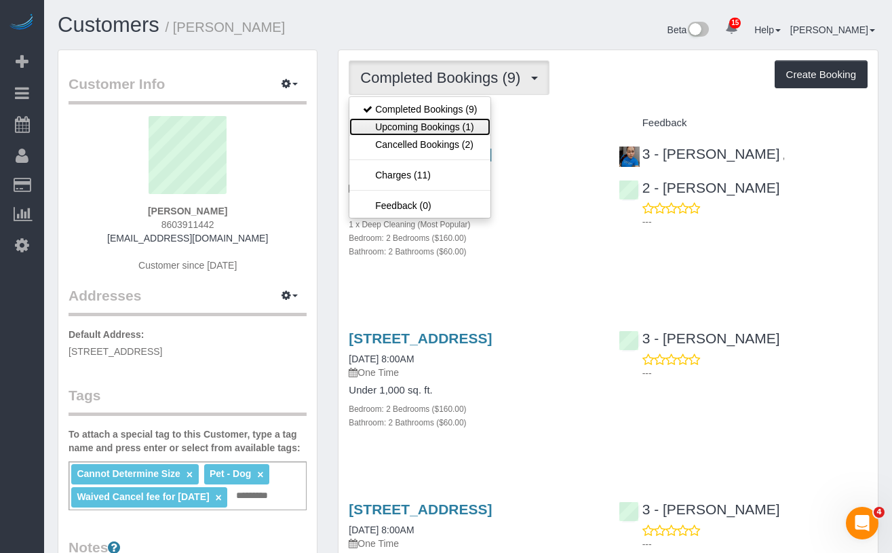
click at [427, 121] on link "Upcoming Bookings (1)" at bounding box center [419, 127] width 141 height 18
